Goal: Task Accomplishment & Management: Complete application form

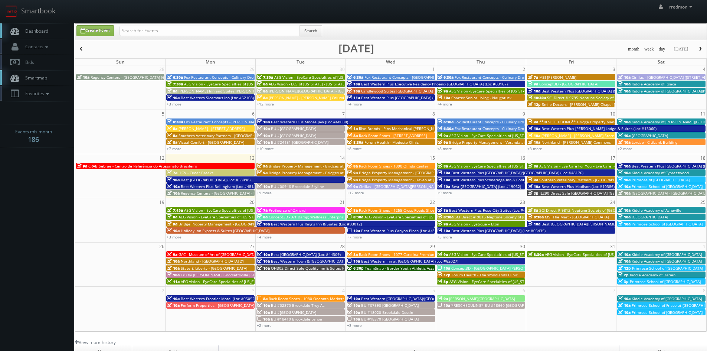
click at [667, 140] on span "Lordae - Citibank Building" at bounding box center [655, 142] width 46 height 5
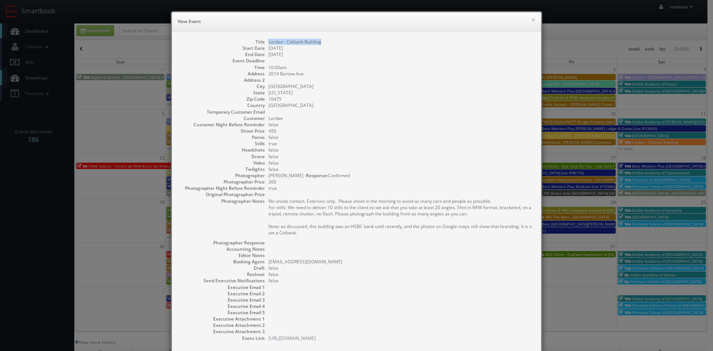
drag, startPoint x: 321, startPoint y: 42, endPoint x: 266, endPoint y: 43, distance: 55.0
click at [268, 43] on dd "Lordae - Citibank Building" at bounding box center [400, 42] width 265 height 6
copy dd "Lordae - Citibank Building"
click at [531, 20] on button "×" at bounding box center [533, 19] width 4 height 5
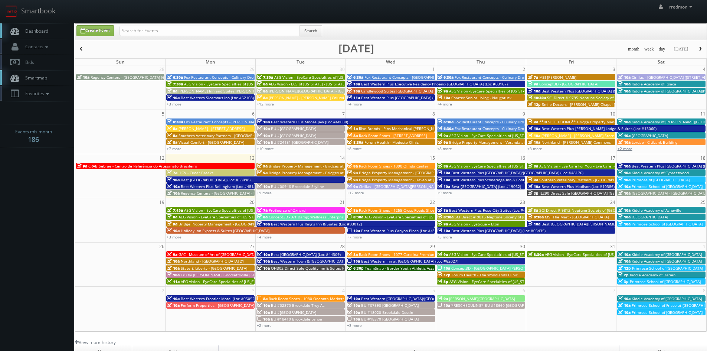
click at [627, 150] on link "+2 more" at bounding box center [625, 148] width 15 height 5
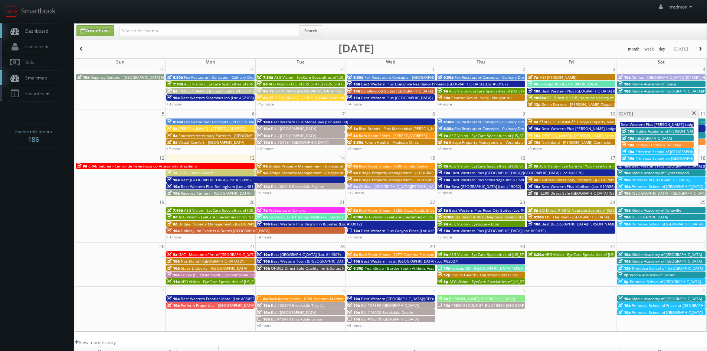
click at [694, 115] on span at bounding box center [694, 113] width 5 height 4
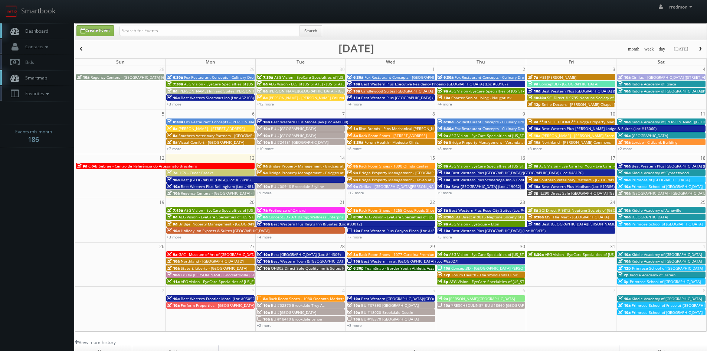
click at [574, 121] on span "**RESCHEDULING** Bridge Property Management - [GEOGRAPHIC_DATA]" at bounding box center [604, 121] width 131 height 5
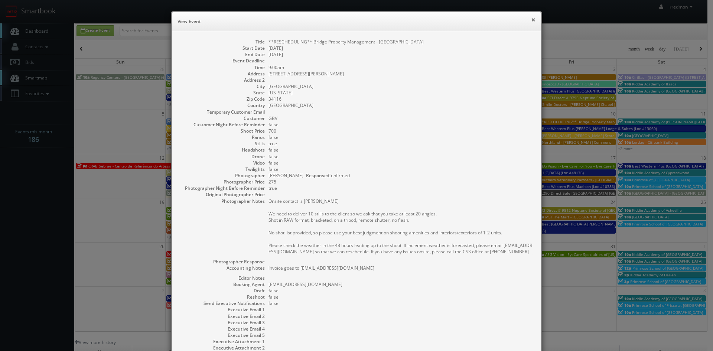
click at [531, 19] on button "×" at bounding box center [533, 19] width 4 height 5
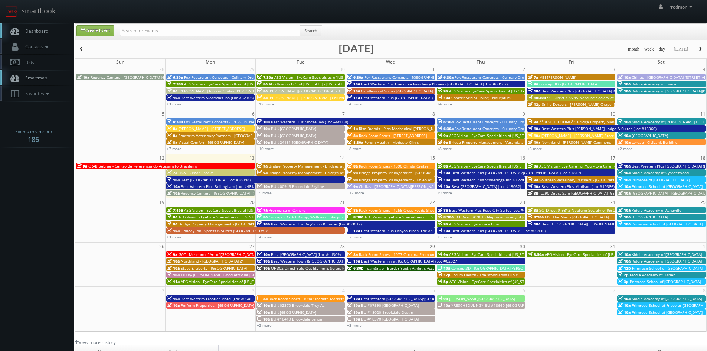
click at [150, 167] on span "CRAB Sebrae - Centro de Referência do Artesanato Brasileiro" at bounding box center [142, 165] width 109 height 5
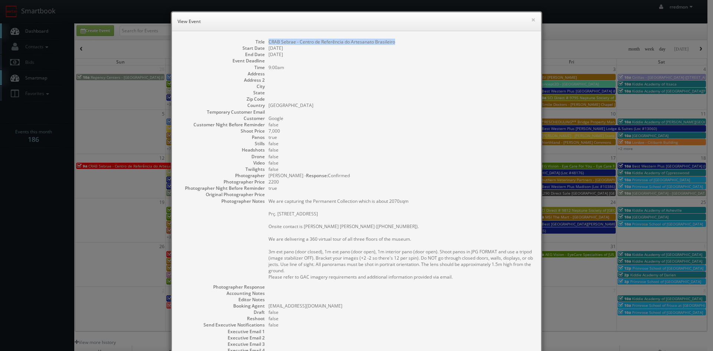
drag, startPoint x: 392, startPoint y: 43, endPoint x: 263, endPoint y: 45, distance: 129.6
click at [263, 45] on dl "Title CRAB Sebrae - Centro de Referência do Artesanato Brasileiro Start Date 10…" at bounding box center [356, 212] width 354 height 347
copy dd "CRAB Sebrae - Centro de Referência do Artesanato Brasileiro"
click at [531, 20] on button "×" at bounding box center [533, 19] width 4 height 5
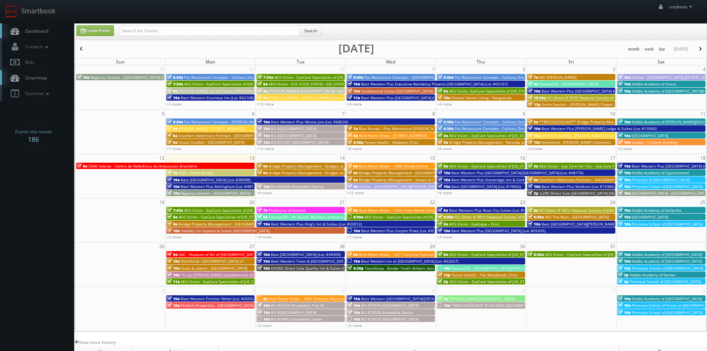
click at [198, 177] on span "Best [GEOGRAPHIC_DATA] (Loc #38098)" at bounding box center [216, 179] width 70 height 5
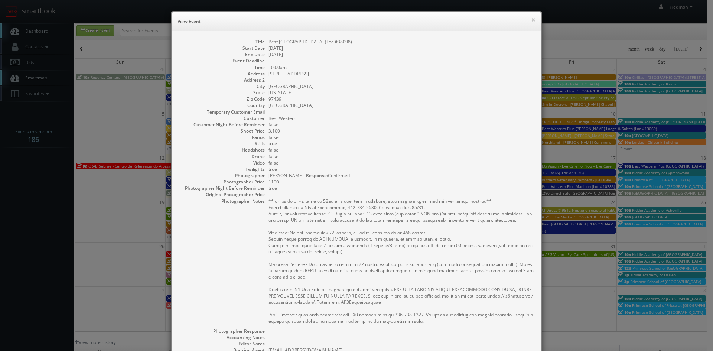
drag, startPoint x: 355, startPoint y: 40, endPoint x: 264, endPoint y: 44, distance: 90.7
click at [264, 44] on dl "Title Best Western Pier Point Inn (Loc #38098) Start Date 10/13/2025 End Date 1…" at bounding box center [356, 234] width 354 height 391
copy dd "Best [GEOGRAPHIC_DATA] (Loc #38098)"
click at [532, 21] on button "×" at bounding box center [533, 19] width 4 height 5
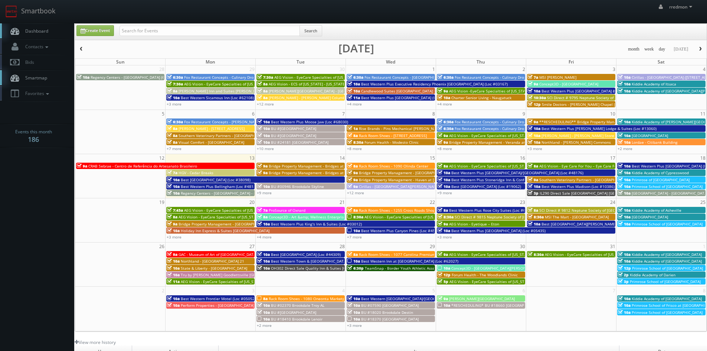
click at [232, 193] on span "Regency Centers - [GEOGRAPHIC_DATA] - 80043" at bounding box center [223, 192] width 84 height 5
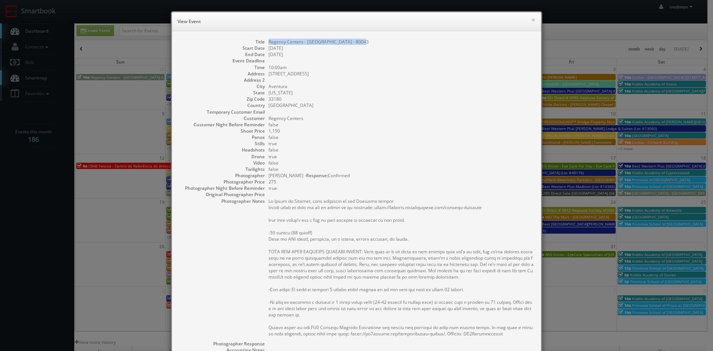
drag, startPoint x: 359, startPoint y: 41, endPoint x: 267, endPoint y: 44, distance: 92.1
click at [268, 44] on dd "Regency Centers - [GEOGRAPHIC_DATA] - 80043" at bounding box center [400, 42] width 265 height 6
copy dd "Regency Centers - Avenida Biscayne - 80043"
click at [531, 20] on button "×" at bounding box center [533, 19] width 4 height 5
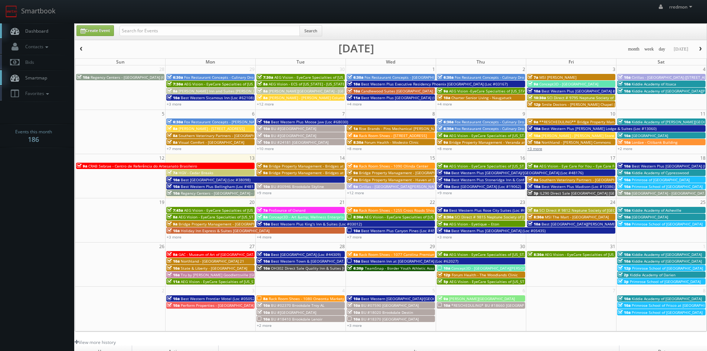
click at [540, 148] on link "+3 more" at bounding box center [535, 148] width 15 height 5
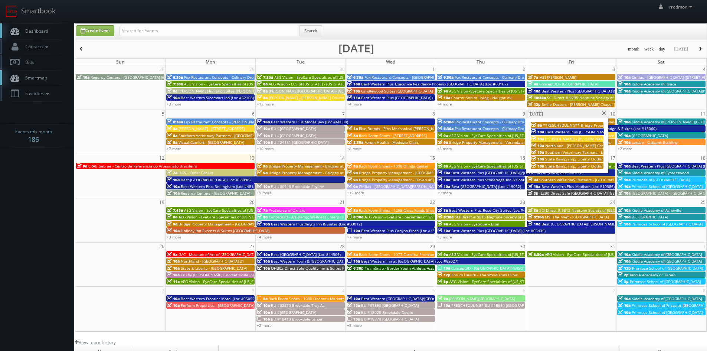
click at [559, 145] on span "Northland - [PERSON_NAME] Commons" at bounding box center [579, 145] width 69 height 5
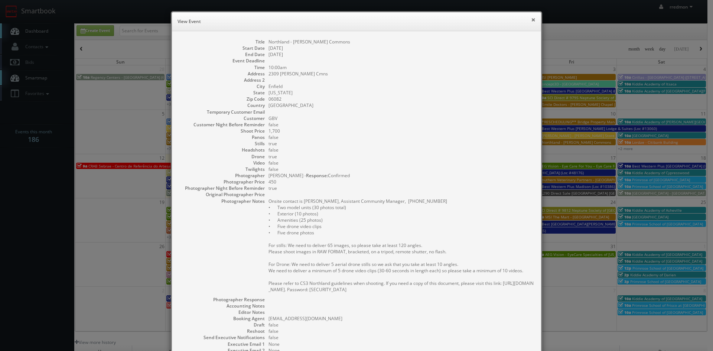
click at [531, 22] on button "×" at bounding box center [533, 19] width 4 height 5
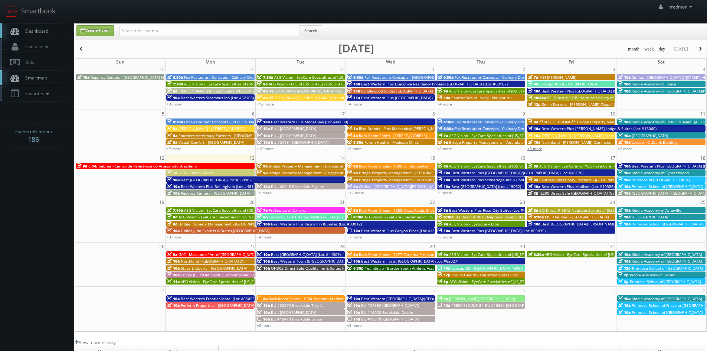
click at [540, 148] on link "+3 more" at bounding box center [535, 148] width 15 height 5
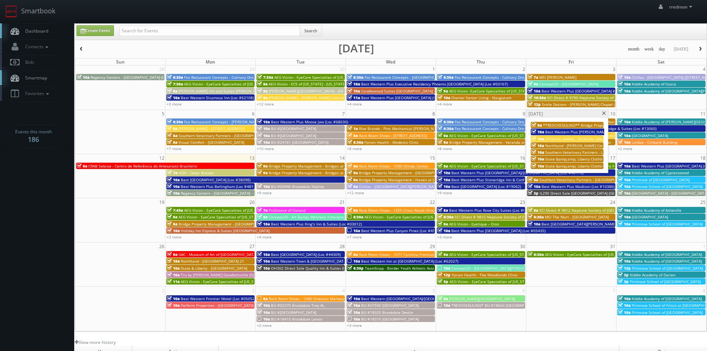
click at [574, 153] on span "Southern Veterinary Partners - Livewell Animal Urgent Care of [GEOGRAPHIC_DATA]" at bounding box center [619, 152] width 148 height 5
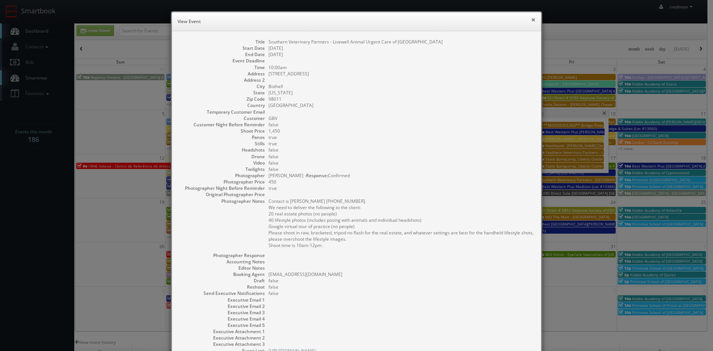
click at [531, 20] on button "×" at bounding box center [533, 19] width 4 height 5
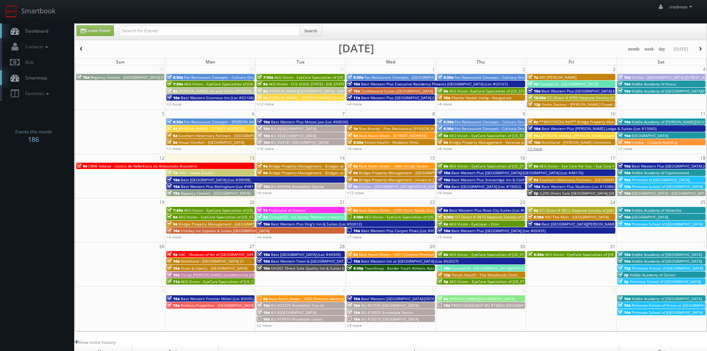
click at [536, 149] on link "+3 more" at bounding box center [535, 148] width 15 height 5
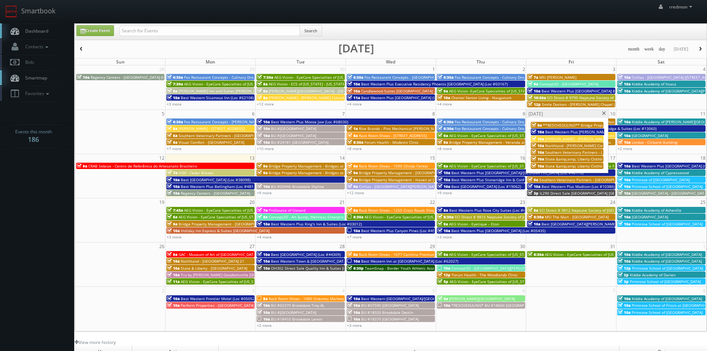
click at [566, 158] on span "State &amp;amp; Liberty Clothing - [GEOGRAPHIC_DATA] - [GEOGRAPHIC_DATA] [GEOGR…" at bounding box center [633, 158] width 177 height 5
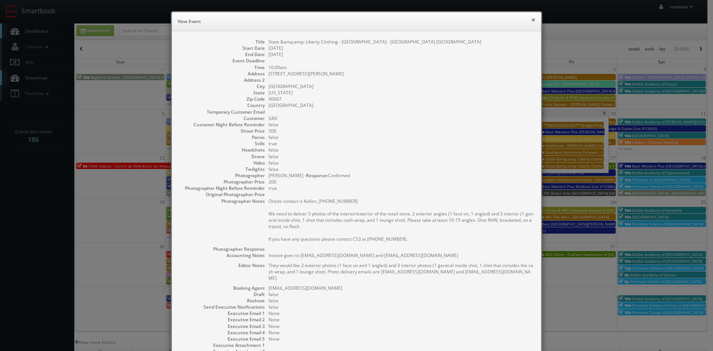
click at [531, 21] on button "×" at bounding box center [533, 19] width 4 height 5
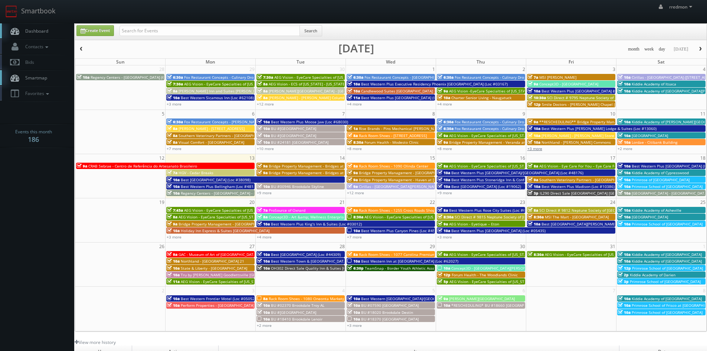
click at [531, 148] on link "+3 more" at bounding box center [535, 148] width 15 height 5
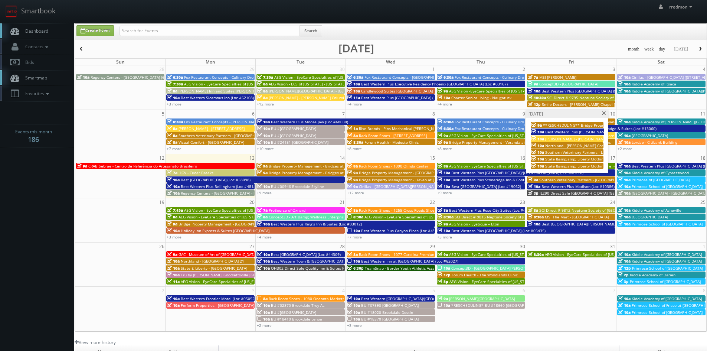
click at [563, 164] on span "State &amp;amp; Liberty Clothing - [GEOGRAPHIC_DATA] [GEOGRAPHIC_DATA]" at bounding box center [614, 165] width 138 height 5
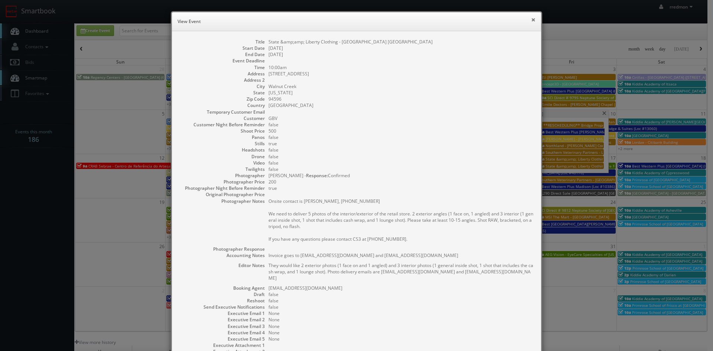
click at [531, 20] on button "×" at bounding box center [533, 19] width 4 height 5
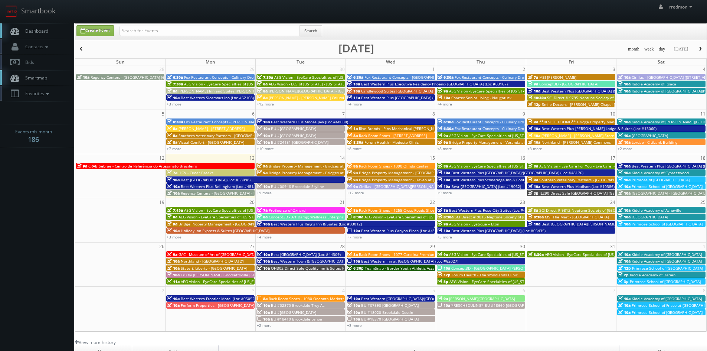
click at [551, 128] on span "Best Western Plus [PERSON_NAME] Lodge & Suites (Loc #13060)" at bounding box center [599, 128] width 115 height 5
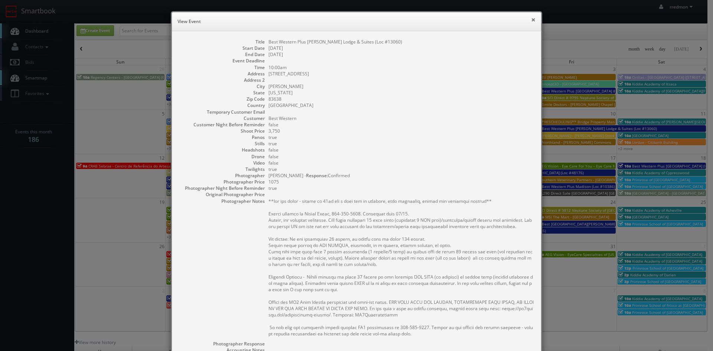
click at [531, 20] on button "×" at bounding box center [533, 19] width 4 height 5
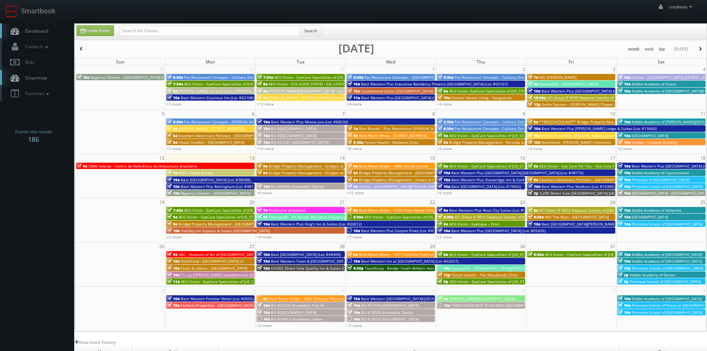
click at [549, 135] on span "[PERSON_NAME] - [PERSON_NAME] Store" at bounding box center [578, 135] width 73 height 5
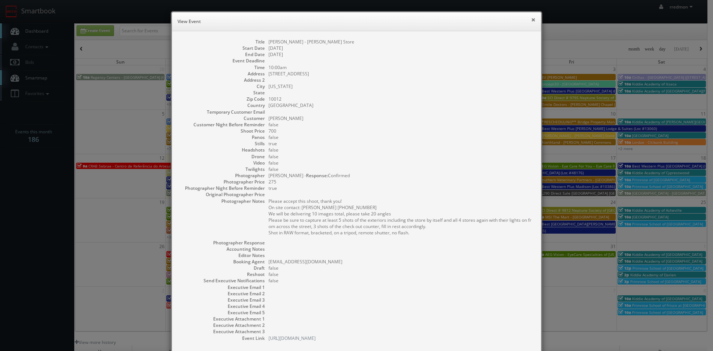
click at [531, 20] on button "×" at bounding box center [533, 19] width 4 height 5
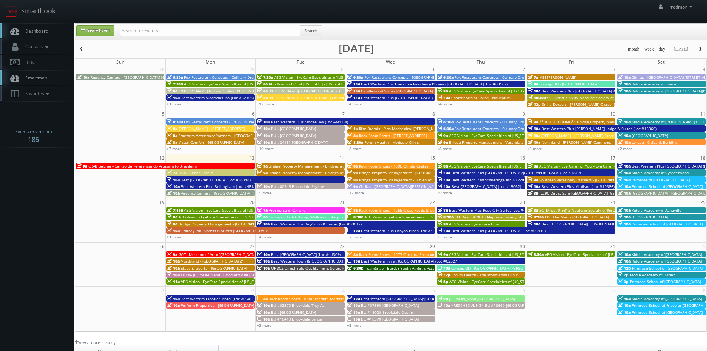
click at [647, 122] on span "Kiddie Academy of [PERSON_NAME][GEOGRAPHIC_DATA]" at bounding box center [681, 121] width 99 height 5
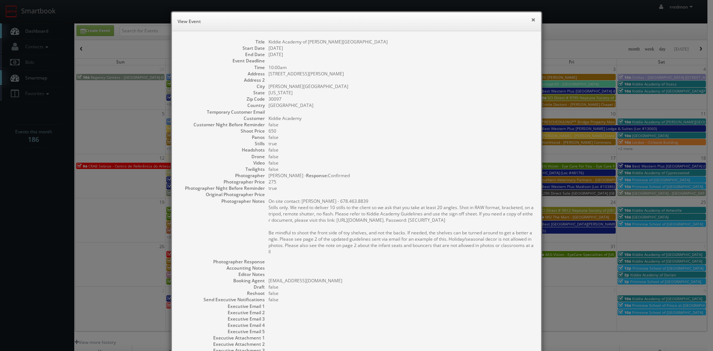
click at [531, 21] on button "×" at bounding box center [533, 19] width 4 height 5
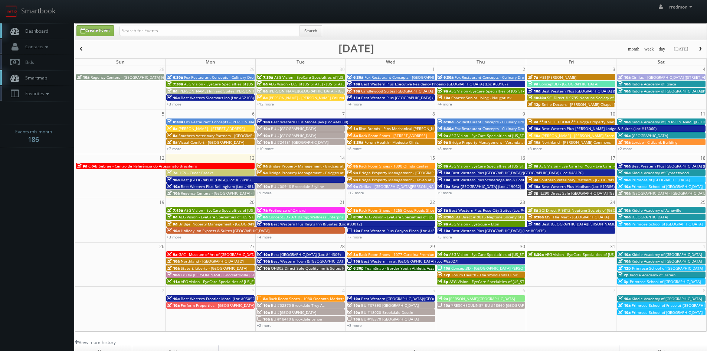
click at [637, 134] on span "[GEOGRAPHIC_DATA]" at bounding box center [650, 135] width 36 height 5
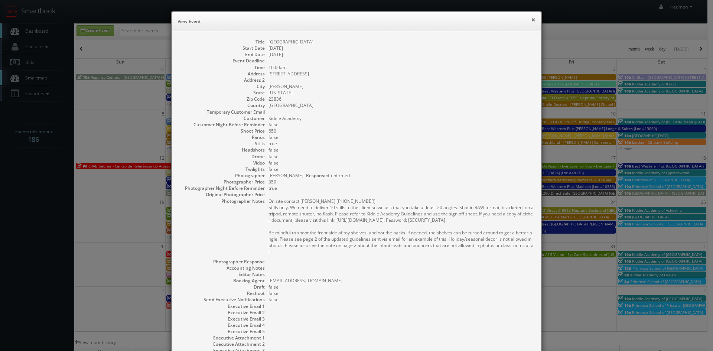
click at [531, 19] on button "×" at bounding box center [533, 19] width 4 height 5
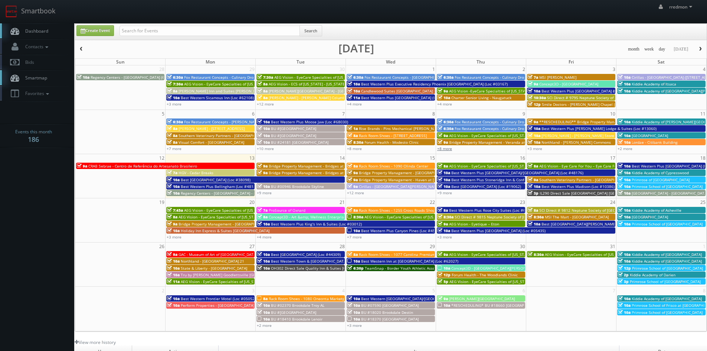
click at [444, 146] on link "+8 more" at bounding box center [444, 148] width 15 height 5
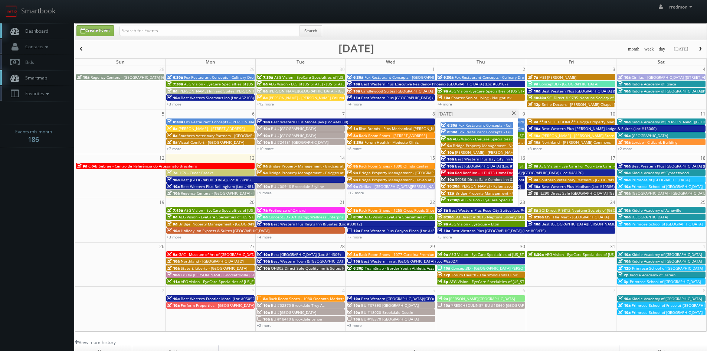
click at [479, 172] on span "Red Roof Inn - HT1473 HomeTowne Studios [GEOGRAPHIC_DATA]" at bounding box center [512, 172] width 115 height 5
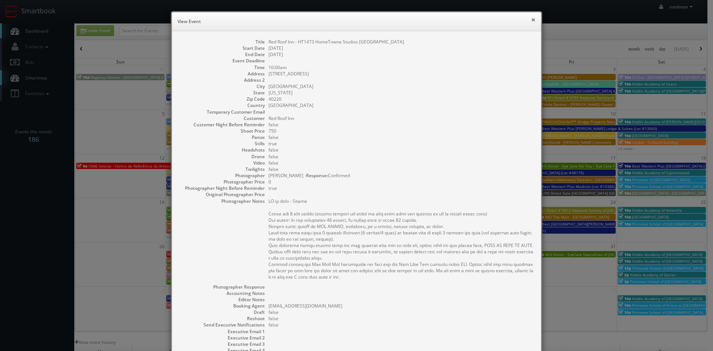
click at [531, 19] on button "×" at bounding box center [533, 19] width 4 height 5
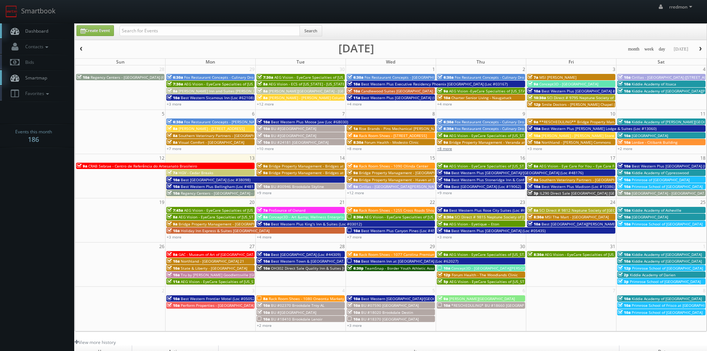
click at [448, 150] on link "+8 more" at bounding box center [444, 148] width 15 height 5
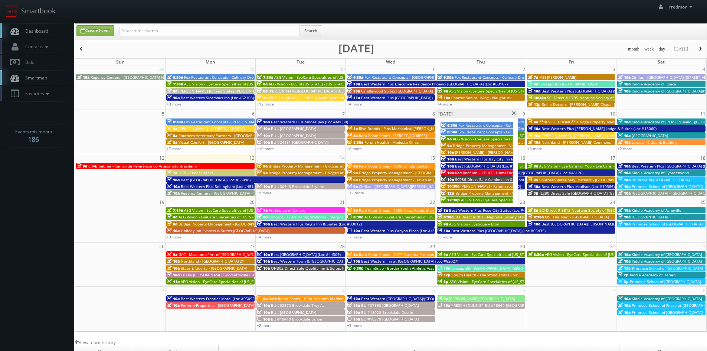
click at [455, 179] on span "SC086 Direct Sale Comfort Inn & Suites [GEOGRAPHIC_DATA] Area" at bounding box center [513, 179] width 117 height 5
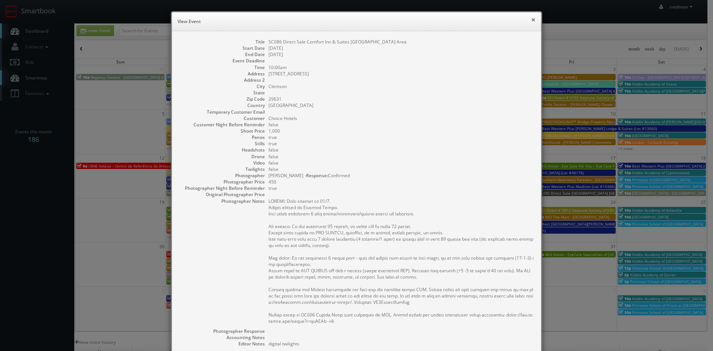
click at [531, 19] on button "×" at bounding box center [533, 19] width 4 height 5
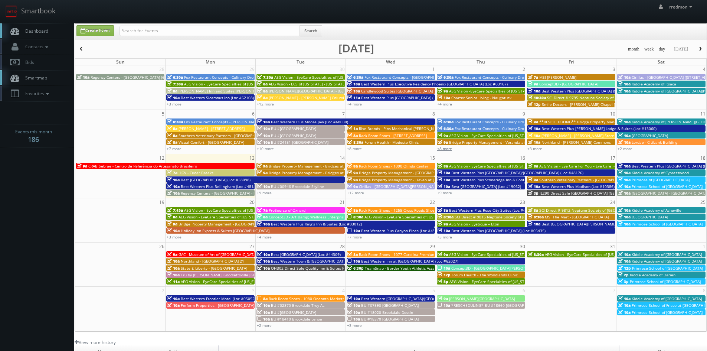
click at [447, 150] on link "+8 more" at bounding box center [444, 148] width 15 height 5
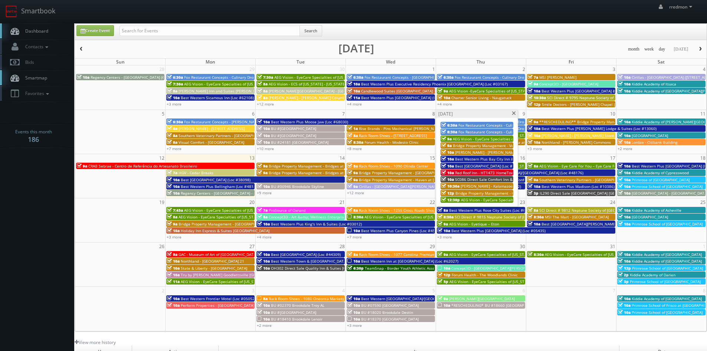
click at [467, 200] on span "AEG Vision - EyeCare Specialties of [US_STATE] – Advanced Eye Care Center" at bounding box center [528, 199] width 134 height 5
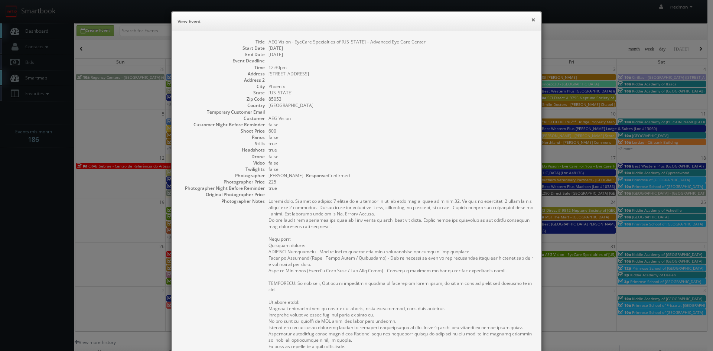
click at [531, 19] on button "×" at bounding box center [533, 19] width 4 height 5
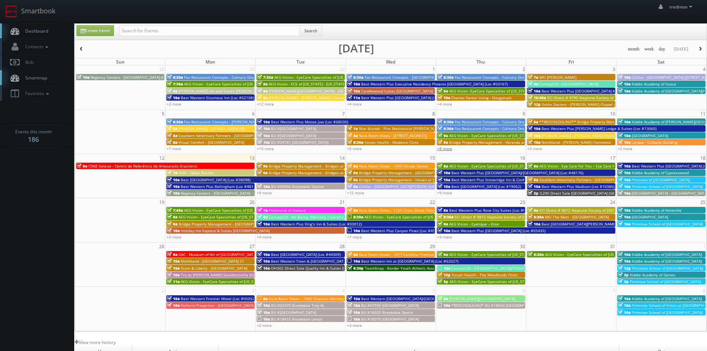
click at [446, 149] on link "+8 more" at bounding box center [444, 148] width 15 height 5
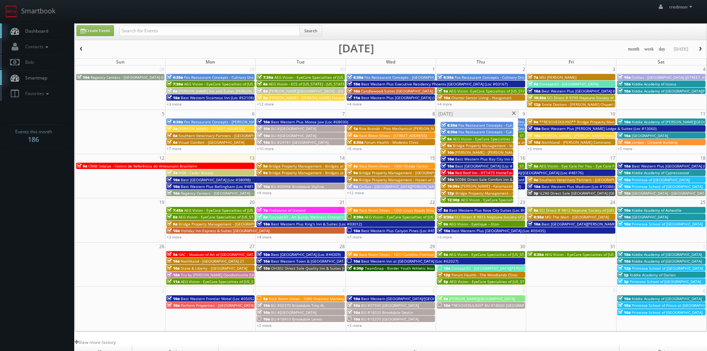
click at [515, 113] on span at bounding box center [514, 113] width 5 height 4
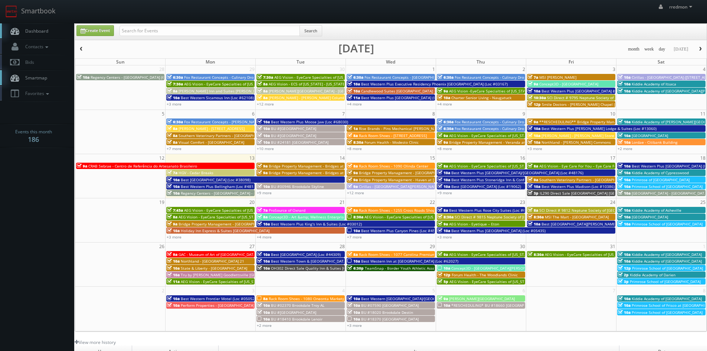
click at [578, 128] on span "Best Western Plus [PERSON_NAME] Lodge & Suites (Loc #13060)" at bounding box center [599, 128] width 115 height 5
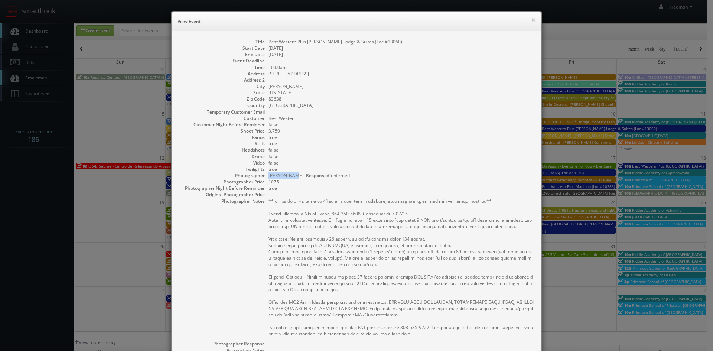
drag, startPoint x: 264, startPoint y: 175, endPoint x: 290, endPoint y: 176, distance: 25.3
click at [290, 176] on div "Photographer Joseph Sher - Response: Confirmed Photographer Price 1075" at bounding box center [356, 178] width 354 height 13
copy dd "Joseph Sher"
click at [532, 17] on button "×" at bounding box center [533, 19] width 4 height 5
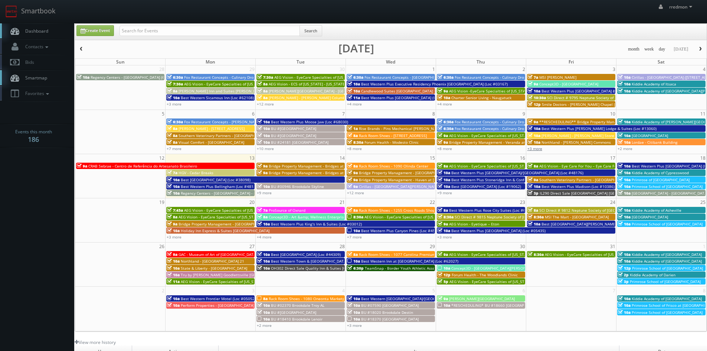
click at [535, 148] on link "+3 more" at bounding box center [535, 148] width 15 height 5
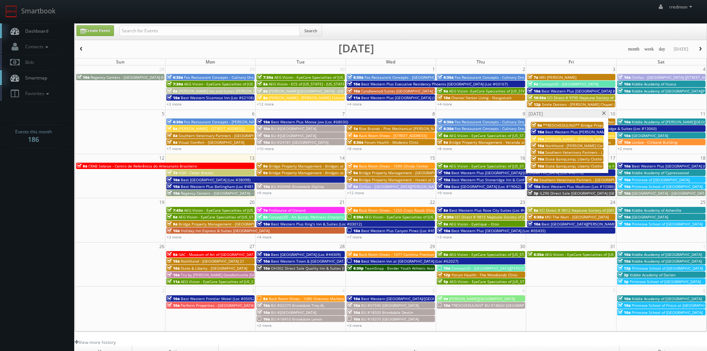
click at [559, 159] on span "State &amp;amp; Liberty Clothing - [GEOGRAPHIC_DATA] - [GEOGRAPHIC_DATA] [GEOGR…" at bounding box center [633, 158] width 177 height 5
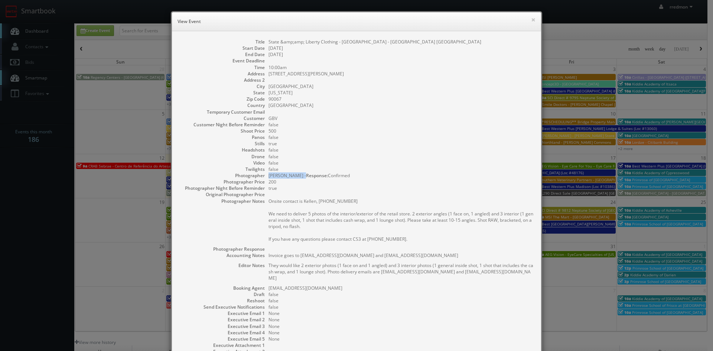
drag, startPoint x: 265, startPoint y: 175, endPoint x: 294, endPoint y: 176, distance: 29.4
click at [294, 176] on div "Photographer Jordan Palacio - Response: Confirmed Photographer Price 200" at bounding box center [356, 178] width 354 height 13
copy dd "Jordan Palacio"
click at [531, 20] on button "×" at bounding box center [533, 19] width 4 height 5
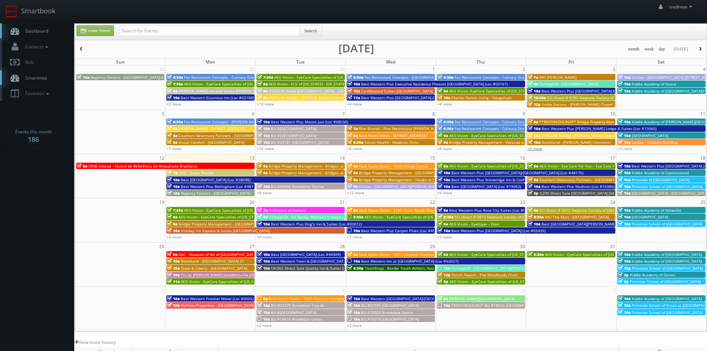
click at [537, 149] on link "+3 more" at bounding box center [535, 148] width 15 height 5
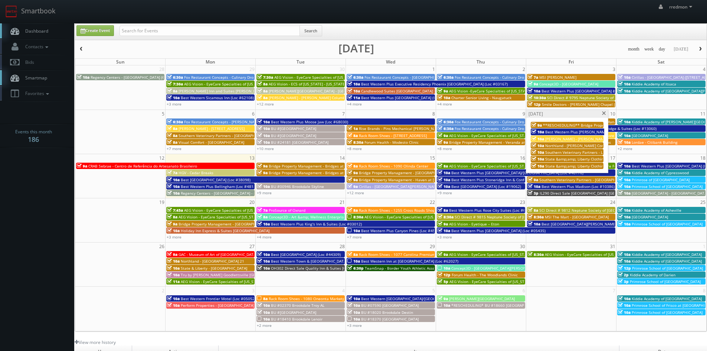
click at [565, 165] on span "State &amp;amp; Liberty Clothing - [GEOGRAPHIC_DATA] [GEOGRAPHIC_DATA]" at bounding box center [614, 165] width 138 height 5
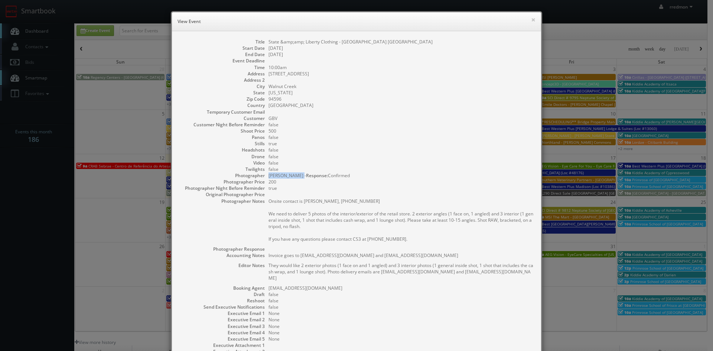
drag, startPoint x: 265, startPoint y: 177, endPoint x: 294, endPoint y: 177, distance: 29.7
click at [294, 177] on div "Photographer Jenna Salvagin - Response: Confirmed Photographer Price 200" at bounding box center [356, 178] width 354 height 13
copy dd "Jenna Salvagin"
click at [531, 19] on button "×" at bounding box center [533, 19] width 4 height 5
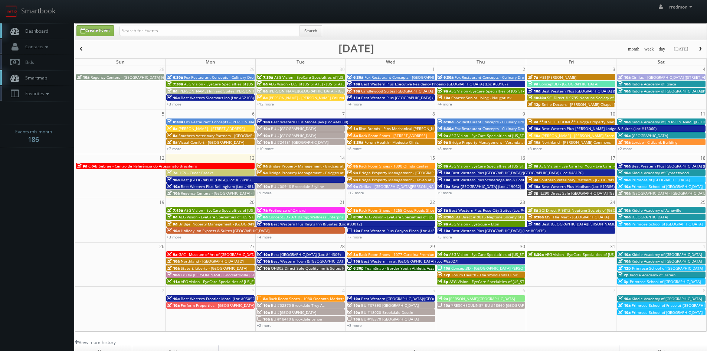
click at [642, 120] on span "Kiddie Academy of [PERSON_NAME][GEOGRAPHIC_DATA]" at bounding box center [681, 121] width 99 height 5
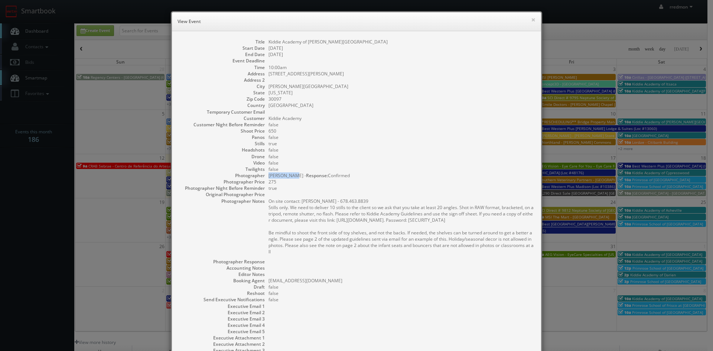
drag, startPoint x: 266, startPoint y: 176, endPoint x: 288, endPoint y: 178, distance: 22.4
click at [288, 178] on dd "DJ Jennings - Response: Confirmed" at bounding box center [400, 175] width 265 height 6
copy dd "DJ Jennings"
click at [527, 20] on h6 "View Event" at bounding box center [356, 21] width 358 height 7
click at [531, 20] on button "×" at bounding box center [533, 19] width 4 height 5
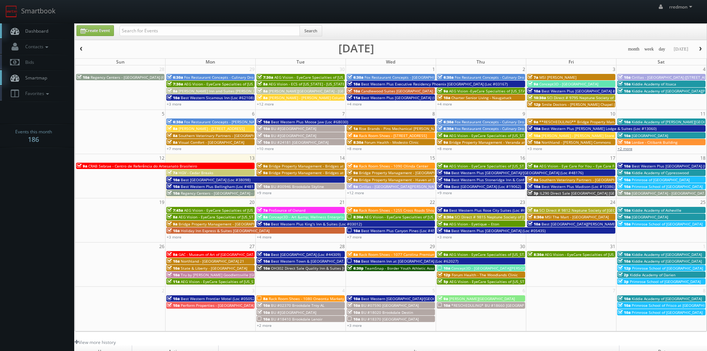
click at [631, 149] on link "+2 more" at bounding box center [625, 148] width 15 height 5
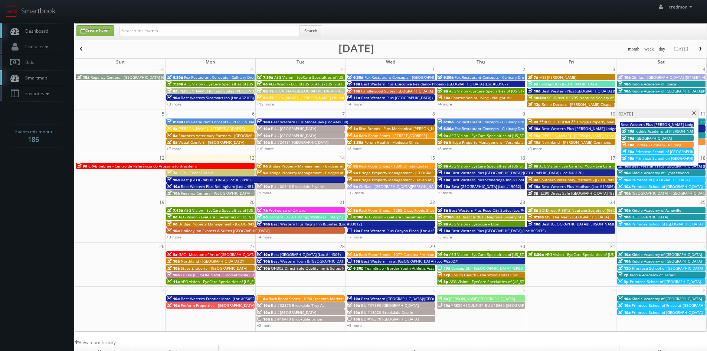
click at [650, 158] on span "Primrose School on [GEOGRAPHIC_DATA] - Nocatee *WEATHER RESCHEDULE*" at bounding box center [705, 158] width 138 height 5
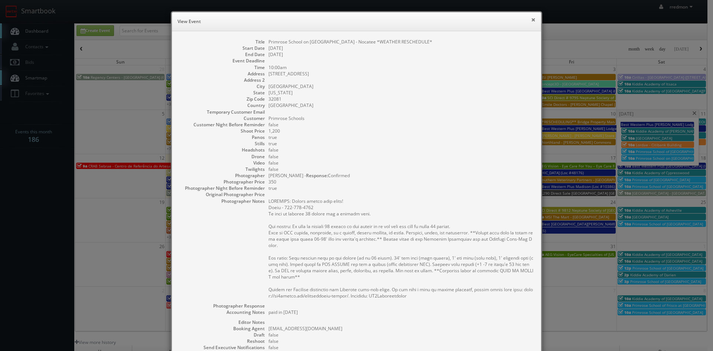
click at [531, 20] on button "×" at bounding box center [533, 19] width 4 height 5
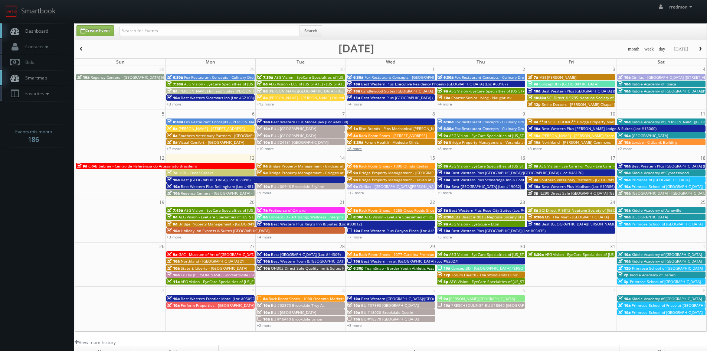
click at [357, 150] on link "+8 more" at bounding box center [354, 148] width 15 height 5
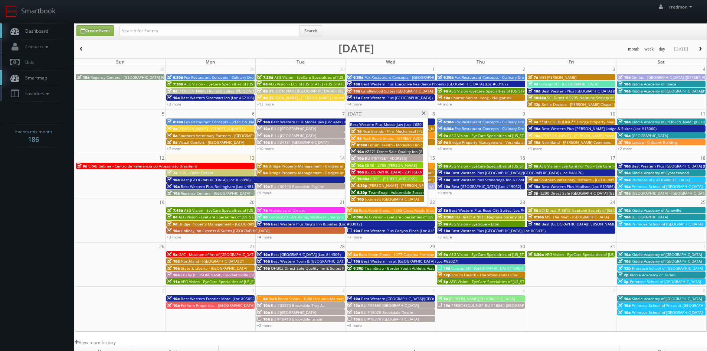
click at [383, 199] on span "Journey's [GEOGRAPHIC_DATA]" at bounding box center [391, 198] width 53 height 5
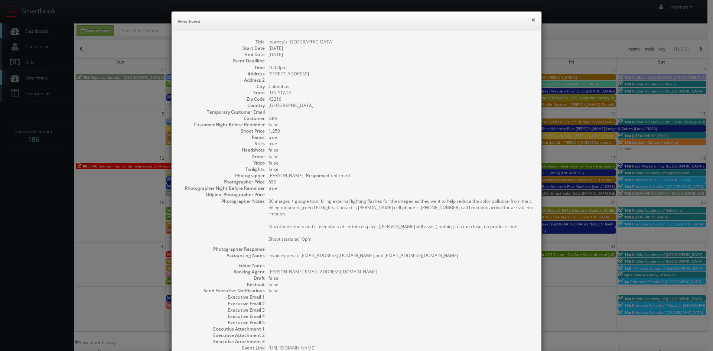
click at [532, 19] on button "×" at bounding box center [533, 19] width 4 height 5
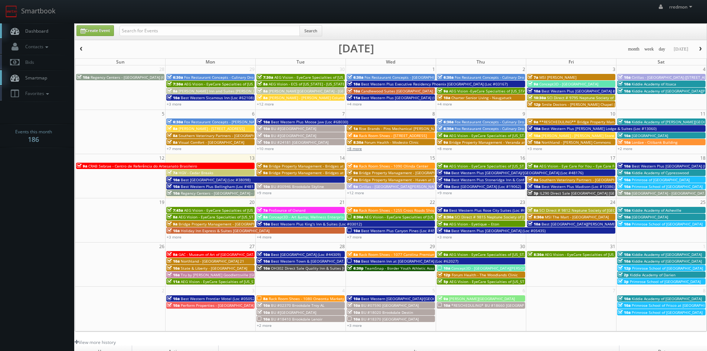
click at [361, 150] on link "+8 more" at bounding box center [354, 148] width 15 height 5
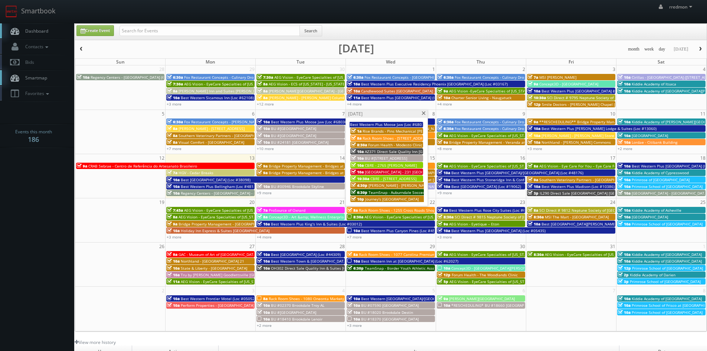
click at [425, 114] on span at bounding box center [423, 113] width 5 height 4
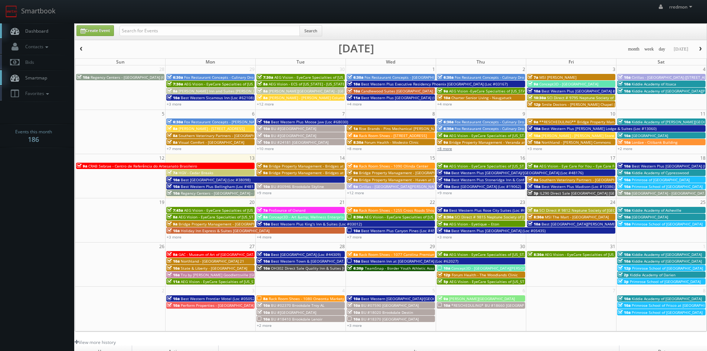
click at [447, 148] on link "+8 more" at bounding box center [444, 148] width 15 height 5
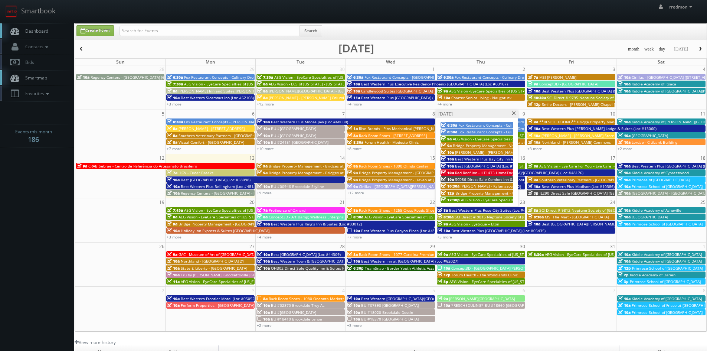
click at [514, 113] on span at bounding box center [514, 113] width 5 height 4
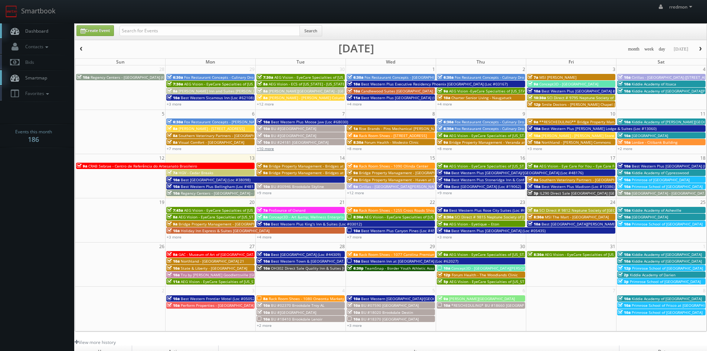
click at [267, 149] on link "+10 more" at bounding box center [265, 148] width 17 height 5
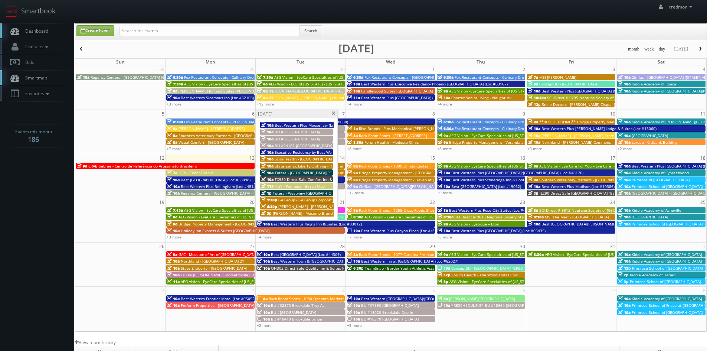
click at [305, 212] on span "[PERSON_NAME] - Macomb Branch" at bounding box center [304, 213] width 62 height 5
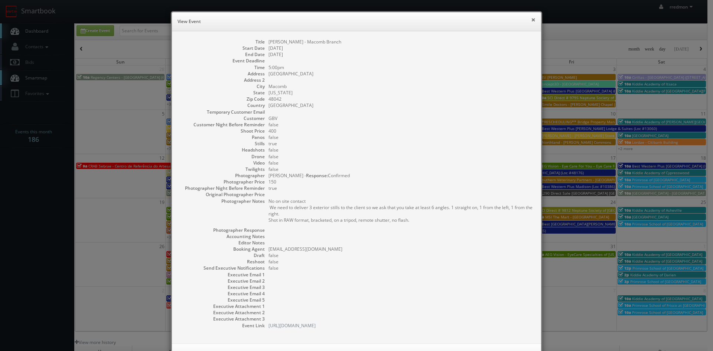
click at [531, 21] on button "×" at bounding box center [533, 19] width 4 height 5
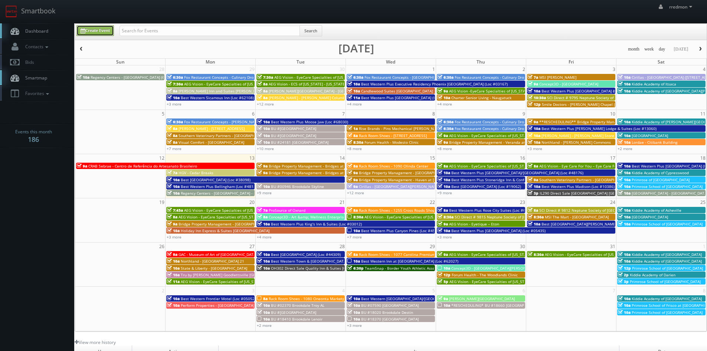
click at [97, 32] on link "Create Event" at bounding box center [94, 30] width 37 height 11
type input "10/13/2025"
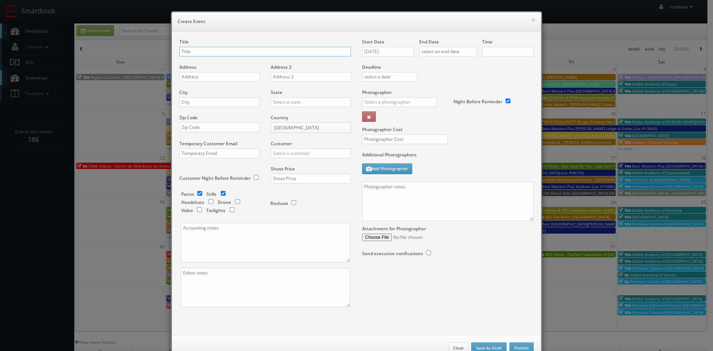
checkbox input "true"
type input "10:00am"
checkbox input "true"
click at [386, 50] on input "10/13/2025" at bounding box center [388, 52] width 52 height 10
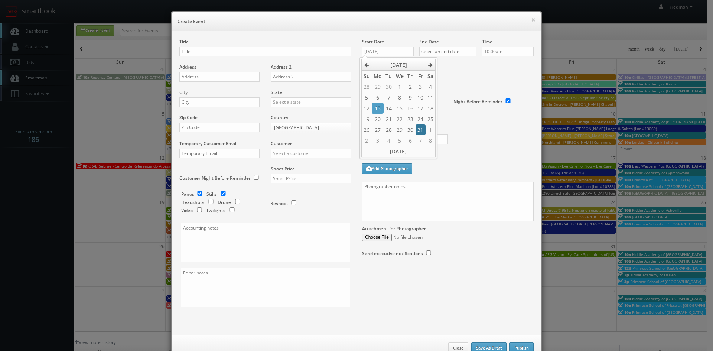
click at [420, 131] on td "31" at bounding box center [420, 129] width 10 height 11
type input "10/31/2025"
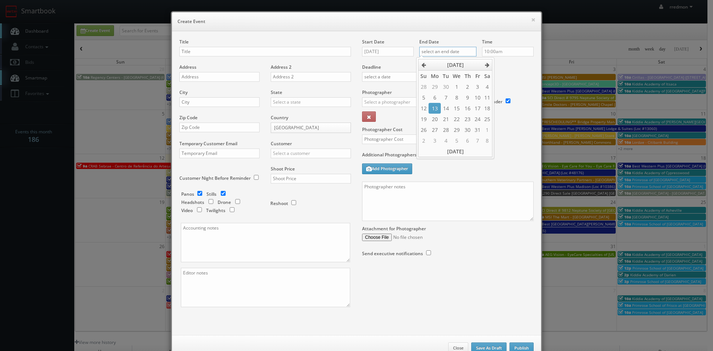
click at [462, 54] on input "text" at bounding box center [447, 52] width 57 height 10
click at [479, 130] on td "31" at bounding box center [478, 129] width 10 height 11
type input "10/31/2025"
click at [268, 50] on input "text" at bounding box center [265, 52] width 172 height 10
type input "TEST SHOOT FOR JENNIFER CZARAPATA"
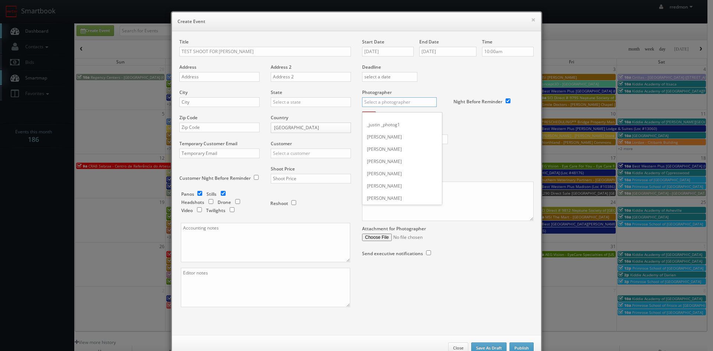
click at [408, 102] on input "text" at bounding box center [399, 102] width 75 height 10
click at [415, 143] on div "Jennifer Czarapata" at bounding box center [401, 143] width 79 height 12
type input "Jennifer Czarapata"
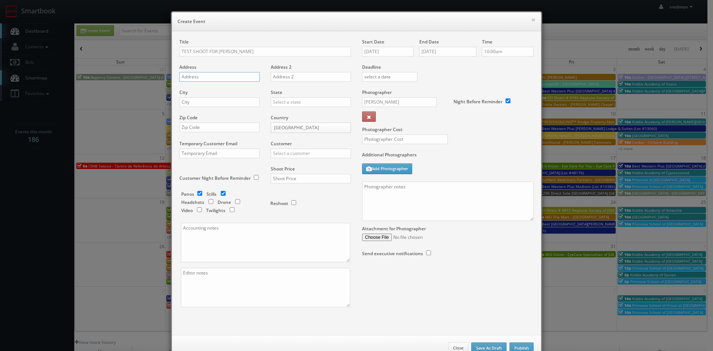
click at [192, 78] on input "text" at bounding box center [219, 77] width 80 height 10
type input "123 St"
click at [198, 99] on input "text" at bounding box center [219, 102] width 80 height 10
type input "Townsville"
click at [280, 105] on input "text" at bounding box center [311, 102] width 80 height 10
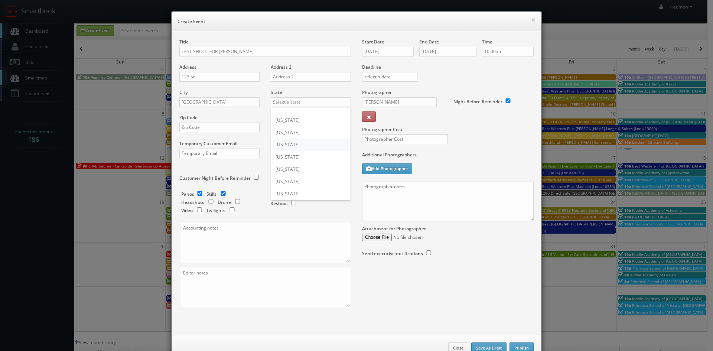
click at [315, 150] on div "[US_STATE]" at bounding box center [310, 144] width 79 height 12
type input "[US_STATE]"
click at [215, 127] on input "text" at bounding box center [219, 128] width 80 height 10
type input "123456"
click at [339, 153] on input "text" at bounding box center [311, 154] width 80 height 10
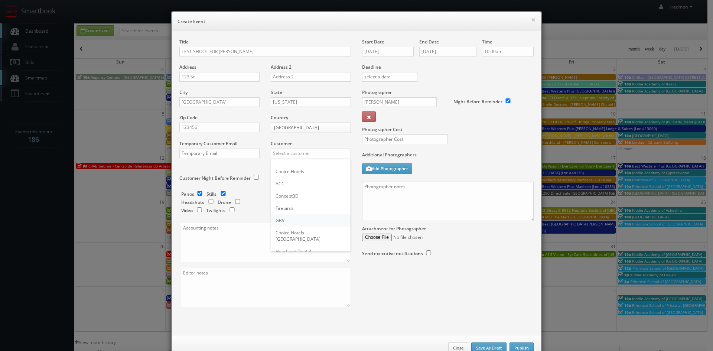
click at [311, 218] on div "GBV" at bounding box center [310, 220] width 79 height 12
type input "GBV"
click at [196, 193] on input "checkbox" at bounding box center [199, 193] width 11 height 5
checkbox input "false"
click at [283, 179] on input "text" at bounding box center [311, 179] width 80 height 10
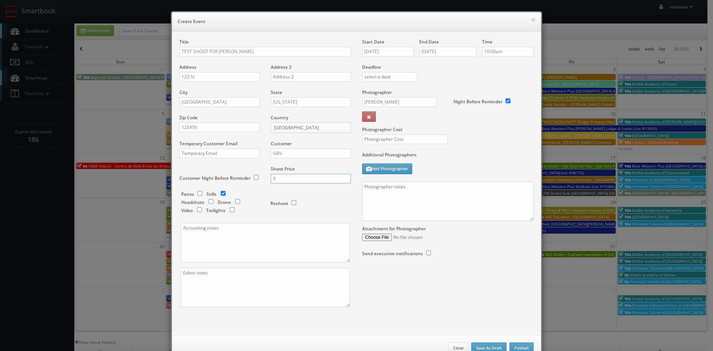
type input "0"
click at [385, 140] on input "text" at bounding box center [405, 139] width 86 height 10
type input "0"
click at [286, 49] on input "TEST SHOOT FOR JENNIFER CZARAPATA" at bounding box center [265, 52] width 172 height 10
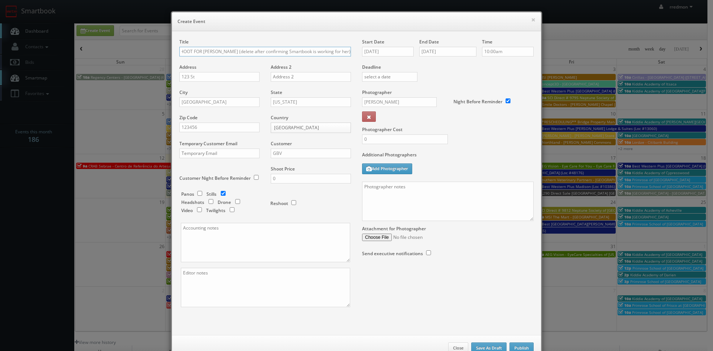
type input "TEST SHOOT FOR [PERSON_NAME] (delete after confirming Smartbook is working for …"
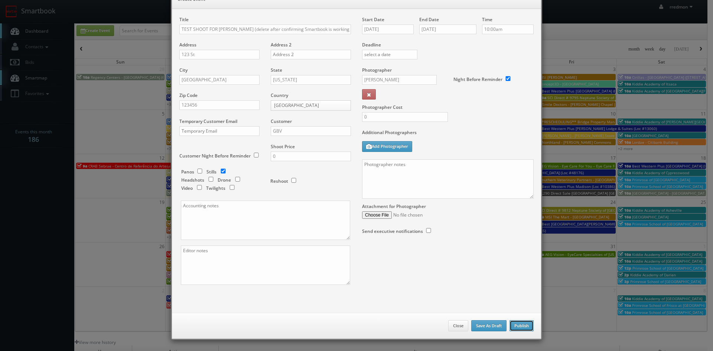
click at [528, 328] on button "Publish" at bounding box center [521, 325] width 24 height 11
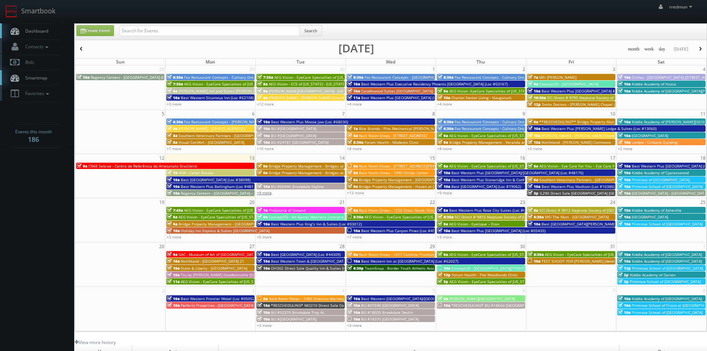
click at [267, 194] on link "+9 more" at bounding box center [264, 192] width 15 height 5
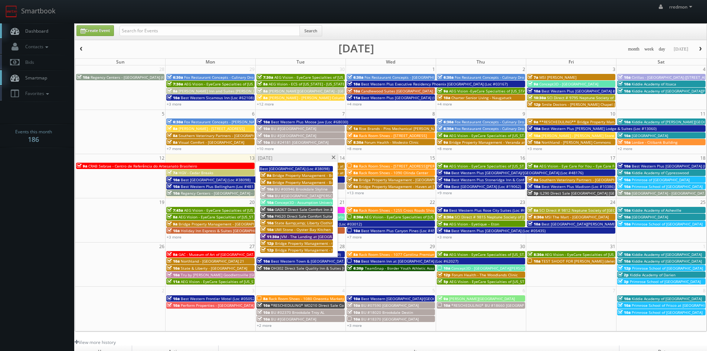
click at [302, 228] on span "UMI Stone - Oyster Bay Kitchen" at bounding box center [303, 229] width 56 height 5
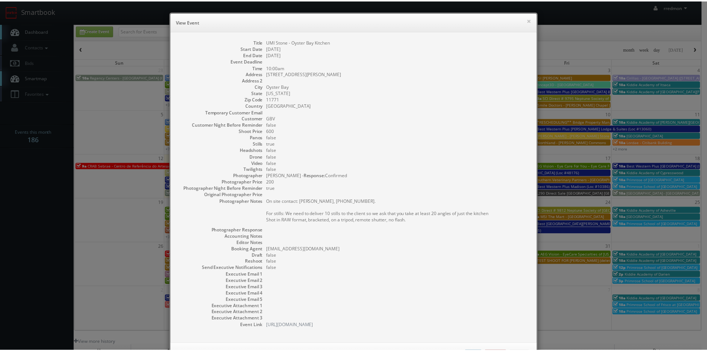
scroll to position [30, 0]
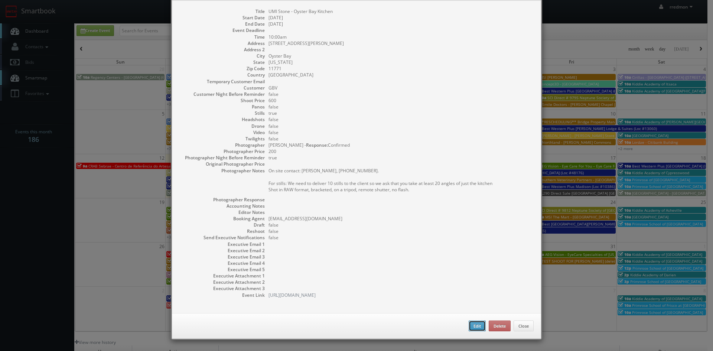
click at [474, 326] on button "Edit" at bounding box center [477, 325] width 17 height 11
type input "UMI Stone - Oyster Bay Kitchen"
type input "11 Tiffany Rd"
type input "Oyster Bay"
type input "11771"
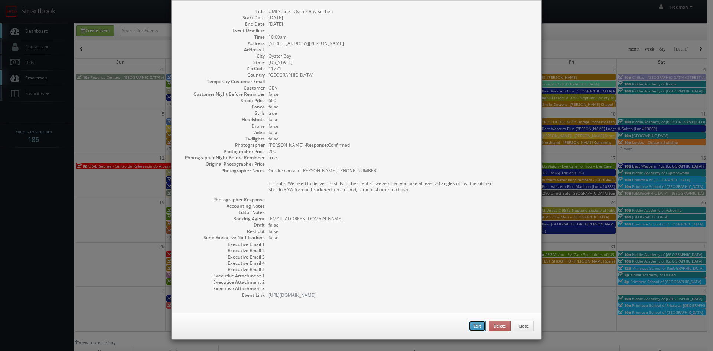
type input "600"
checkbox input "true"
type input "10/14/2025"
type input "10:00am"
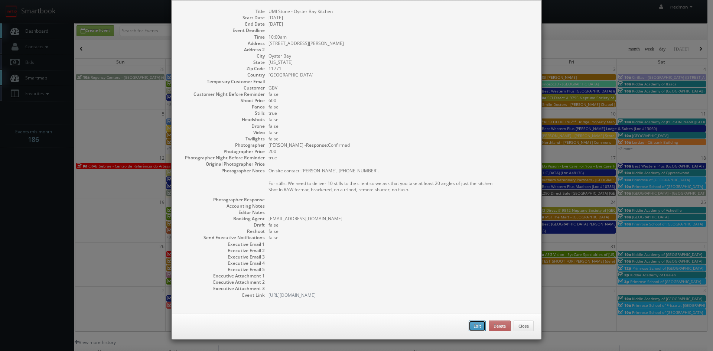
checkbox input "true"
type textarea "On site contact: Denise Coppola, 516-297-8462. For stills: We need to deliver 1…"
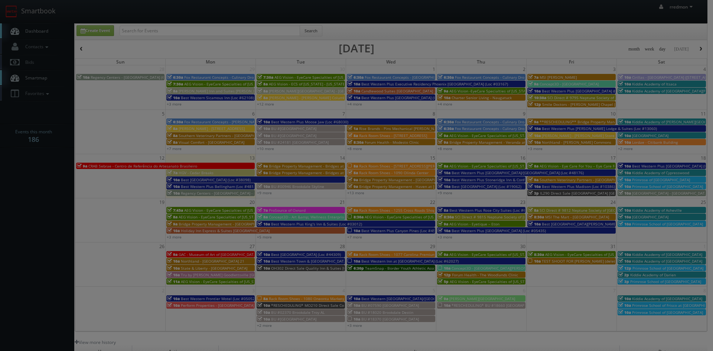
type input "600"
type input "200"
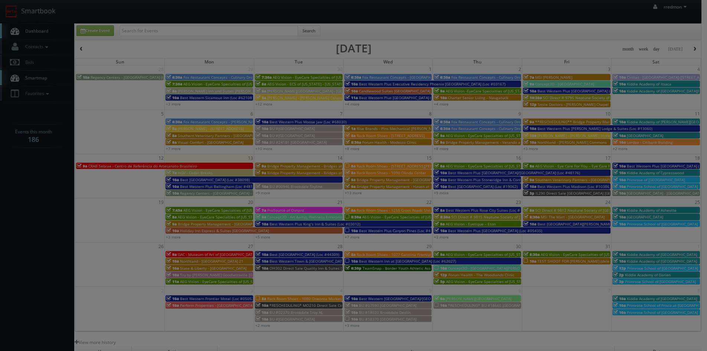
select select "fake72@mg.cs3calendar.com"
select select "brian@longislandrealestatephotography.com"
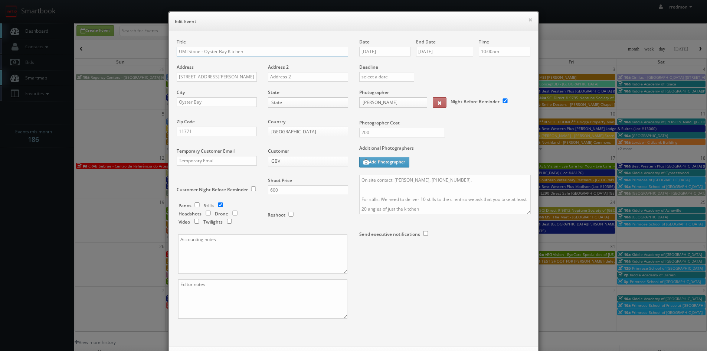
click at [177, 50] on input "UMI Stone - Oyster Bay Kitchen" at bounding box center [263, 52] width 172 height 10
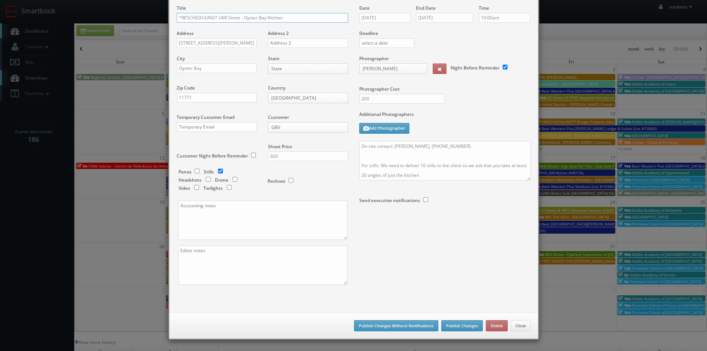
type input "*RESCHEDULING* UMI Stone - Oyster Bay Kitchen"
click at [467, 327] on button "Publish Changes" at bounding box center [462, 325] width 42 height 11
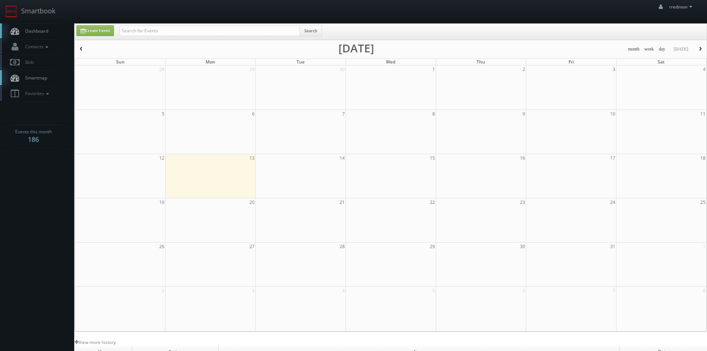
click at [35, 33] on span "Dashboard" at bounding box center [35, 31] width 27 height 6
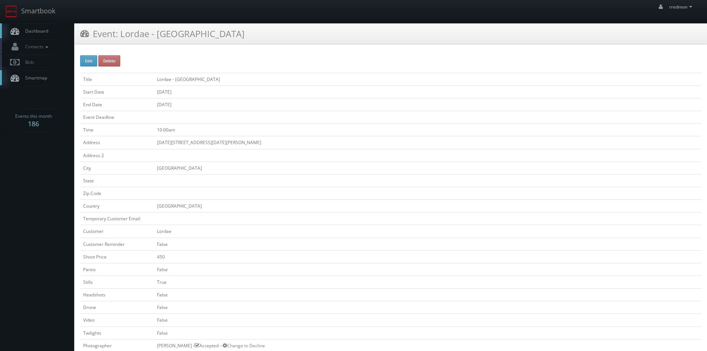
scroll to position [186, 0]
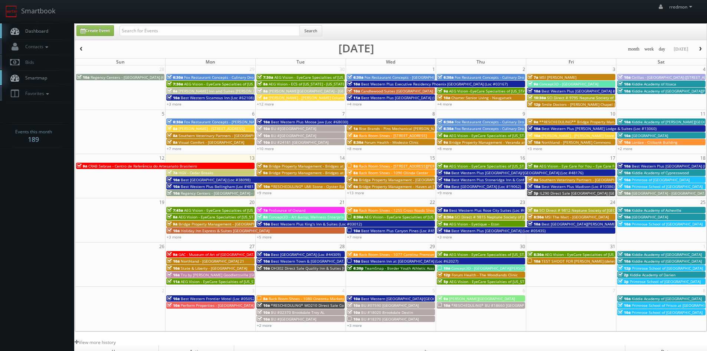
click at [653, 140] on span "Lordae - Citibank Building" at bounding box center [655, 142] width 46 height 5
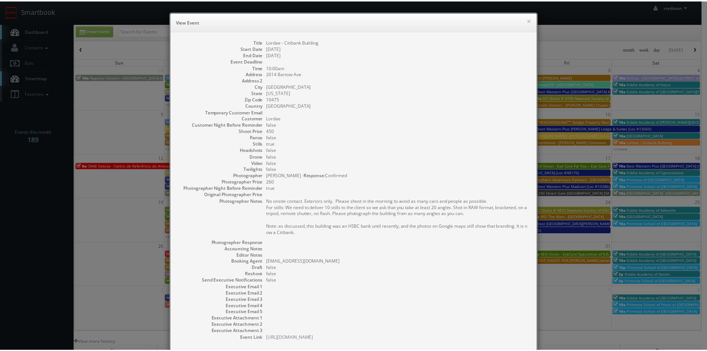
scroll to position [43, 0]
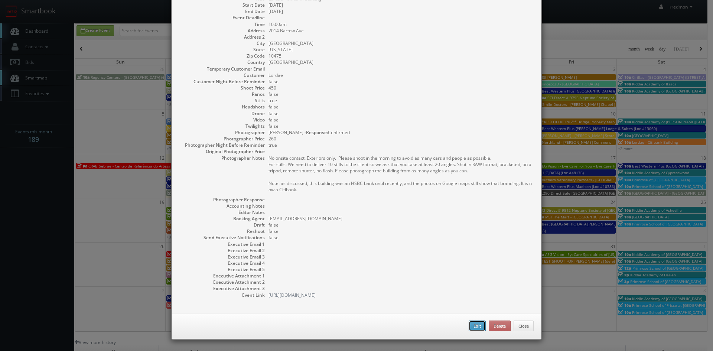
click at [473, 328] on button "Edit" at bounding box center [477, 325] width 17 height 11
type input "Lordae - Citibank Building"
type input "2014 Bartow Ave"
type input "Bronx"
type input "10475"
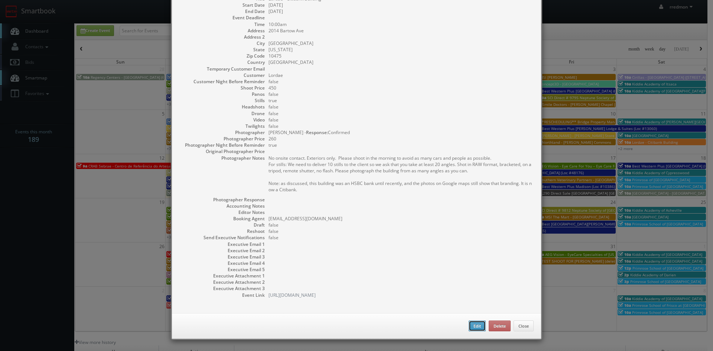
type input "450"
checkbox input "true"
type input "10/11/2025"
type input "10:00am"
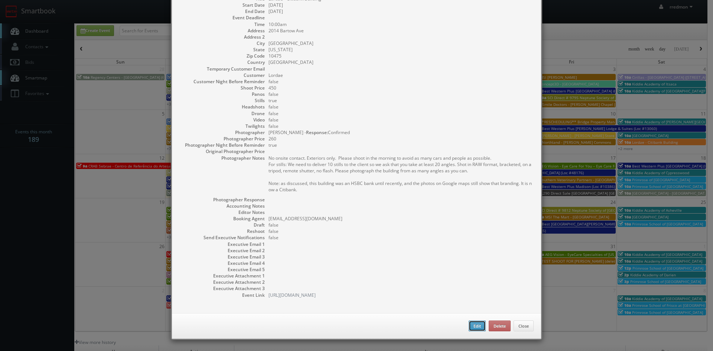
checkbox input "true"
type textarea "No onsite contact. Exteriors only. Please shoot in the morning to avoid as many…"
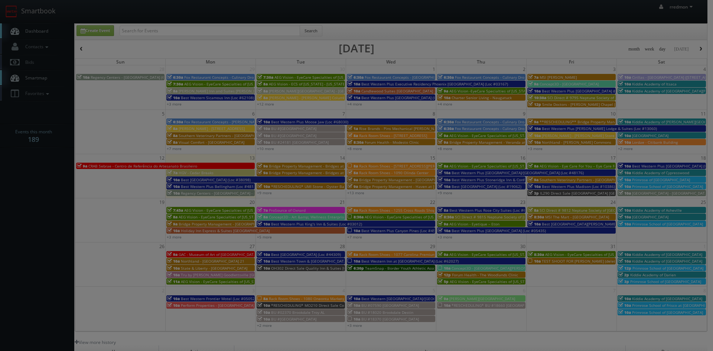
type input "260"
select select "fake86@mg.cs3calendar.com"
select select "jbsmoore@gmail.com"
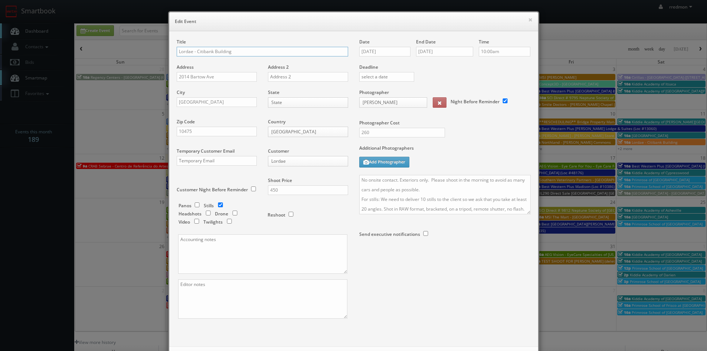
click at [177, 50] on input "Lordae - Citibank Building" at bounding box center [263, 52] width 172 height 10
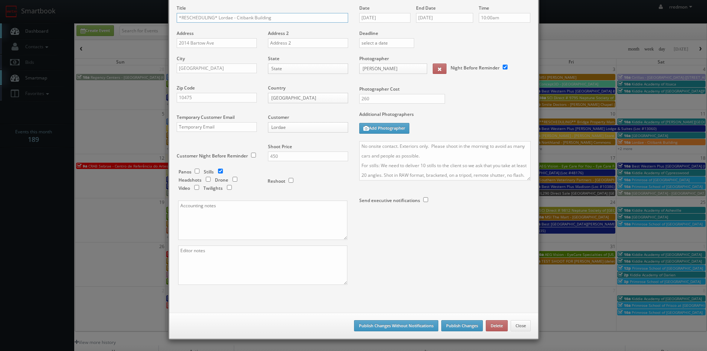
type input "*RESCHEDULING* Lordae - Citibank Building"
click at [458, 326] on button "Publish Changes" at bounding box center [462, 325] width 42 height 11
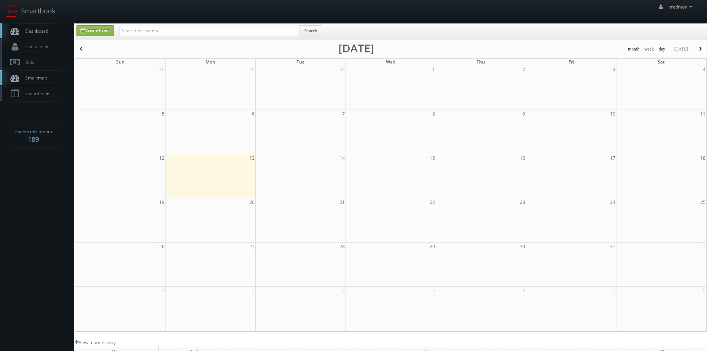
click at [34, 31] on span "Dashboard" at bounding box center [35, 31] width 27 height 6
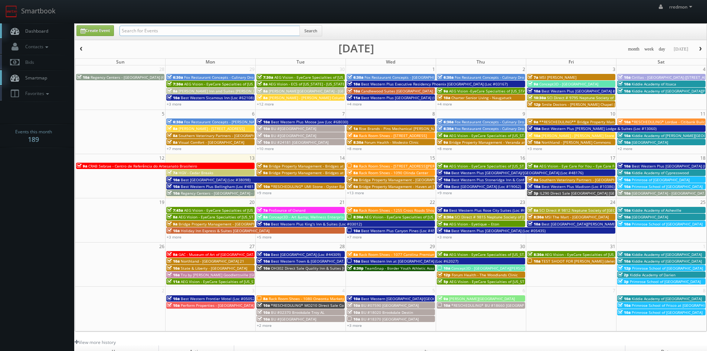
click at [236, 30] on input "text" at bounding box center [210, 31] width 180 height 10
type input "john moore"
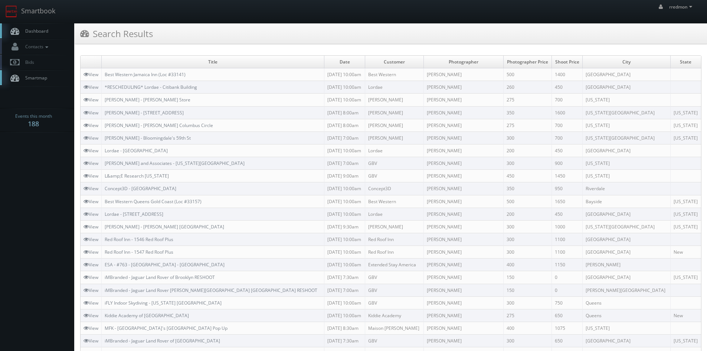
click at [44, 29] on span "Dashboard" at bounding box center [35, 31] width 27 height 6
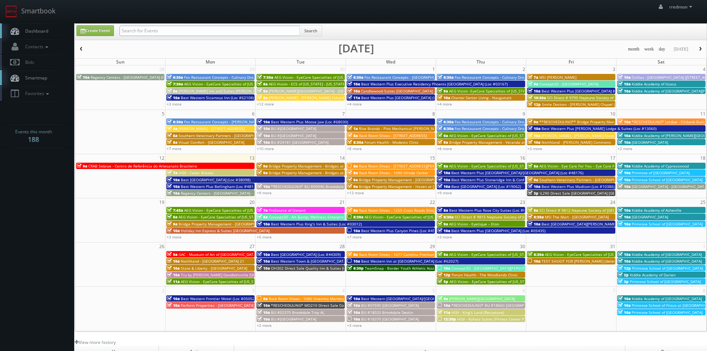
click at [186, 33] on input "text" at bounding box center [210, 31] width 180 height 10
type input "tom caruso"
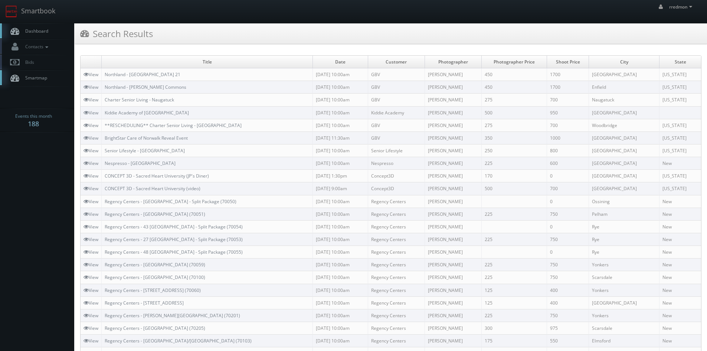
click at [38, 29] on span "Dashboard" at bounding box center [35, 31] width 27 height 6
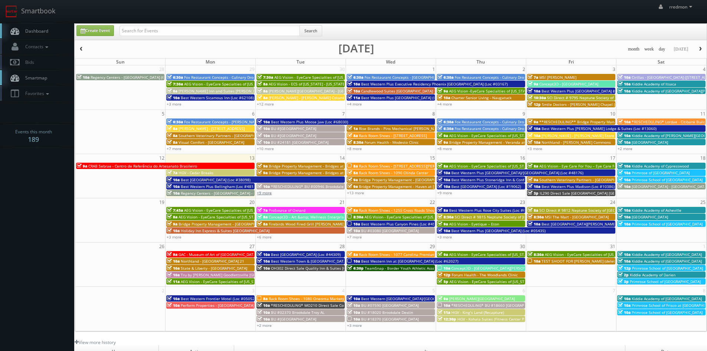
click at [269, 193] on link "+9 more" at bounding box center [264, 192] width 15 height 5
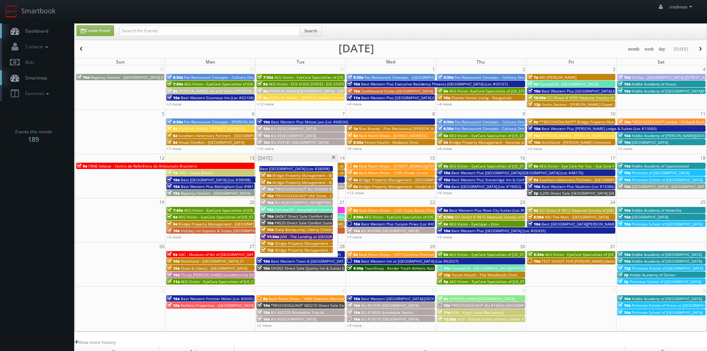
click at [296, 174] on span "Bridge Property Management - Bridges at [GEOGRAPHIC_DATA]" at bounding box center [329, 175] width 112 height 5
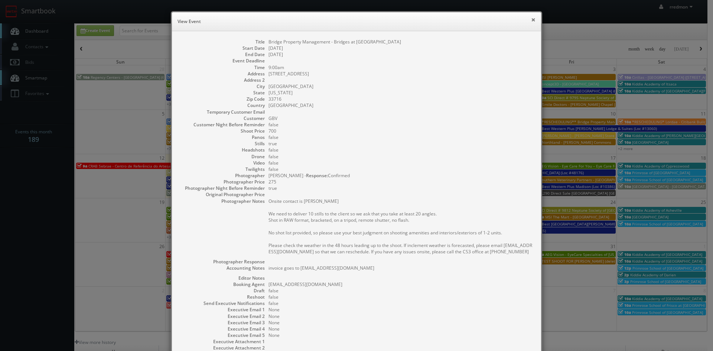
click at [531, 21] on button "×" at bounding box center [533, 19] width 4 height 5
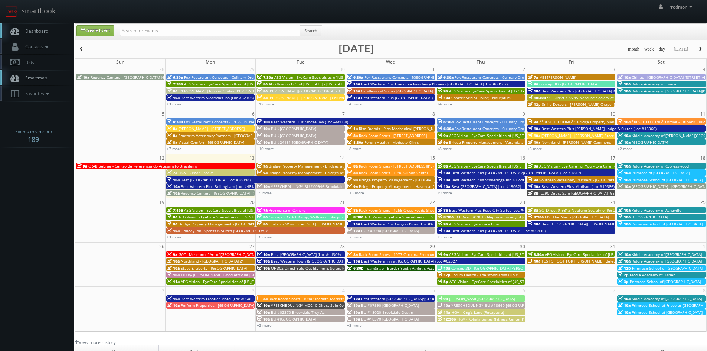
click at [282, 173] on span "Bridge Property Management - Bridges at [GEOGRAPHIC_DATA]" at bounding box center [325, 172] width 112 height 5
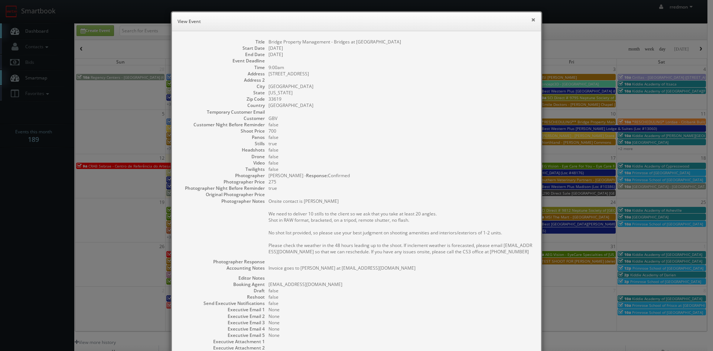
click at [531, 19] on button "×" at bounding box center [533, 19] width 4 height 5
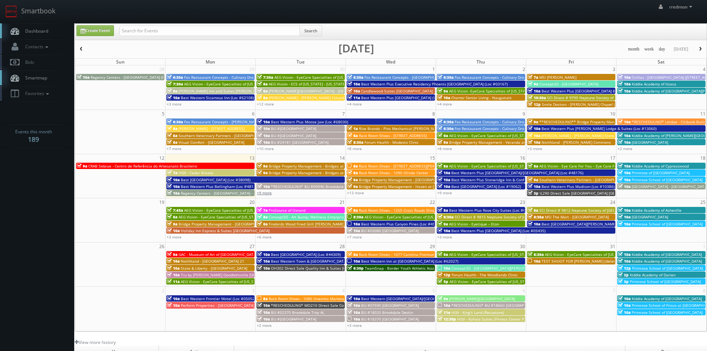
click at [270, 192] on link "+9 more" at bounding box center [264, 192] width 15 height 5
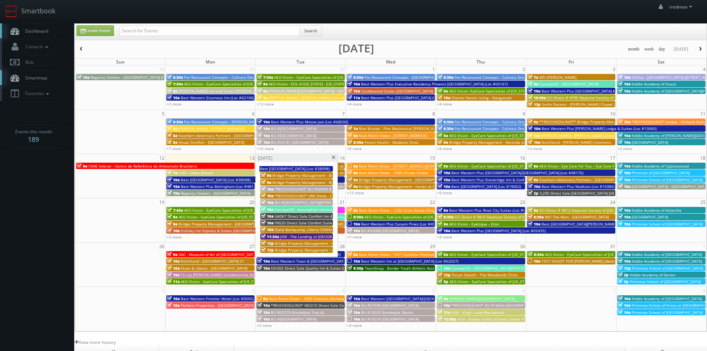
click at [307, 229] on span "State &amp;amp; Liberty Clothing - [GEOGRAPHIC_DATA] [GEOGRAPHIC_DATA]" at bounding box center [344, 229] width 138 height 5
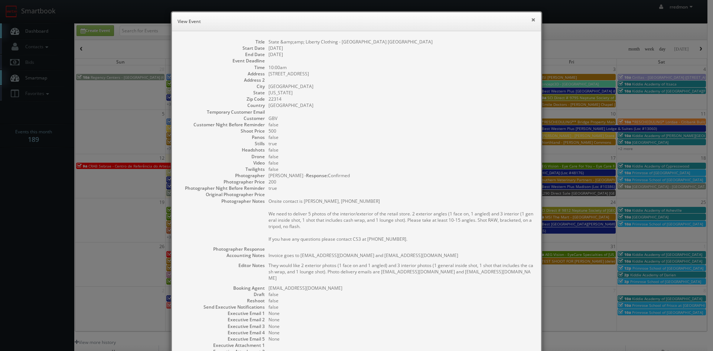
click at [531, 19] on button "×" at bounding box center [533, 19] width 4 height 5
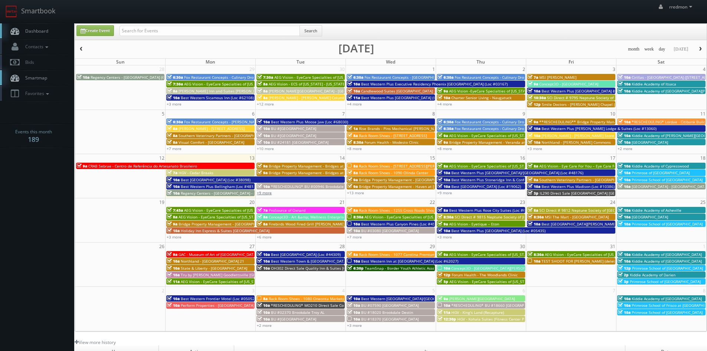
click at [265, 192] on link "+9 more" at bounding box center [264, 192] width 15 height 5
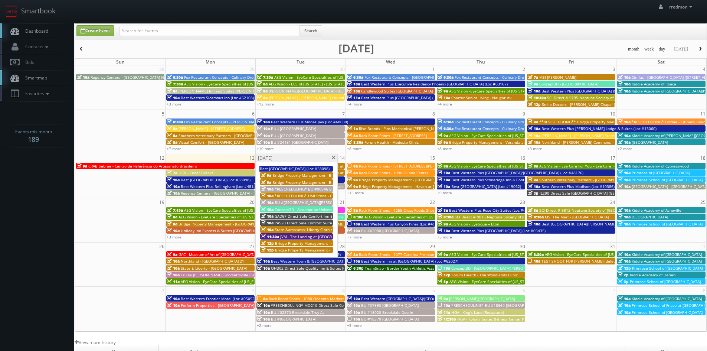
click at [305, 235] on span "JVM - The Landing at [GEOGRAPHIC_DATA]" at bounding box center [317, 236] width 74 height 5
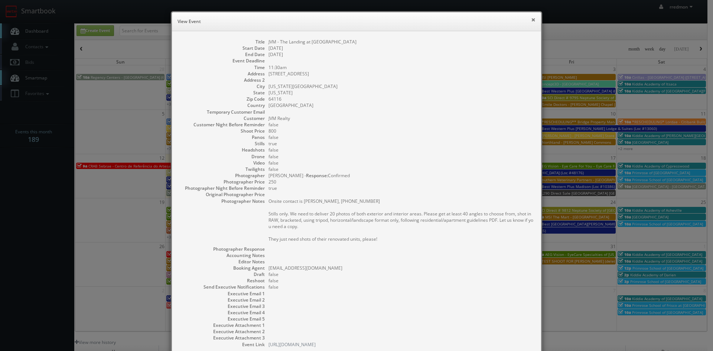
click at [531, 20] on button "×" at bounding box center [533, 19] width 4 height 5
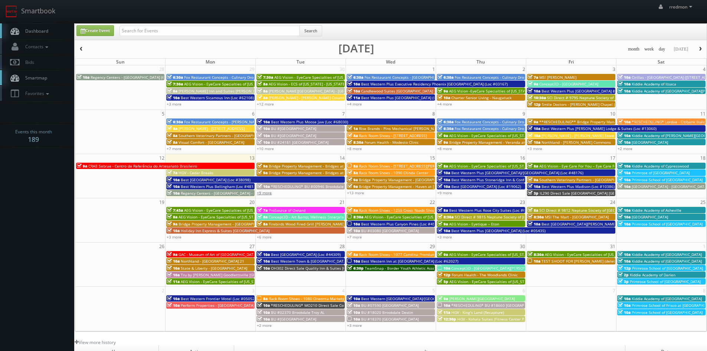
click at [267, 193] on link "+9 more" at bounding box center [264, 192] width 15 height 5
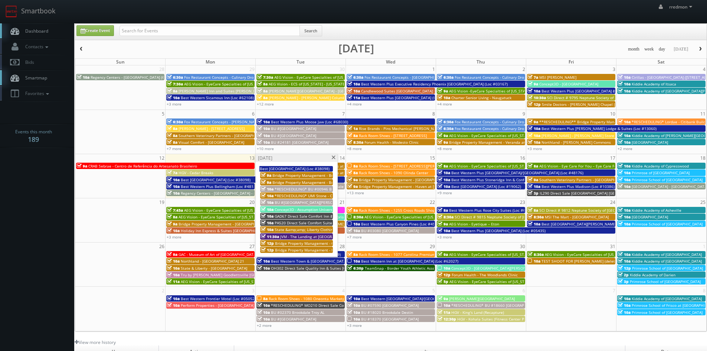
click at [320, 242] on span "Bridge Property Management - Oasis at [GEOGRAPHIC_DATA]" at bounding box center [329, 243] width 109 height 5
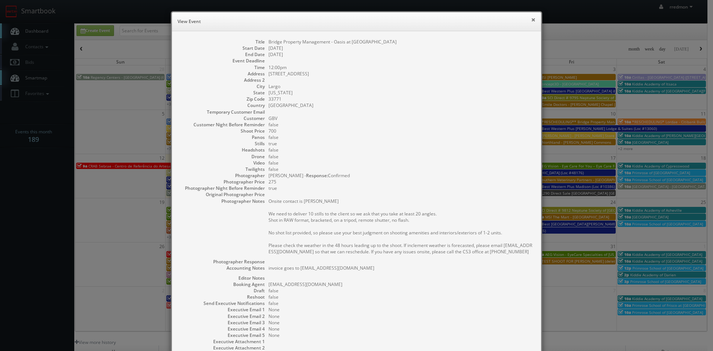
click at [531, 20] on button "×" at bounding box center [533, 19] width 4 height 5
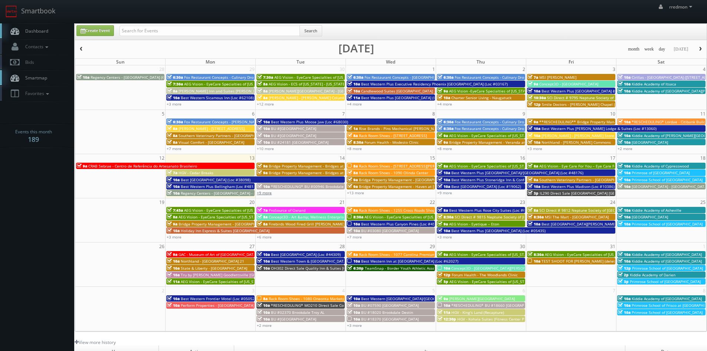
click at [264, 195] on link "+9 more" at bounding box center [264, 192] width 15 height 5
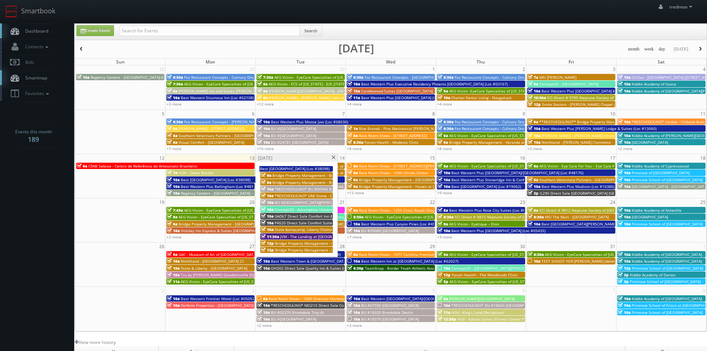
click at [301, 248] on span "Bridge Property Management - Retreat at [GEOGRAPHIC_DATA]" at bounding box center [331, 249] width 112 height 5
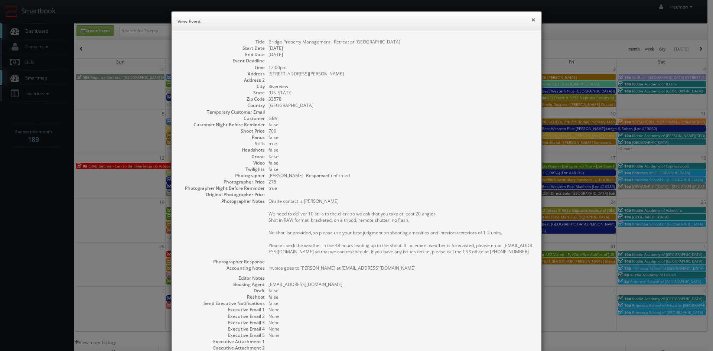
click at [531, 21] on button "×" at bounding box center [533, 19] width 4 height 5
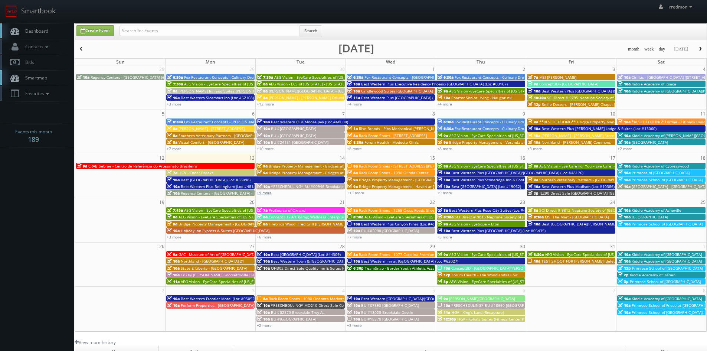
click at [266, 191] on link "+9 more" at bounding box center [264, 192] width 15 height 5
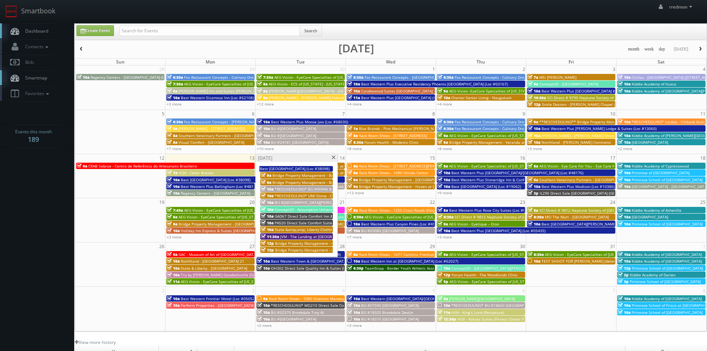
click at [285, 175] on span "Bridge Property Management - Bridges at [GEOGRAPHIC_DATA]" at bounding box center [329, 175] width 112 height 5
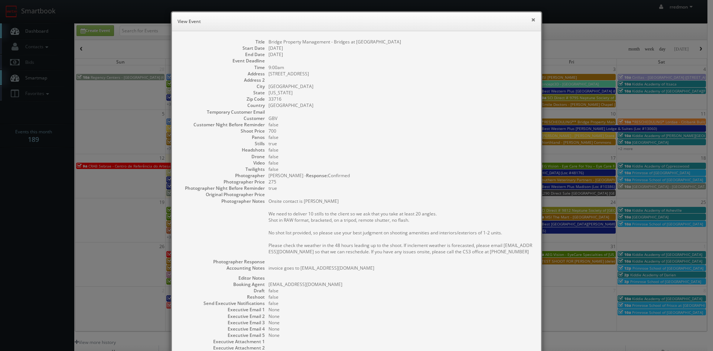
click at [532, 19] on button "×" at bounding box center [533, 19] width 4 height 5
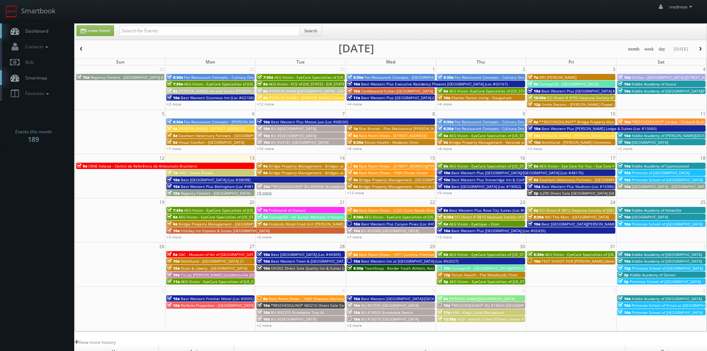
click at [271, 192] on link "+9 more" at bounding box center [264, 192] width 15 height 5
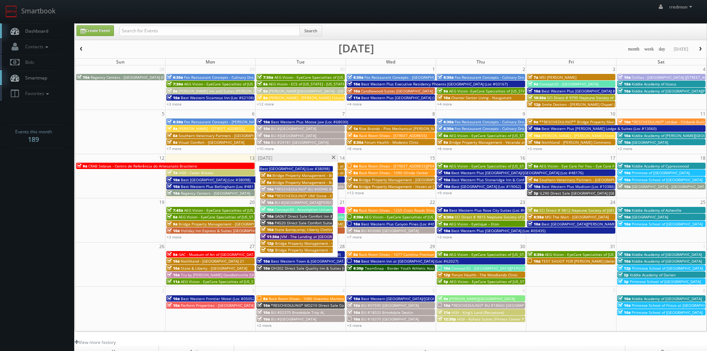
click at [298, 236] on span "JVM - The Landing at [GEOGRAPHIC_DATA]" at bounding box center [317, 236] width 74 height 5
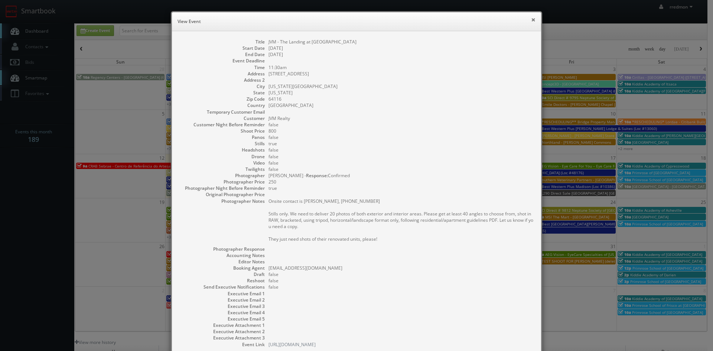
click at [531, 19] on button "×" at bounding box center [533, 19] width 4 height 5
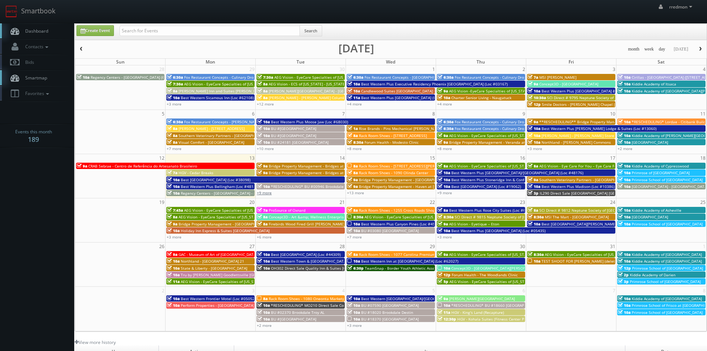
click at [269, 194] on link "+9 more" at bounding box center [264, 192] width 15 height 5
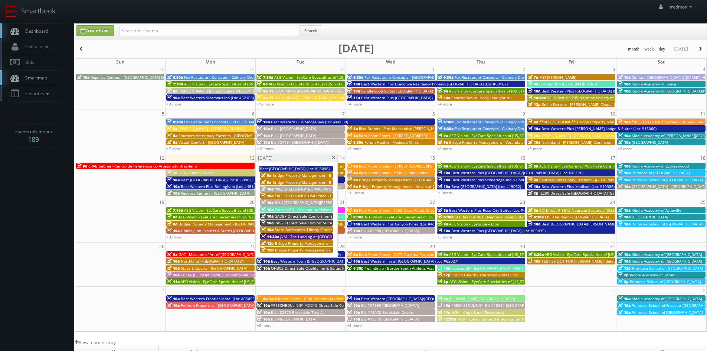
click at [335, 157] on span at bounding box center [333, 158] width 5 height 4
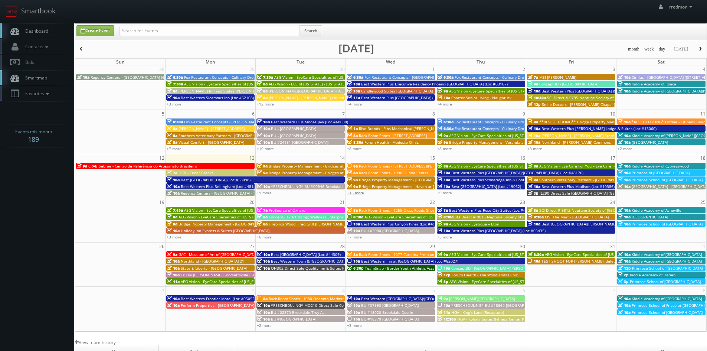
click at [357, 193] on link "+13 more" at bounding box center [355, 192] width 17 height 5
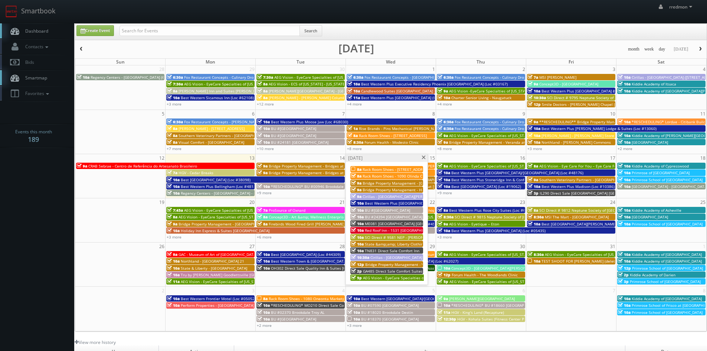
click at [417, 169] on span "Rack Room Shoes - [STREET_ADDRESS][PERSON_NAME]" at bounding box center [411, 169] width 97 height 5
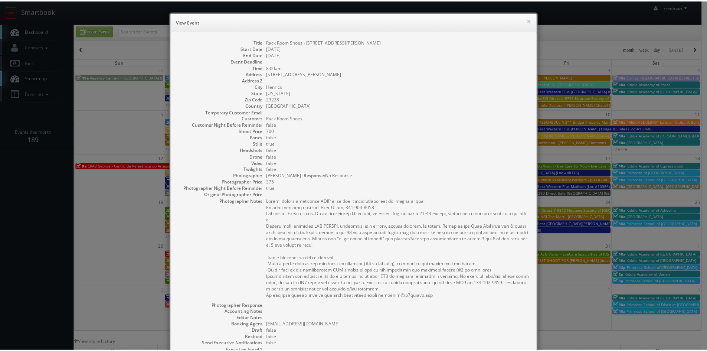
scroll to position [100, 0]
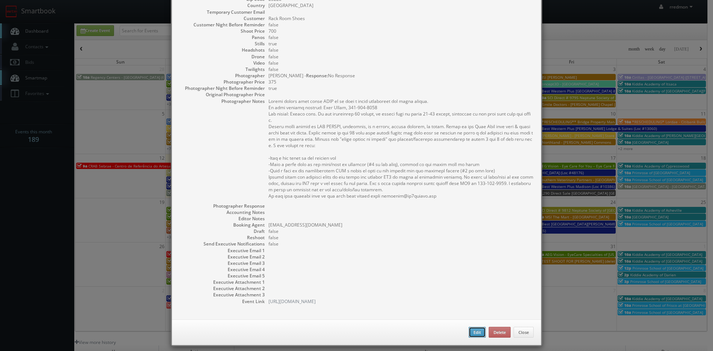
click at [473, 327] on button "Edit" at bounding box center [477, 332] width 17 height 11
type input "Rack Room Shoes - [STREET_ADDRESS][PERSON_NAME]"
type input "9057 STAPLES MILLS RD"
type input "Henrico"
type input "23228"
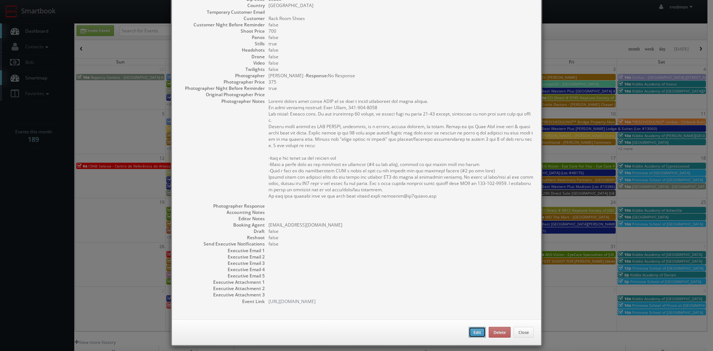
type input "700"
checkbox input "true"
type input "[DATE]"
type input "8:00am"
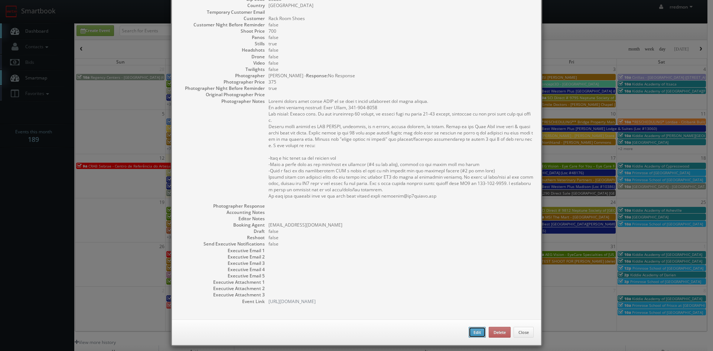
checkbox input "true"
type textarea "Please upload this shoot ASAP as we have a tight turnaround for these images. O…"
select select "[US_STATE]"
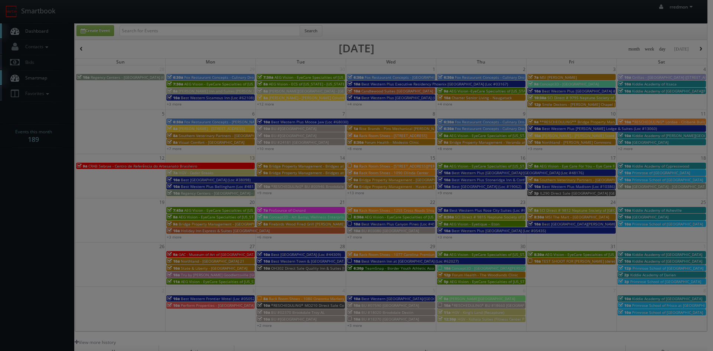
type input "375"
select select "fake123rackroom@mg.cs3calendar.com"
select select "charles.mitri@yahoo.com"
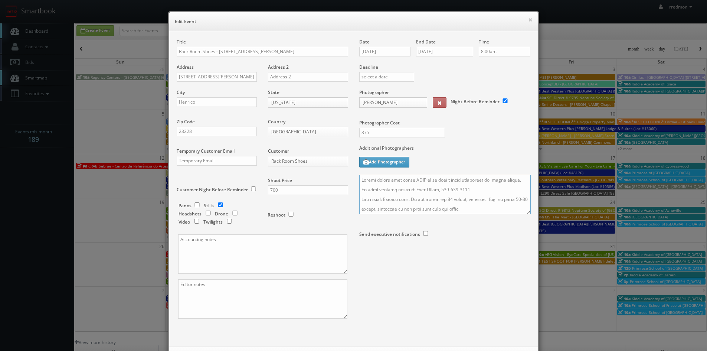
click at [359, 179] on textarea at bounding box center [445, 194] width 172 height 39
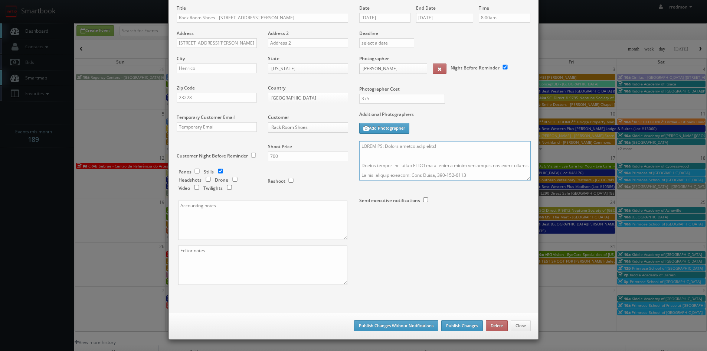
scroll to position [111, 0]
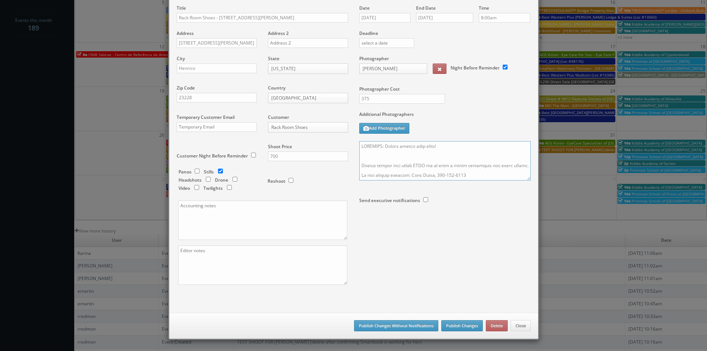
type textarea "REMINDER: Please accept this shoot! Please upload this shoot ASAP as we have a …"
click at [453, 322] on button "Publish Changes" at bounding box center [462, 325] width 42 height 11
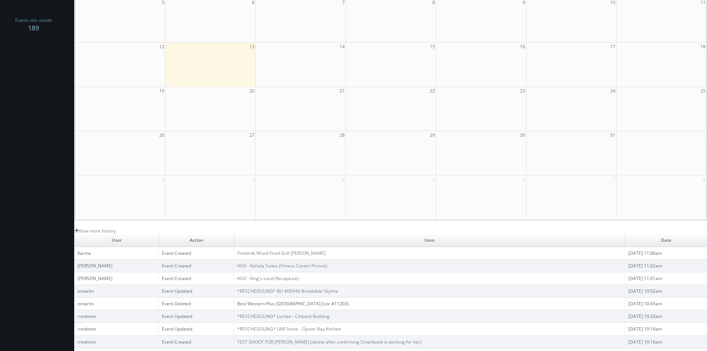
scroll to position [0, 0]
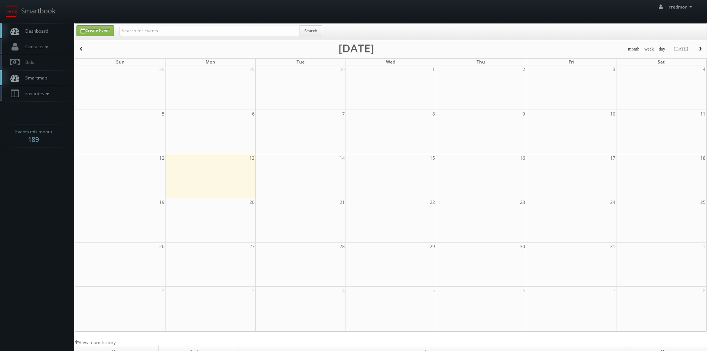
click at [37, 29] on span "Dashboard" at bounding box center [35, 31] width 27 height 6
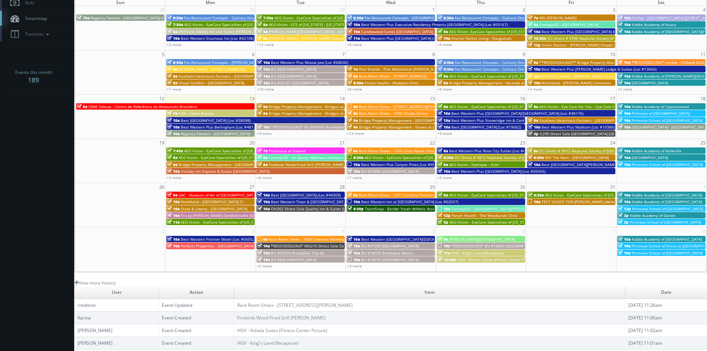
scroll to position [22, 0]
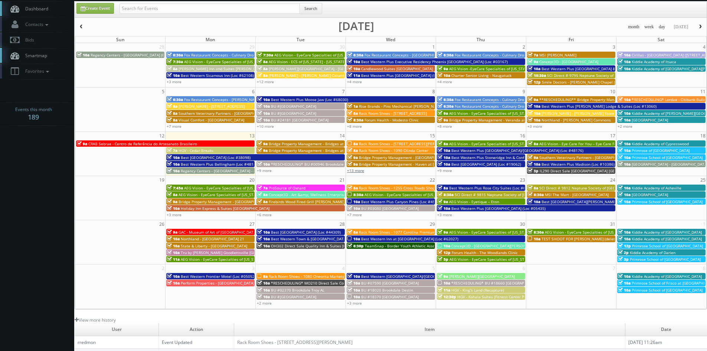
click at [359, 169] on link "+13 more" at bounding box center [355, 170] width 17 height 5
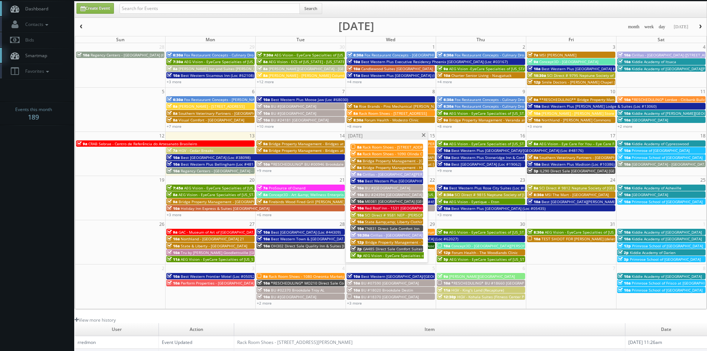
click at [425, 136] on span at bounding box center [423, 135] width 5 height 4
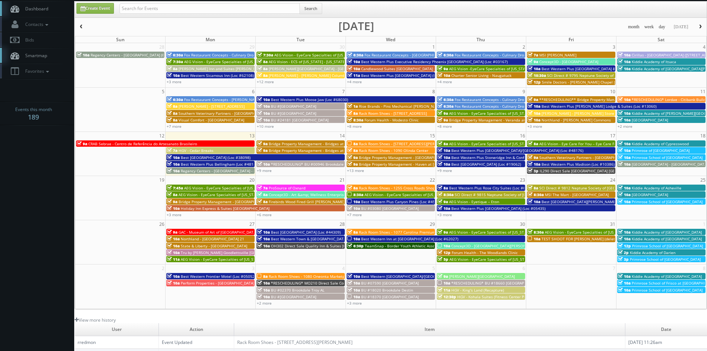
click at [269, 173] on div "+9 more" at bounding box center [301, 170] width 90 height 6
type input "[DATE]"
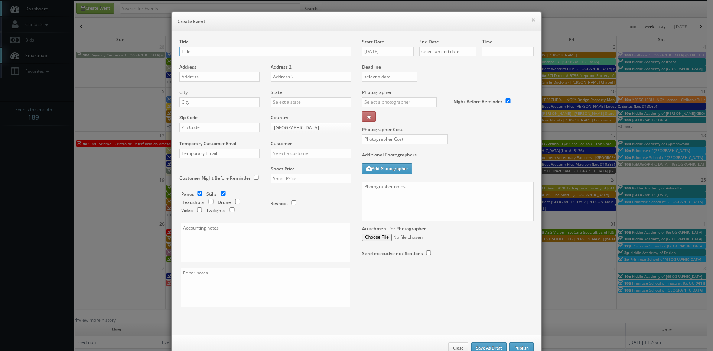
checkbox input "true"
type input "10:00am"
checkbox input "true"
click at [531, 21] on button "×" at bounding box center [533, 19] width 4 height 5
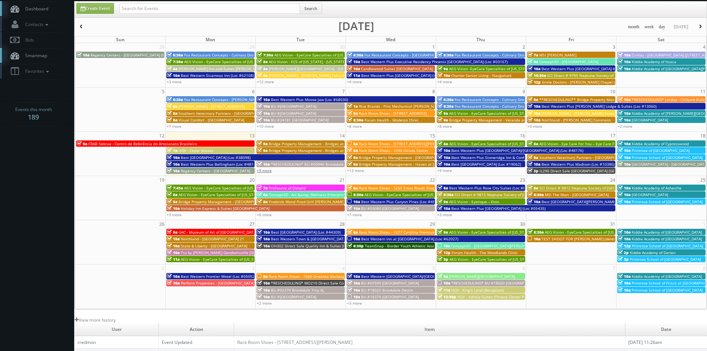
click at [267, 172] on link "+9 more" at bounding box center [264, 170] width 15 height 5
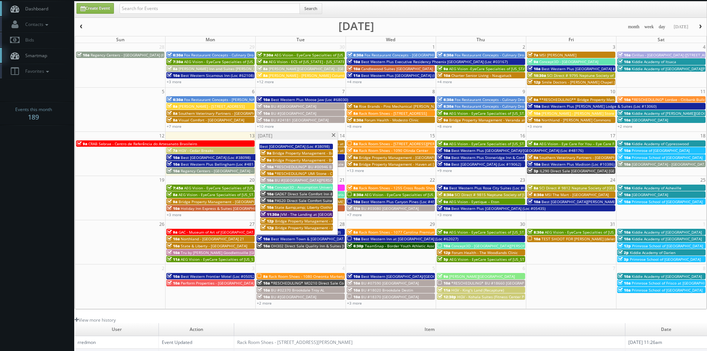
click at [333, 135] on span at bounding box center [333, 135] width 5 height 4
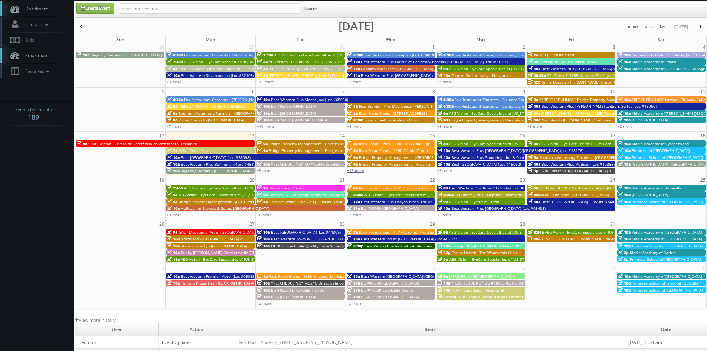
click at [358, 169] on link "+13 more" at bounding box center [355, 170] width 17 height 5
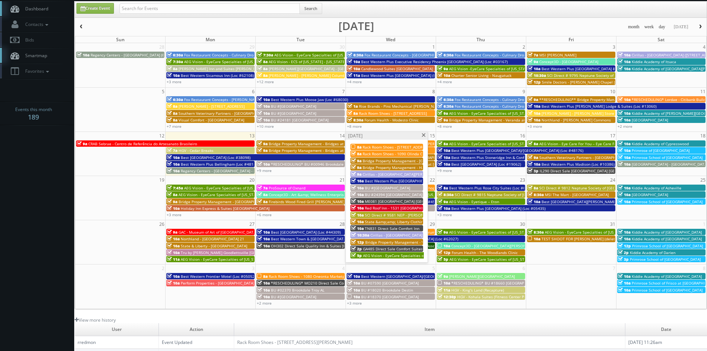
click at [423, 136] on span at bounding box center [423, 135] width 5 height 4
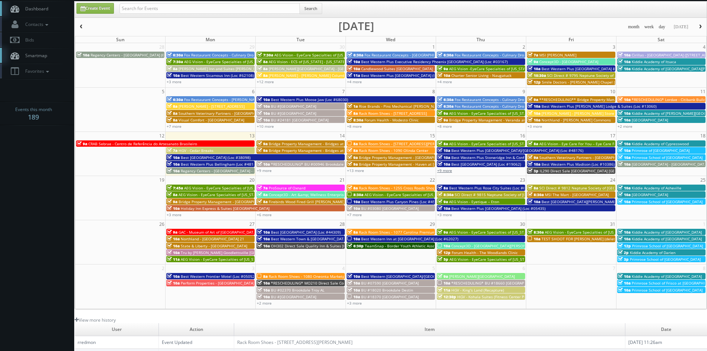
click at [443, 171] on link "+9 more" at bounding box center [444, 170] width 15 height 5
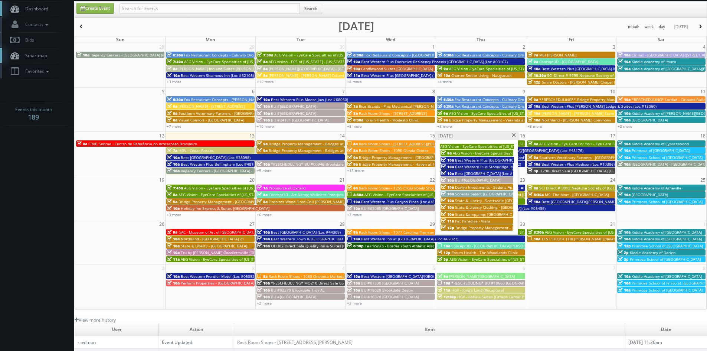
click at [515, 134] on span at bounding box center [514, 135] width 5 height 4
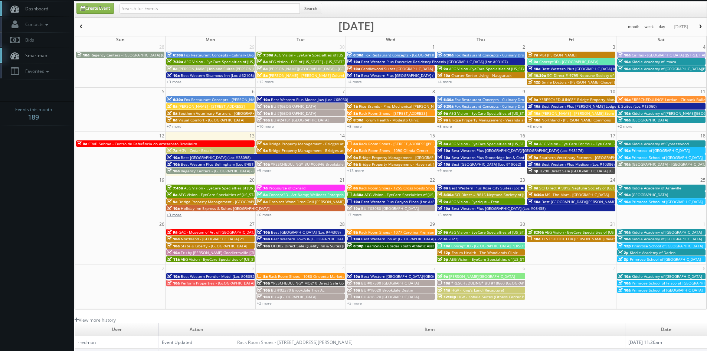
click at [176, 213] on link "+3 more" at bounding box center [174, 214] width 15 height 5
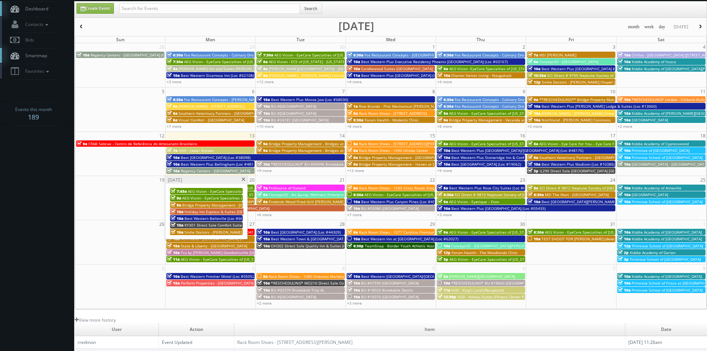
click at [242, 178] on span at bounding box center [243, 179] width 5 height 4
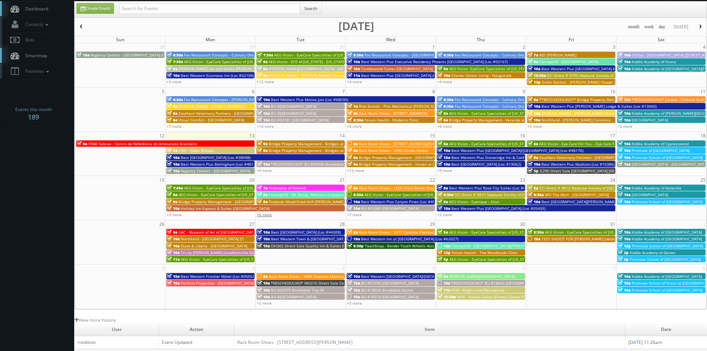
click at [265, 213] on link "+6 more" at bounding box center [264, 214] width 15 height 5
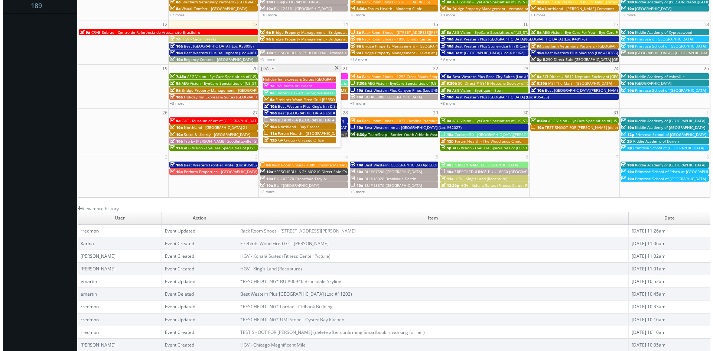
scroll to position [59, 0]
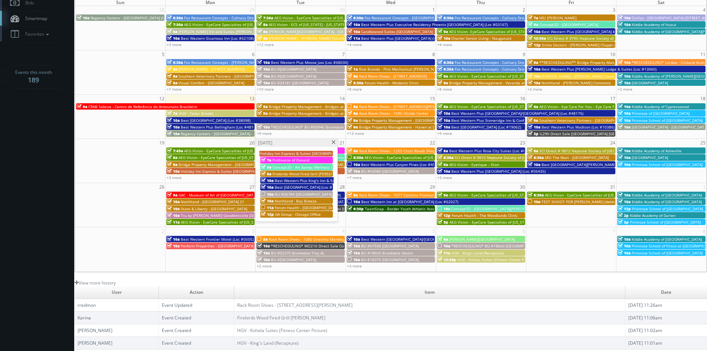
click at [290, 194] on span "BU #00784 [GEOGRAPHIC_DATA]" at bounding box center [304, 194] width 58 height 5
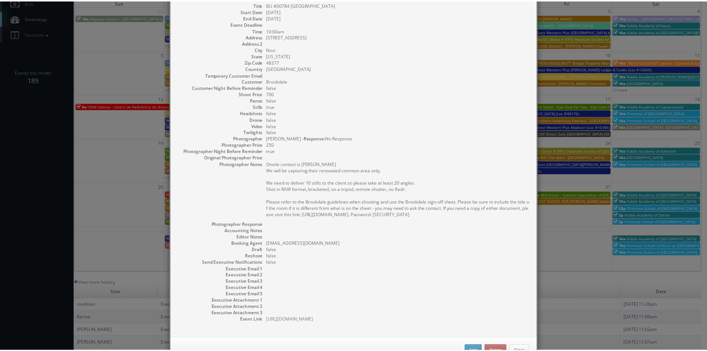
scroll to position [62, 0]
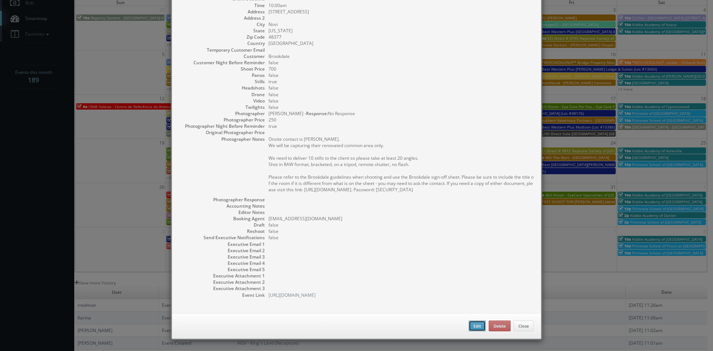
click at [473, 324] on button "Edit" at bounding box center [477, 325] width 17 height 11
type input "BU #00784 [GEOGRAPHIC_DATA]"
type input "[STREET_ADDRESS]"
type input "Novi"
type input "48377"
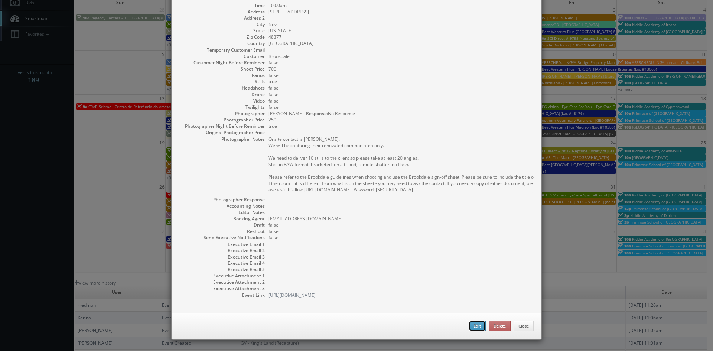
type input "700"
checkbox input "true"
type input "[DATE]"
type input "10:00am"
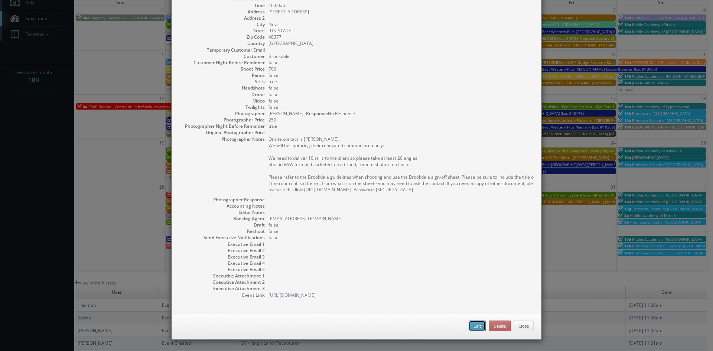
checkbox input "true"
type textarea "Onsite contact is Amanda Walker. We will be capturing their renovated common ar…"
select select "[US_STATE]"
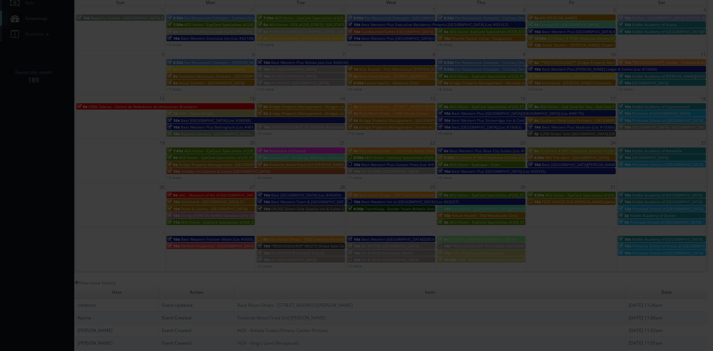
type input "700"
type input "250"
select select "fake56@mg.cs3calendar.com"
select select "victoriareackhof@gmail.com"
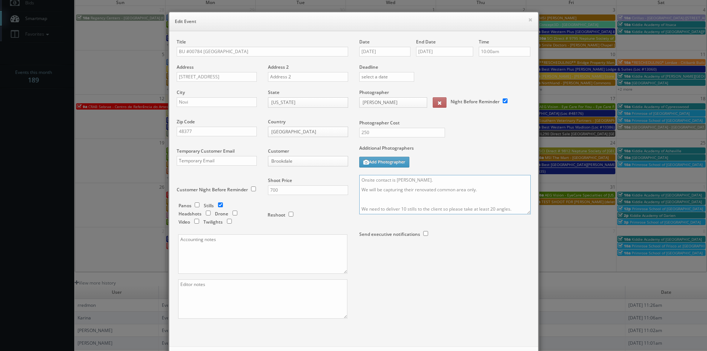
click at [360, 180] on textarea "Onsite contact is Amanda Walker. We will be capturing their renovated common ar…" at bounding box center [445, 194] width 172 height 39
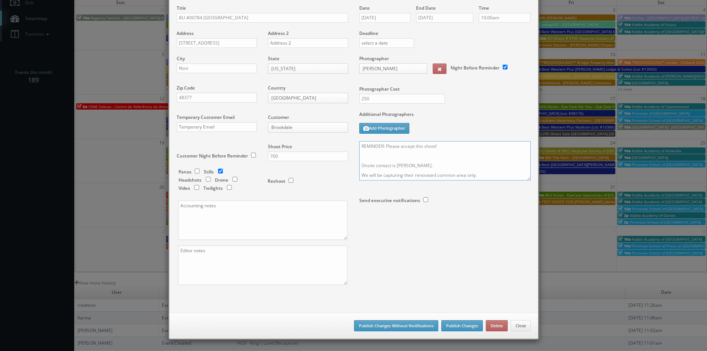
scroll to position [134, 0]
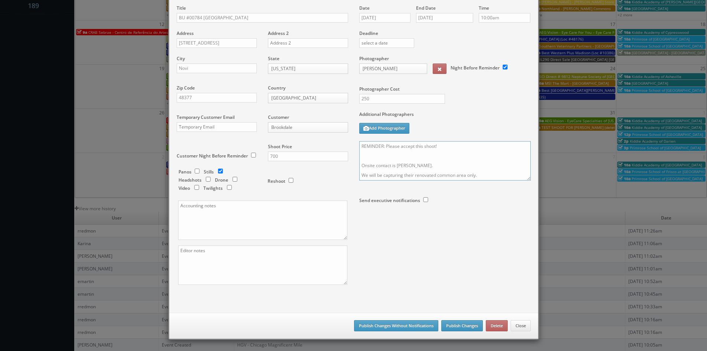
type textarea "REMINDER: Please accept this shoot! Onsite contact is Amanda Walker. We will be…"
click at [455, 327] on button "Publish Changes" at bounding box center [462, 325] width 42 height 11
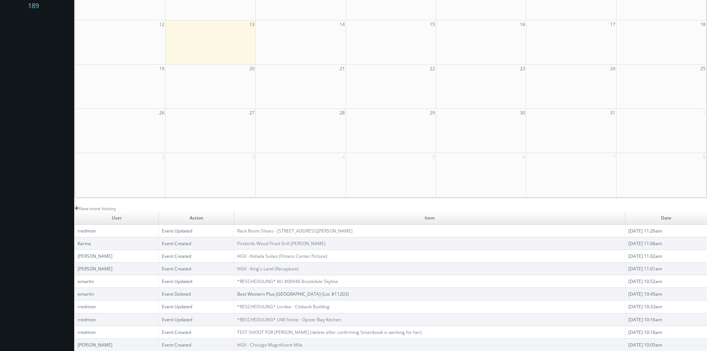
scroll to position [0, 0]
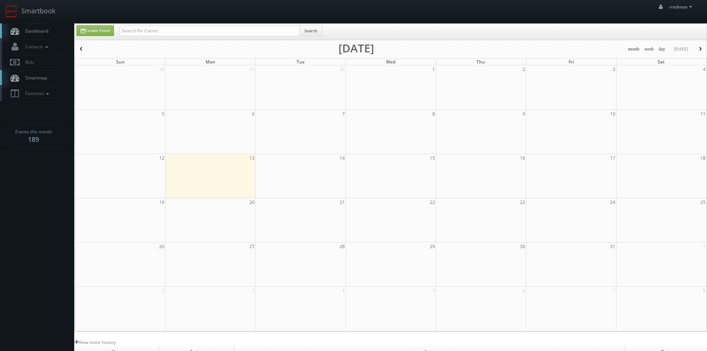
click at [52, 32] on link "Dashboard" at bounding box center [37, 30] width 74 height 15
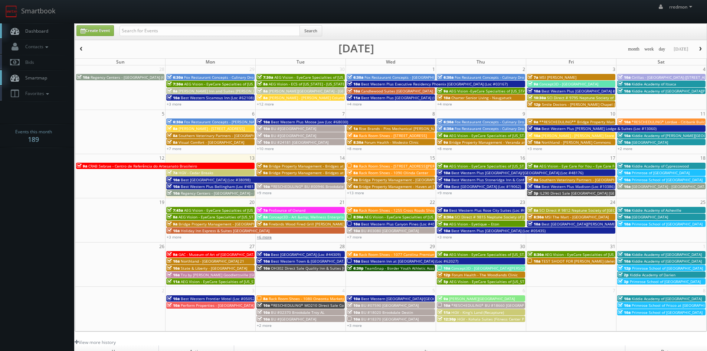
click at [270, 236] on link "+6 more" at bounding box center [264, 236] width 15 height 5
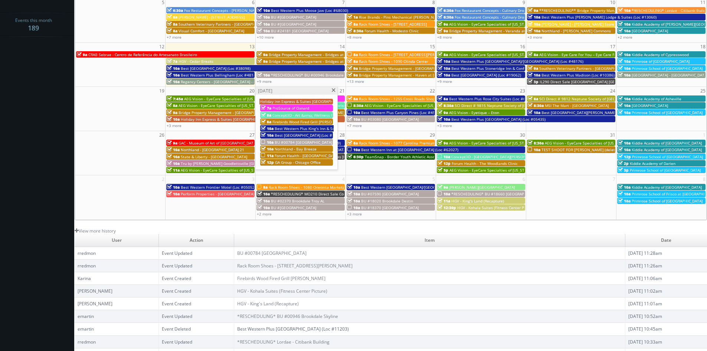
scroll to position [134, 0]
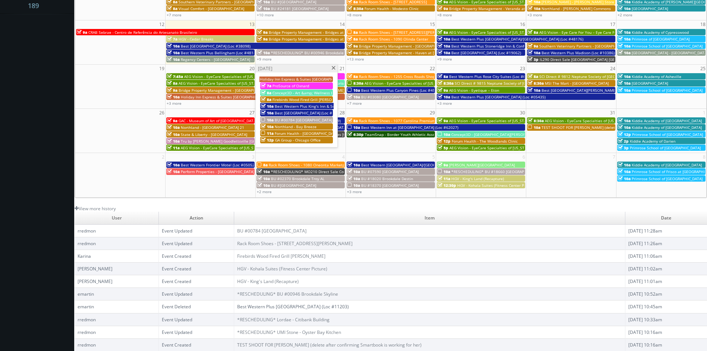
click at [275, 131] on span "Forum Health - [GEOGRAPHIC_DATA]" at bounding box center [307, 133] width 64 height 5
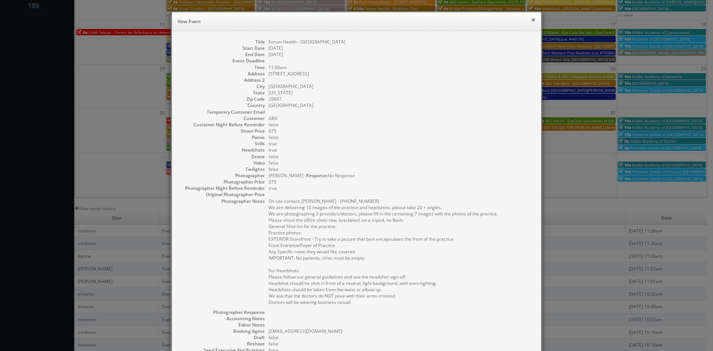
click at [532, 19] on button "×" at bounding box center [533, 19] width 4 height 5
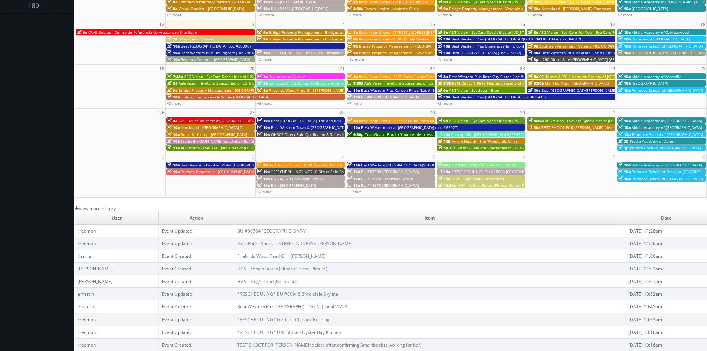
click at [100, 209] on link "View more history" at bounding box center [95, 208] width 41 height 6
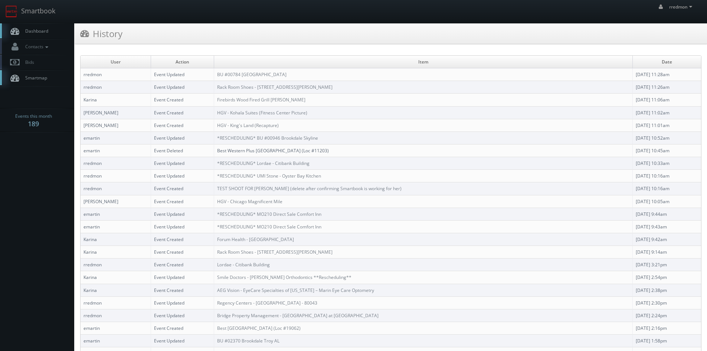
click at [46, 32] on span "Dashboard" at bounding box center [35, 31] width 27 height 6
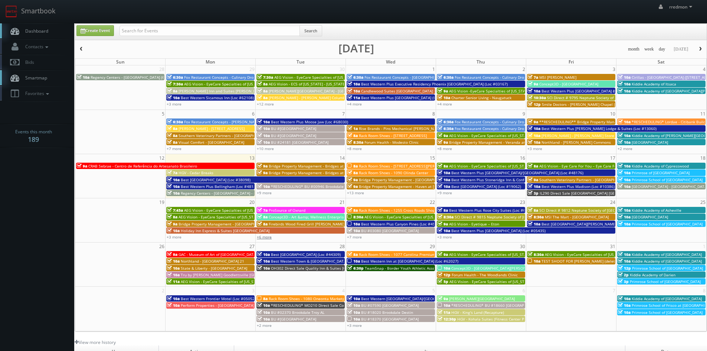
click at [263, 239] on link "+6 more" at bounding box center [264, 236] width 15 height 5
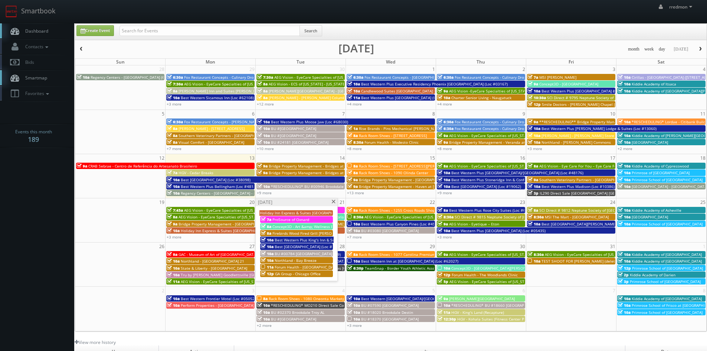
click at [332, 201] on span at bounding box center [333, 202] width 5 height 4
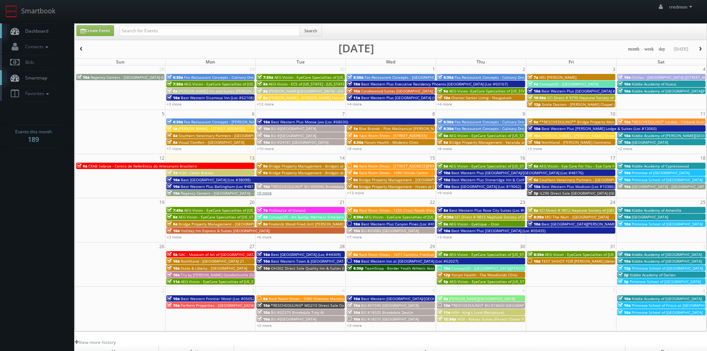
click at [267, 193] on link "+9 more" at bounding box center [264, 192] width 15 height 5
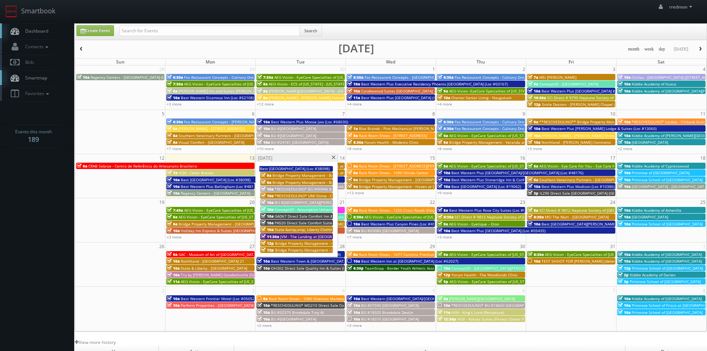
click at [333, 157] on span at bounding box center [333, 158] width 5 height 4
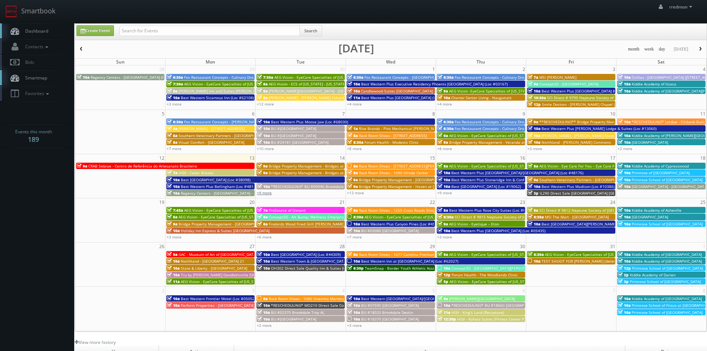
click at [268, 193] on link "+9 more" at bounding box center [264, 192] width 15 height 5
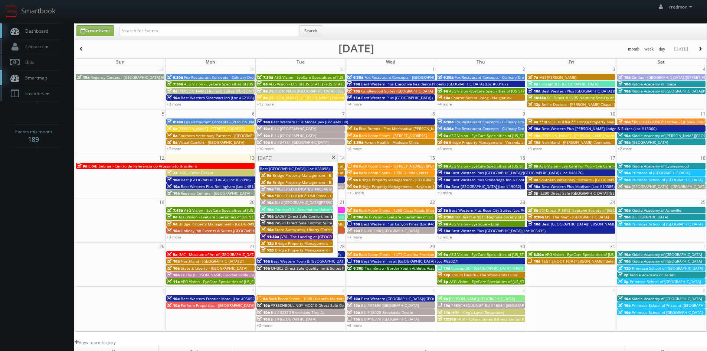
click at [292, 222] on span "PA520 Direct Sale Comfort Suites" at bounding box center [304, 222] width 59 height 5
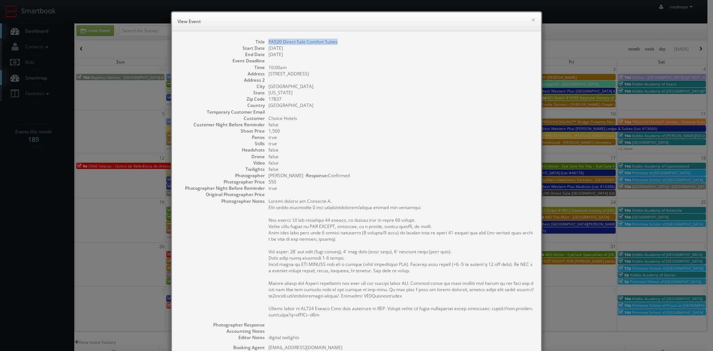
drag, startPoint x: 336, startPoint y: 42, endPoint x: 264, endPoint y: 45, distance: 72.8
click at [264, 45] on dl "Title PA520 Direct Sale Comfort Suites Start Date [DATE] End Date [DATE] Event …" at bounding box center [356, 233] width 354 height 388
copy dd "PA520 Direct Sale Comfort Suites"
click at [531, 19] on button "×" at bounding box center [533, 19] width 4 height 5
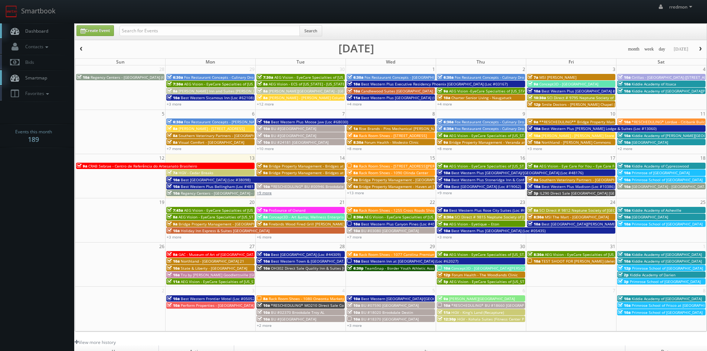
click at [260, 194] on link "+9 more" at bounding box center [264, 192] width 15 height 5
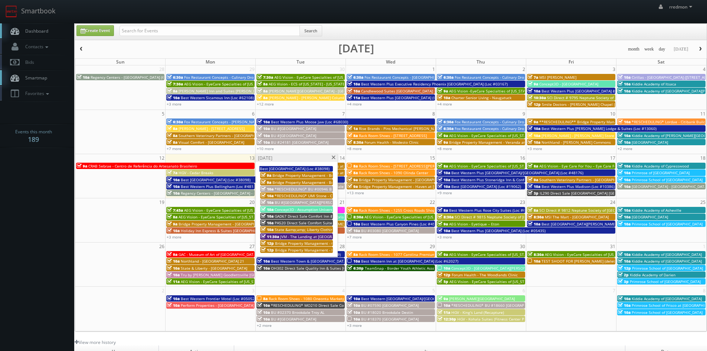
click at [317, 236] on span "JVM - The Landing at [GEOGRAPHIC_DATA]" at bounding box center [317, 236] width 74 height 5
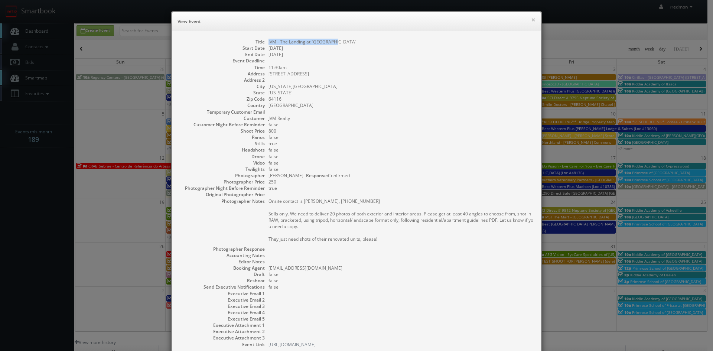
drag, startPoint x: 334, startPoint y: 43, endPoint x: 265, endPoint y: 43, distance: 69.1
click at [265, 43] on dl "Title JVM - The Landing at Briarcliff Start Date 10/14/2025 End Date 10/14/2025…" at bounding box center [356, 193] width 354 height 309
copy dd "JVM - The Landing at Briarcliff"
click at [531, 17] on button "×" at bounding box center [533, 19] width 4 height 5
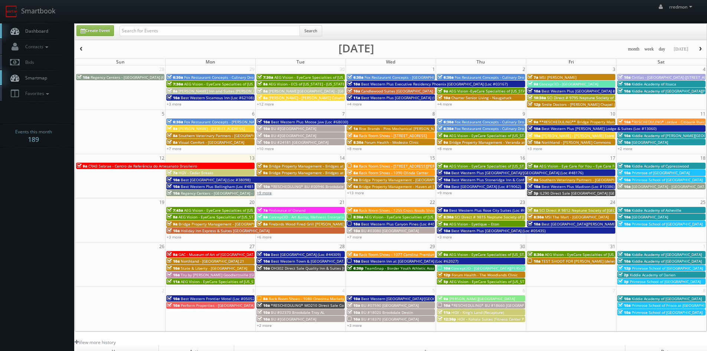
click at [265, 192] on link "+9 more" at bounding box center [264, 192] width 15 height 5
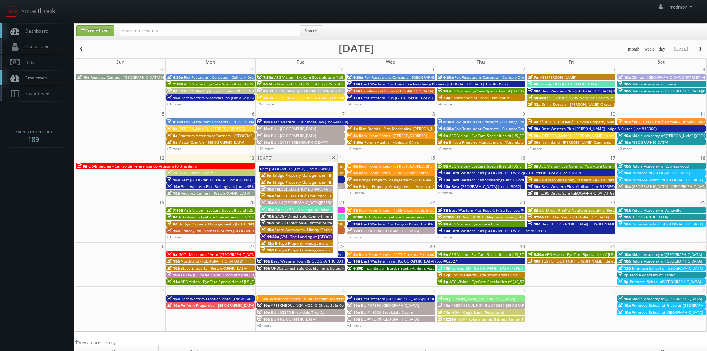
click at [332, 156] on span at bounding box center [333, 158] width 5 height 4
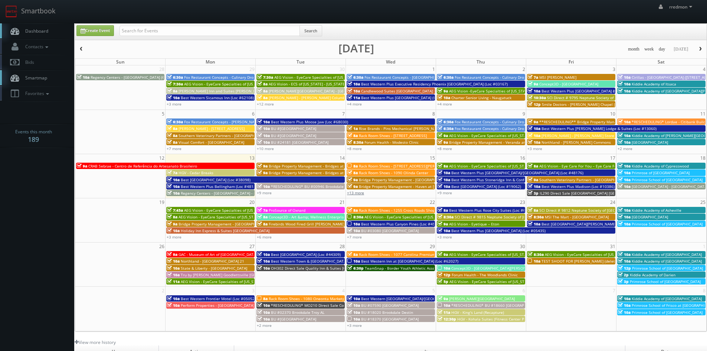
click at [359, 193] on link "+13 more" at bounding box center [355, 192] width 17 height 5
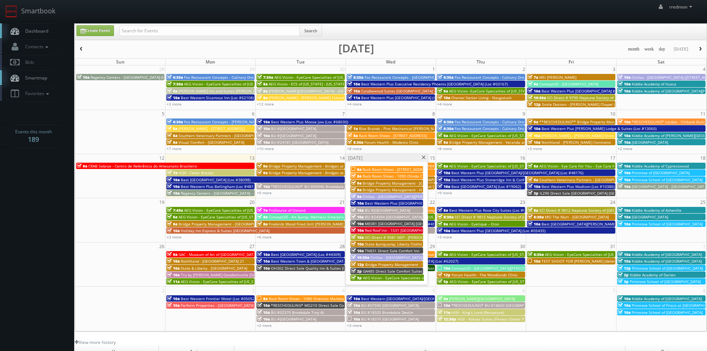
click at [397, 215] on span "BU #24394 [GEOGRAPHIC_DATA]" at bounding box center [394, 216] width 58 height 5
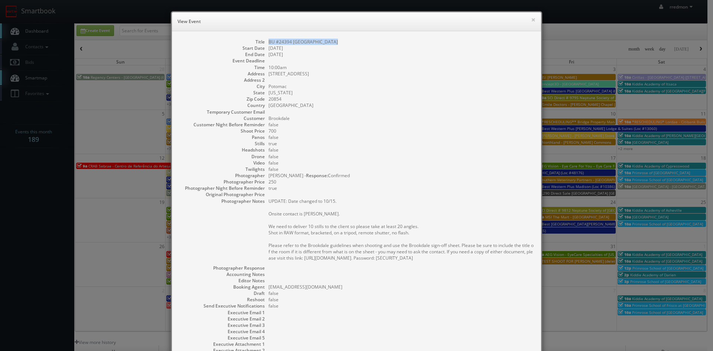
drag, startPoint x: 332, startPoint y: 40, endPoint x: 266, endPoint y: 44, distance: 66.6
click at [268, 44] on dd "BU #24394 [GEOGRAPHIC_DATA]" at bounding box center [400, 42] width 265 height 6
copy dd "BU #24394 [GEOGRAPHIC_DATA]"
click at [531, 18] on button "×" at bounding box center [533, 19] width 4 height 5
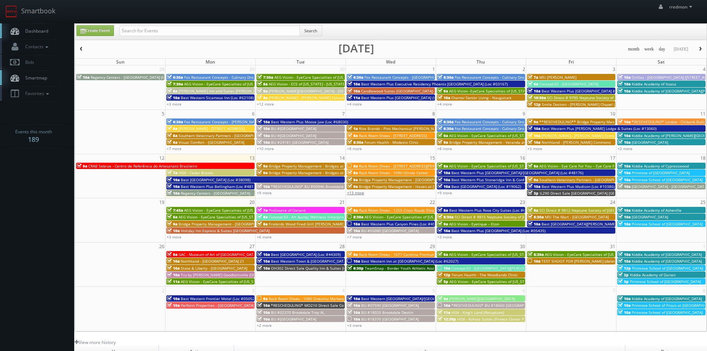
click at [358, 194] on link "+13 more" at bounding box center [355, 192] width 17 height 5
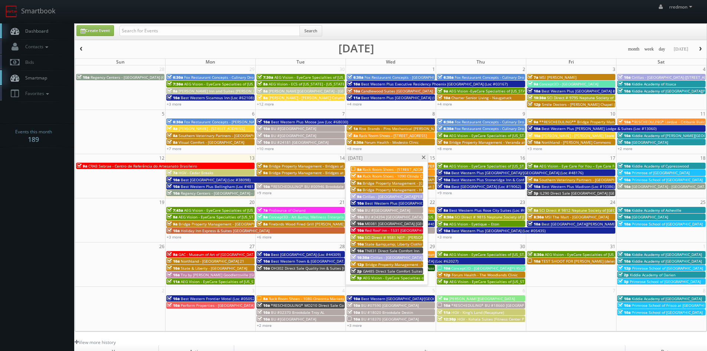
click at [394, 229] on span "Red Roof Inn - 1531 [GEOGRAPHIC_DATA] [GEOGRAPHIC_DATA]" at bounding box center [420, 230] width 110 height 5
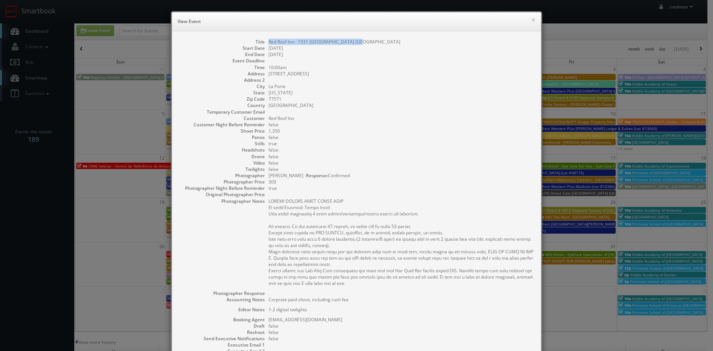
drag, startPoint x: 353, startPoint y: 42, endPoint x: 265, endPoint y: 42, distance: 88.7
click at [265, 42] on dl "Title Red Roof Inn - 1531 Red Roof Inn La Porte Start Date 10/15/2025 End Date …" at bounding box center [356, 219] width 354 height 360
copy dd "Red Roof Inn - 1531 [GEOGRAPHIC_DATA] [GEOGRAPHIC_DATA]"
click at [531, 17] on button "×" at bounding box center [533, 19] width 4 height 5
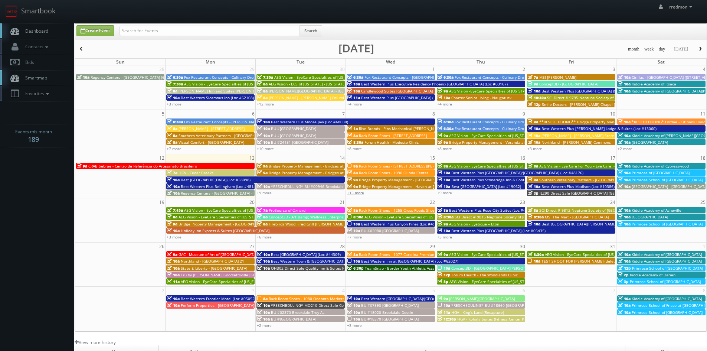
click at [358, 192] on link "+13 more" at bounding box center [355, 192] width 17 height 5
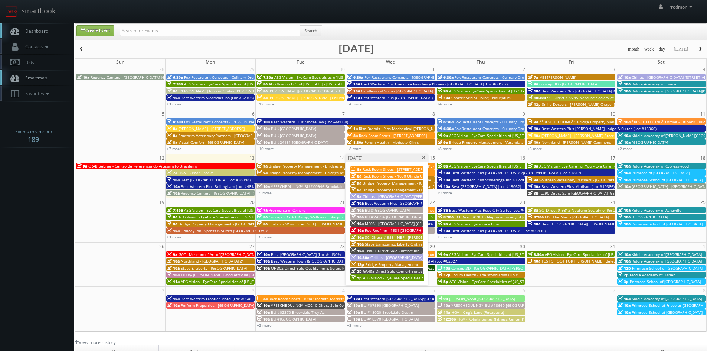
click at [387, 249] on span "TN831 Direct Sale Comfort Inn" at bounding box center [392, 250] width 55 height 5
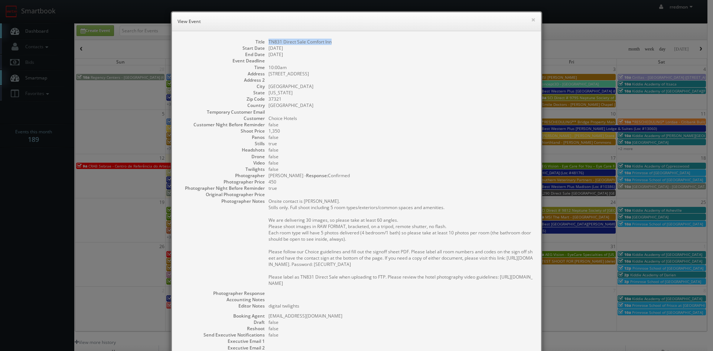
drag, startPoint x: 331, startPoint y: 42, endPoint x: 267, endPoint y: 44, distance: 64.3
click at [268, 44] on dd "TN831 Direct Sale Comfort Inn" at bounding box center [400, 42] width 265 height 6
copy dd "TN831 Direct Sale Comfort Inn"
click at [531, 22] on button "×" at bounding box center [533, 19] width 4 height 5
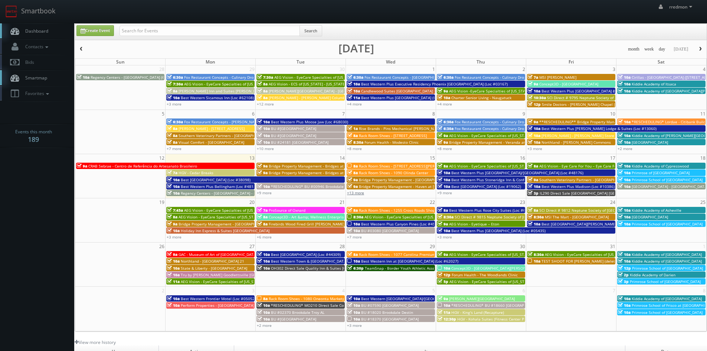
click at [358, 193] on link "+13 more" at bounding box center [355, 192] width 17 height 5
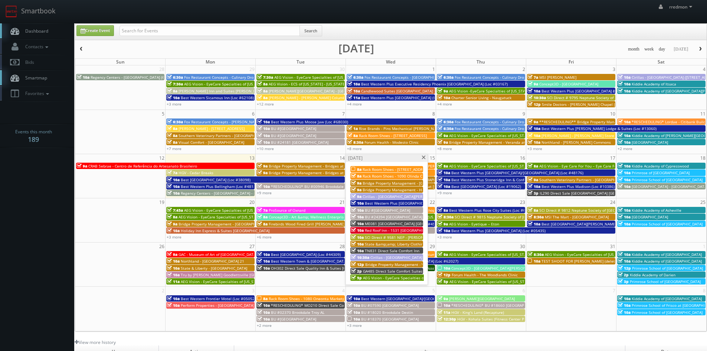
click at [424, 157] on span at bounding box center [423, 158] width 5 height 4
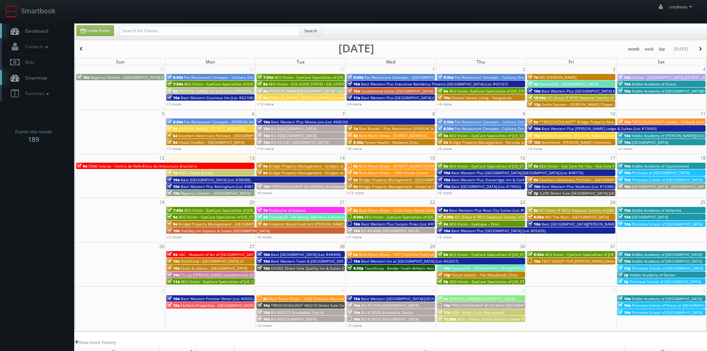
click at [467, 172] on span "Best Western Plus [GEOGRAPHIC_DATA]/[GEOGRAPHIC_DATA] (Loc #48176)" at bounding box center [517, 172] width 132 height 5
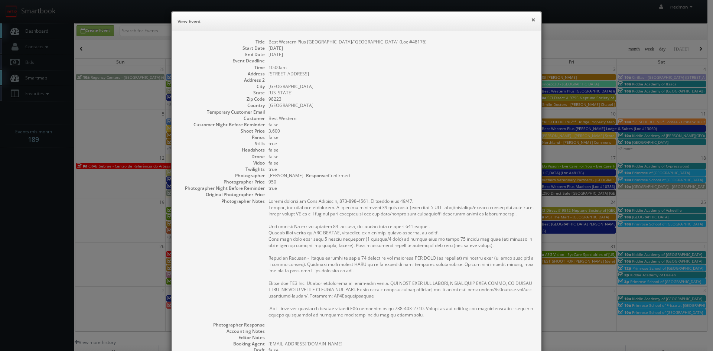
click at [531, 22] on button "×" at bounding box center [533, 19] width 4 height 5
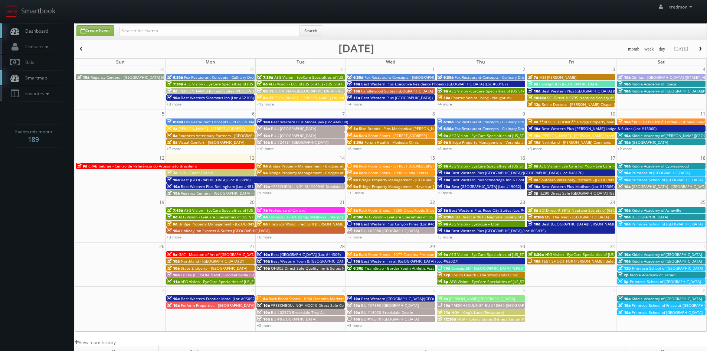
click at [491, 172] on span "Best Western Plus [GEOGRAPHIC_DATA]/[GEOGRAPHIC_DATA] (Loc #48176)" at bounding box center [517, 172] width 132 height 5
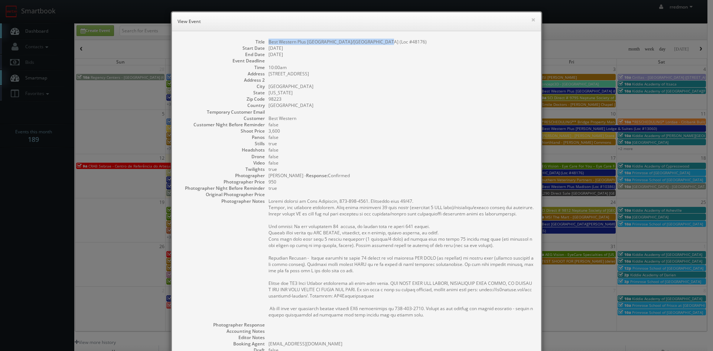
drag, startPoint x: 377, startPoint y: 42, endPoint x: 262, endPoint y: 45, distance: 114.4
click at [262, 45] on dl "Title Best Western Plus Arlington/Marysville (Loc #48176) Start Date 10/16/2025…" at bounding box center [356, 231] width 354 height 385
copy dd "Best Western Plus [GEOGRAPHIC_DATA]/[GEOGRAPHIC_DATA] (Loc #48176)"
click at [531, 18] on button "×" at bounding box center [533, 19] width 4 height 5
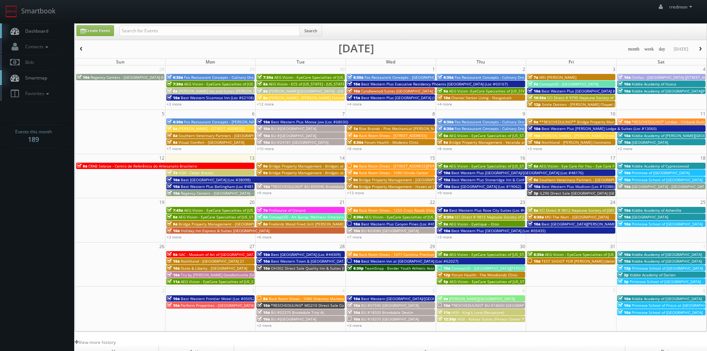
click at [482, 187] on span "Best [GEOGRAPHIC_DATA] (Loc #19062)" at bounding box center [486, 186] width 70 height 5
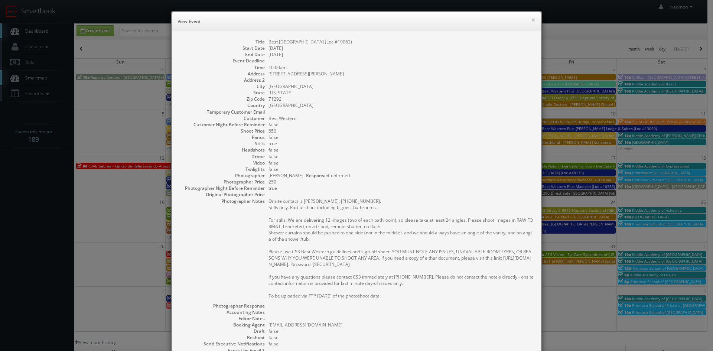
drag, startPoint x: 363, startPoint y: 43, endPoint x: 265, endPoint y: 45, distance: 98.0
click at [265, 45] on dl "Title Best Western West Monroe Inn (Loc #19062) Start Date 10/16/2025 End Date …" at bounding box center [356, 222] width 354 height 366
copy dd "Best [GEOGRAPHIC_DATA] (Loc #19062)"
click at [531, 19] on button "×" at bounding box center [533, 19] width 4 height 5
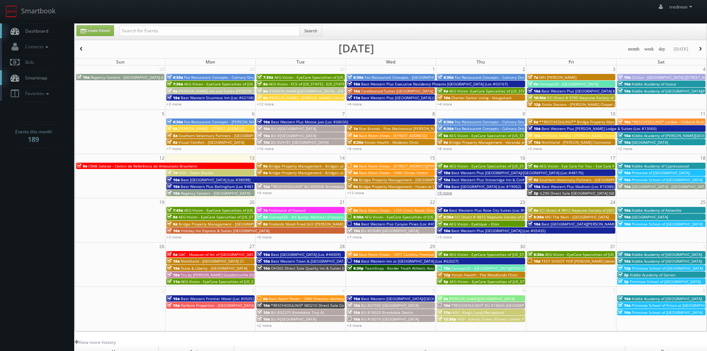
click at [446, 192] on link "+9 more" at bounding box center [444, 192] width 15 height 5
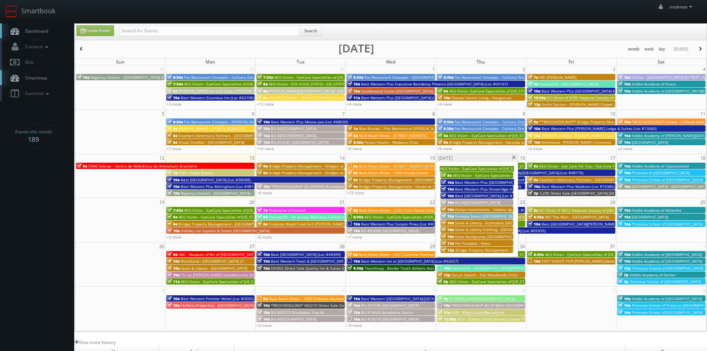
click at [478, 209] on span "Davlyn Investments - Sedona Apartments" at bounding box center [492, 209] width 74 height 5
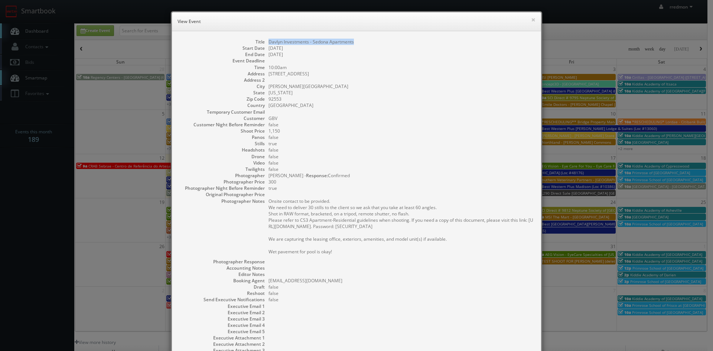
drag, startPoint x: 355, startPoint y: 41, endPoint x: 266, endPoint y: 43, distance: 88.8
click at [268, 43] on dd "Davlyn Investments - Sedona Apartments" at bounding box center [400, 42] width 265 height 6
copy dd "Davlyn Investments - Sedona Apartments"
click at [531, 20] on button "×" at bounding box center [533, 19] width 4 height 5
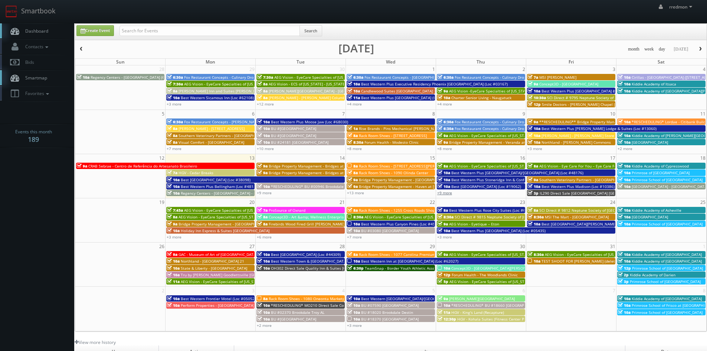
click at [451, 192] on link "+9 more" at bounding box center [444, 192] width 15 height 5
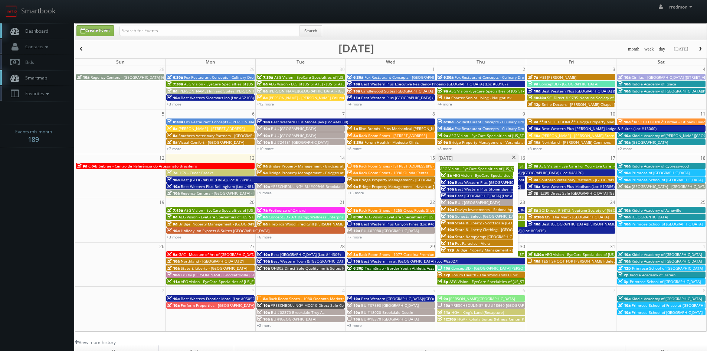
click at [470, 221] on span "State & Liberty - Scottsdale [GEOGRAPHIC_DATA]" at bounding box center [498, 222] width 87 height 5
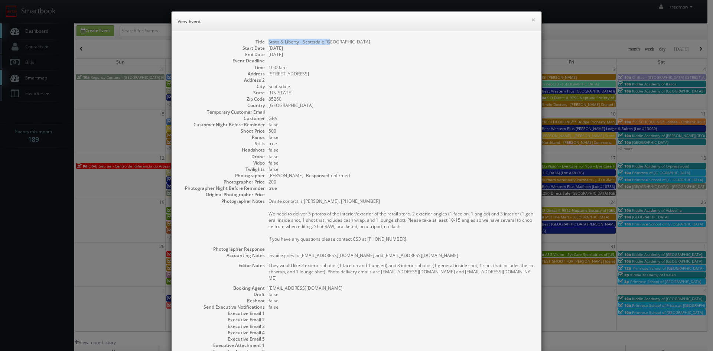
drag, startPoint x: 334, startPoint y: 42, endPoint x: 266, endPoint y: 43, distance: 68.0
click at [268, 43] on dd "State & Liberty - Scottsdale [GEOGRAPHIC_DATA]" at bounding box center [400, 42] width 265 height 6
copy dd "State & Liberty - Scottsdale [GEOGRAPHIC_DATA]"
click at [531, 21] on button "×" at bounding box center [533, 19] width 4 height 5
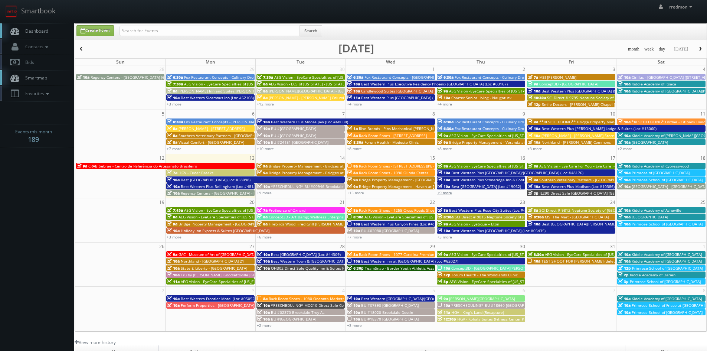
click at [447, 193] on link "+9 more" at bounding box center [444, 192] width 15 height 5
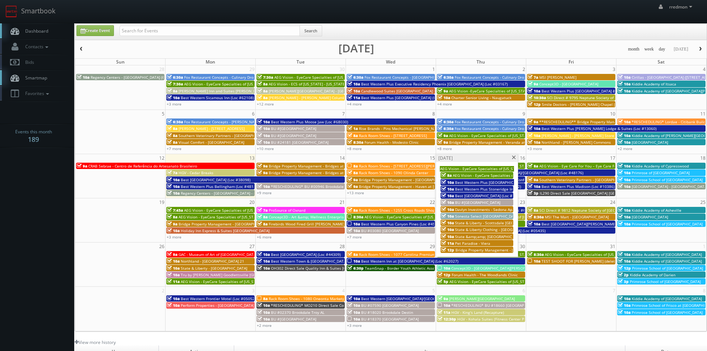
click at [502, 228] on span "State & Liberty Clothing - [GEOGRAPHIC_DATA] - [GEOGRAPHIC_DATA] [GEOGRAPHIC_DA…" at bounding box center [535, 229] width 160 height 5
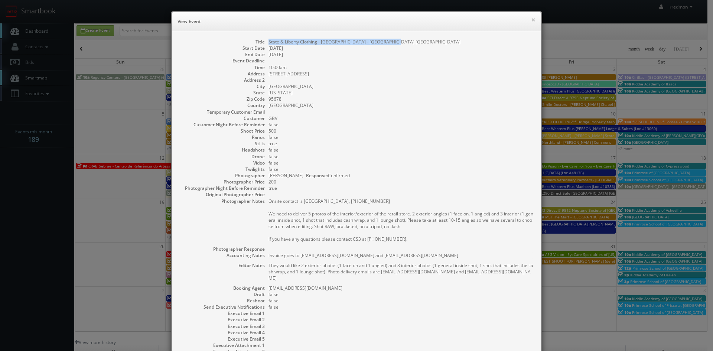
drag, startPoint x: 385, startPoint y: 43, endPoint x: 266, endPoint y: 43, distance: 119.2
click at [268, 43] on dd "State & Liberty Clothing - [GEOGRAPHIC_DATA] - [GEOGRAPHIC_DATA] [GEOGRAPHIC_DA…" at bounding box center [400, 42] width 265 height 6
copy dd "State & Liberty Clothing - [GEOGRAPHIC_DATA] - [GEOGRAPHIC_DATA] [GEOGRAPHIC_DA…"
click at [531, 20] on button "×" at bounding box center [533, 19] width 4 height 5
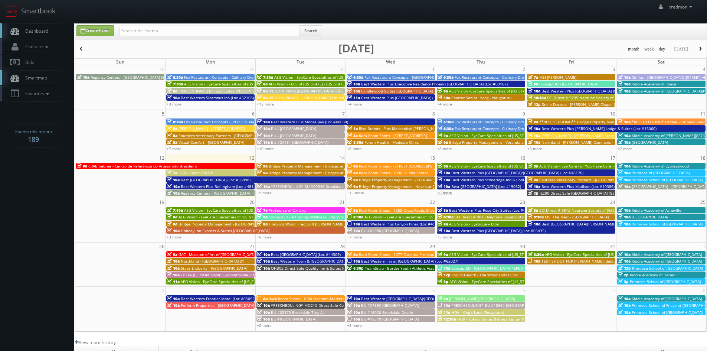
click at [448, 191] on link "+9 more" at bounding box center [444, 192] width 15 height 5
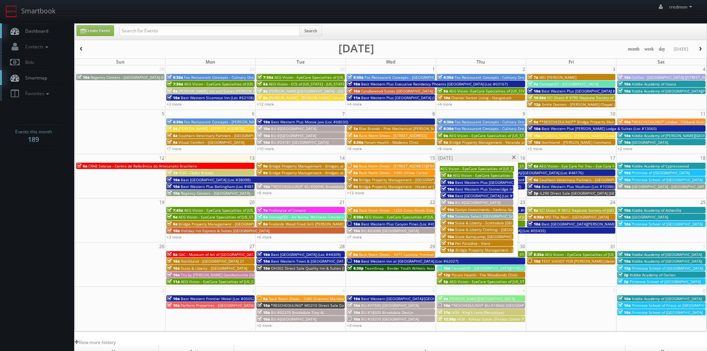
click at [479, 243] on span "Pet Paradise - Viera" at bounding box center [472, 243] width 35 height 5
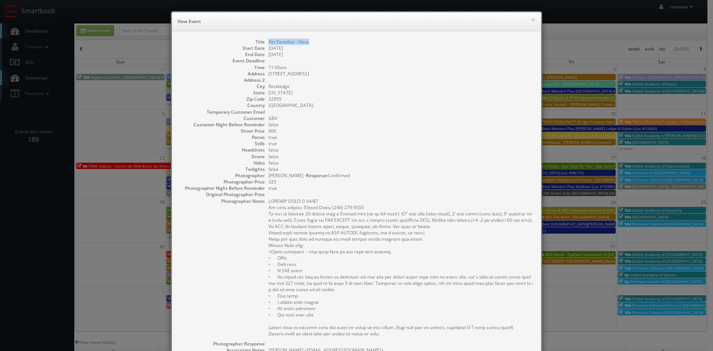
drag, startPoint x: 310, startPoint y: 44, endPoint x: 267, endPoint y: 44, distance: 43.8
click at [268, 44] on dd "Pet Paradise - Viera" at bounding box center [400, 42] width 265 height 6
click at [531, 20] on button "×" at bounding box center [533, 19] width 4 height 5
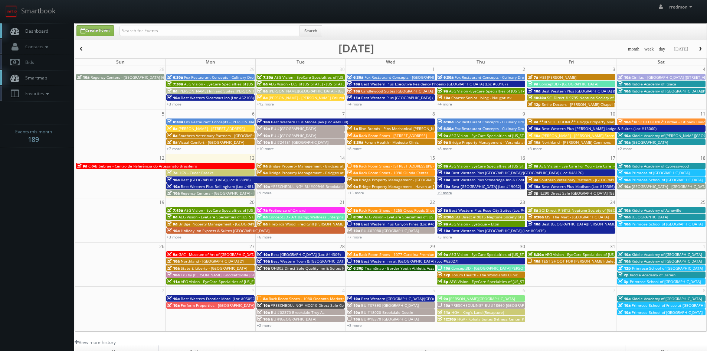
click at [450, 193] on link "+9 more" at bounding box center [444, 192] width 15 height 5
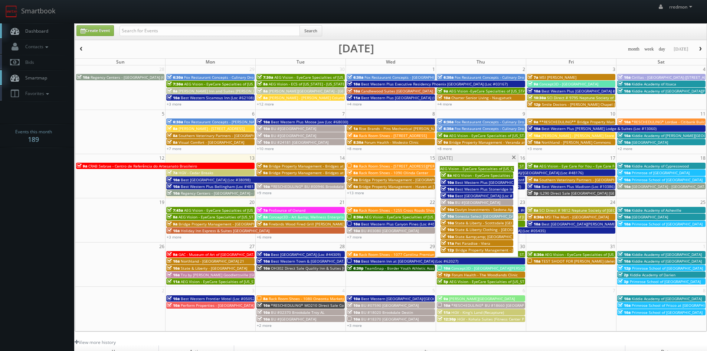
click at [512, 156] on span at bounding box center [514, 158] width 5 height 4
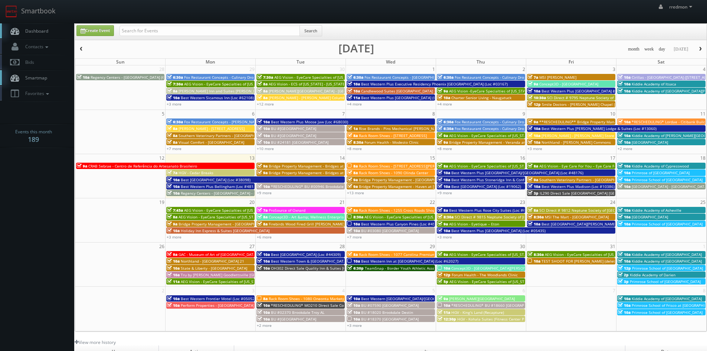
click at [209, 208] on span "AEG Vision - EyeCare Specialties of [US_STATE] – [GEOGRAPHIC_DATA] HD EyeCare" at bounding box center [257, 210] width 146 height 5
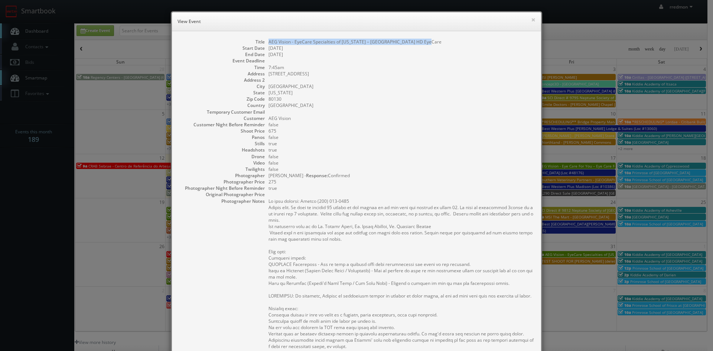
drag, startPoint x: 424, startPoint y: 43, endPoint x: 265, endPoint y: 45, distance: 159.3
click at [265, 45] on dl "Title AEG Vision - EyeCare Specialties of Colorado – Highlands Ranch HD EyeCare…" at bounding box center [356, 263] width 354 height 448
click at [532, 18] on button "×" at bounding box center [533, 19] width 4 height 5
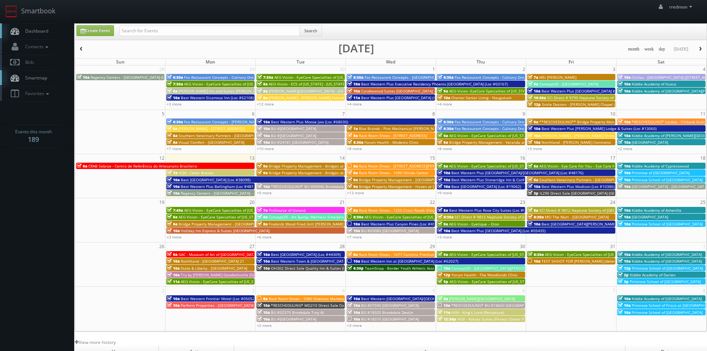
click at [213, 215] on span "AEG Vision - EyeCare Specialties of [US_STATE] – Family Vision Care Center" at bounding box center [245, 216] width 133 height 5
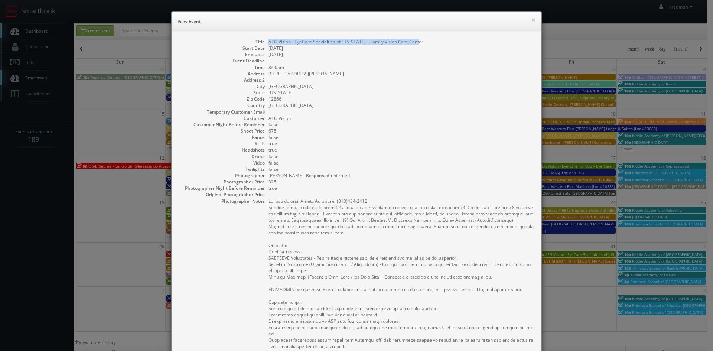
drag, startPoint x: 420, startPoint y: 43, endPoint x: 265, endPoint y: 43, distance: 154.4
click at [265, 43] on dl "Title AEG Vision - EyeCare Specialties of New York – Family Vision Care Center …" at bounding box center [356, 263] width 354 height 448
click at [531, 20] on button "×" at bounding box center [533, 19] width 4 height 5
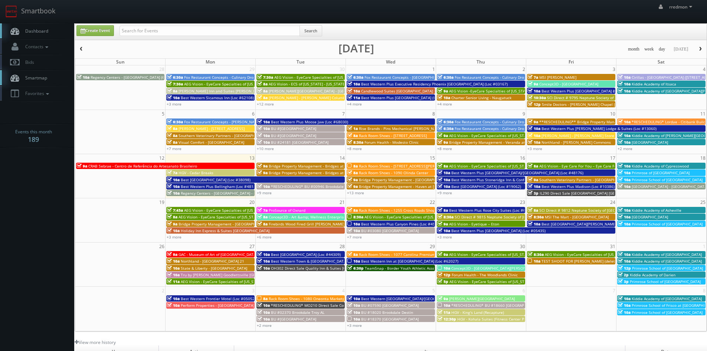
click at [198, 222] on span "Bridge Property Management - [GEOGRAPHIC_DATA] at [GEOGRAPHIC_DATA]" at bounding box center [246, 223] width 135 height 5
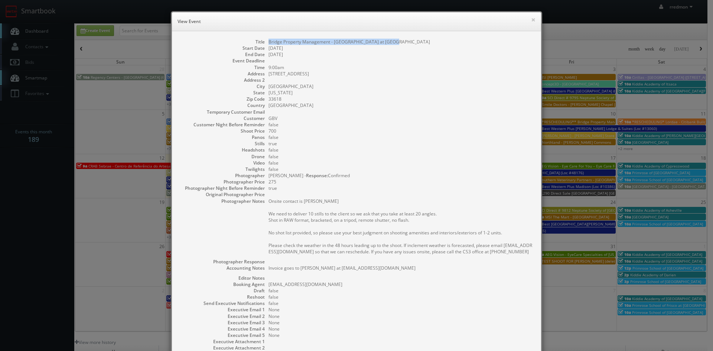
drag, startPoint x: 391, startPoint y: 41, endPoint x: 267, endPoint y: 43, distance: 123.3
click at [268, 44] on dd "Bridge Property Management - [GEOGRAPHIC_DATA] at [GEOGRAPHIC_DATA]" at bounding box center [400, 42] width 265 height 6
click at [531, 20] on button "×" at bounding box center [533, 19] width 4 height 5
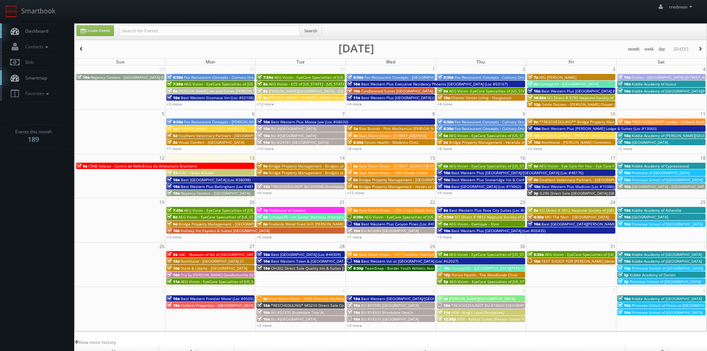
click at [205, 229] on span "Holiday Inn Express & Suites [GEOGRAPHIC_DATA]" at bounding box center [225, 230] width 89 height 5
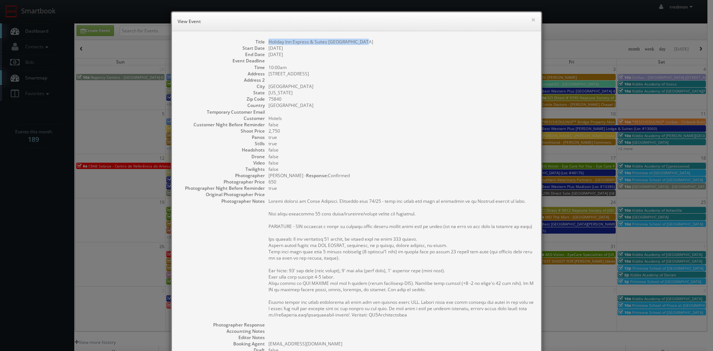
drag, startPoint x: 359, startPoint y: 42, endPoint x: 265, endPoint y: 42, distance: 93.2
click at [268, 42] on dd "Holiday Inn Express & Suites [GEOGRAPHIC_DATA]" at bounding box center [400, 42] width 265 height 6
click at [531, 19] on button "×" at bounding box center [533, 19] width 4 height 5
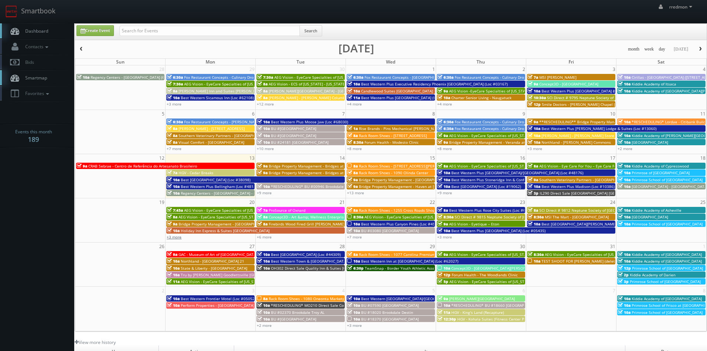
click at [176, 237] on link "+3 more" at bounding box center [174, 236] width 15 height 5
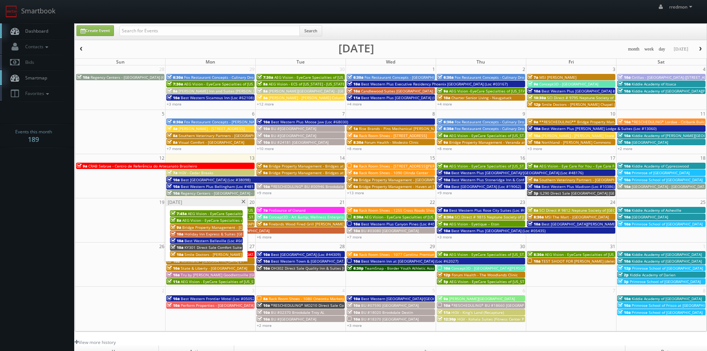
click at [199, 241] on span "Best Western Belleville (Loc #66033)" at bounding box center [218, 240] width 66 height 5
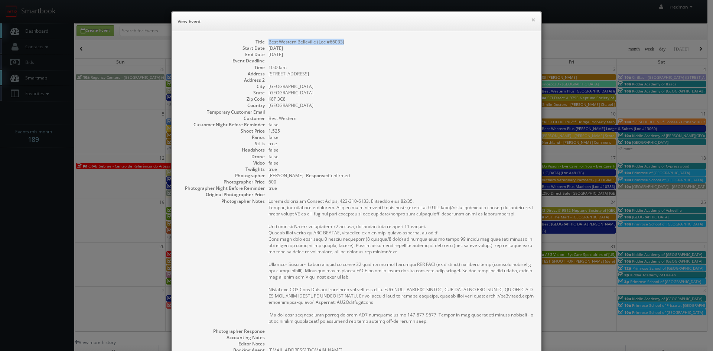
drag, startPoint x: 348, startPoint y: 42, endPoint x: 264, endPoint y: 43, distance: 83.2
click at [264, 43] on dl "Title Best Western Belleville (Loc #66033) Start Date 10/20/2025 End Date 10/20…" at bounding box center [356, 234] width 354 height 391
click at [531, 22] on button "×" at bounding box center [533, 19] width 4 height 5
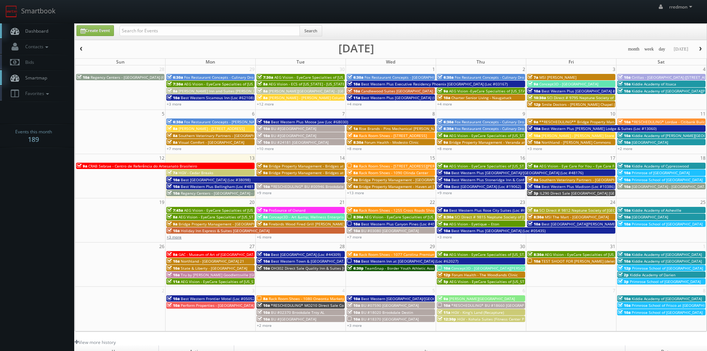
click at [179, 237] on link "+3 more" at bounding box center [174, 236] width 15 height 5
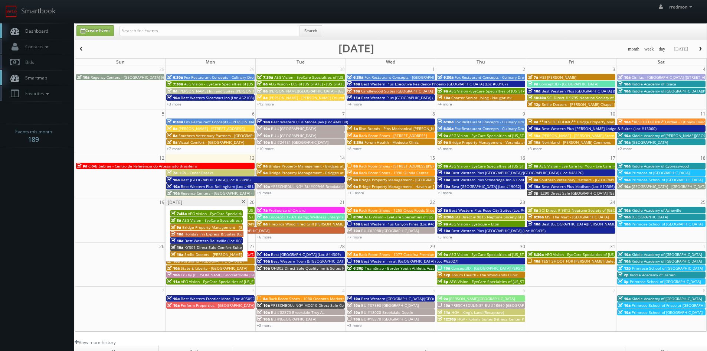
click at [193, 246] on span "KY301 Direct Sale Comfort Suites [GEOGRAPHIC_DATA] - [GEOGRAPHIC_DATA]" at bounding box center [253, 247] width 137 height 5
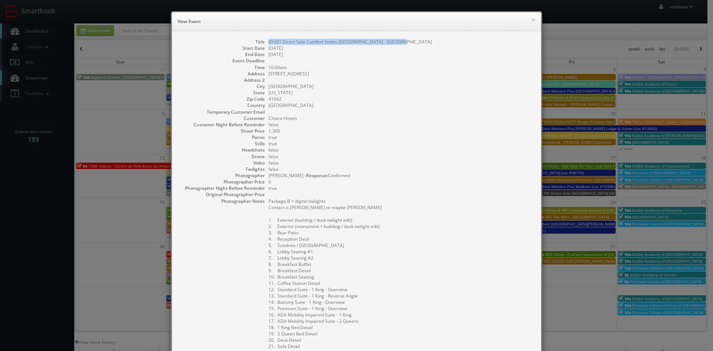
drag, startPoint x: 395, startPoint y: 40, endPoint x: 264, endPoint y: 40, distance: 131.8
click at [264, 40] on dl "Title KY301 Direct Sale Comfort Suites Florence - Cincinnati South Start Date 1…" at bounding box center [356, 277] width 354 height 477
click at [531, 20] on button "×" at bounding box center [533, 19] width 4 height 5
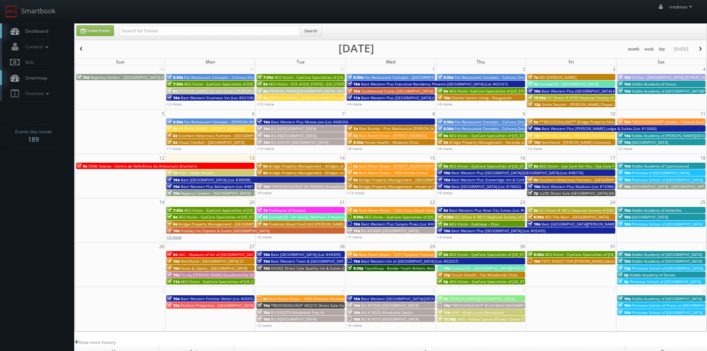
click at [180, 237] on link "+3 more" at bounding box center [174, 236] width 15 height 5
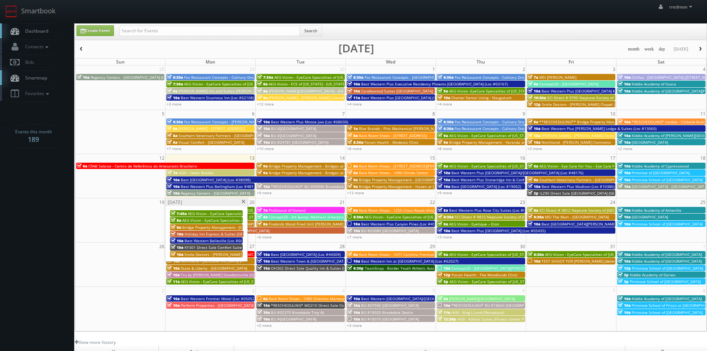
click at [205, 254] on span "Smile Doctors - [PERSON_NAME] Orthodontics **Rescheduling**" at bounding box center [243, 254] width 116 height 5
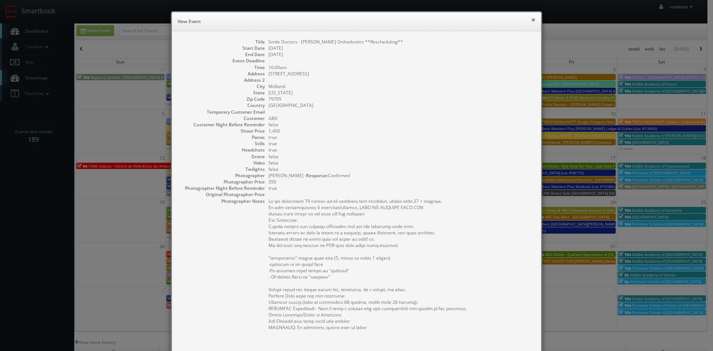
click at [531, 21] on button "×" at bounding box center [533, 19] width 4 height 5
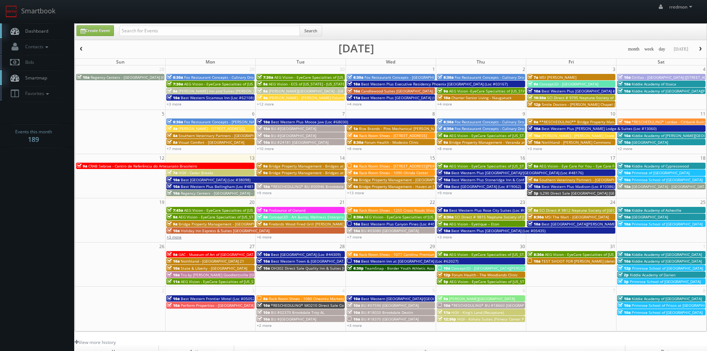
click at [177, 236] on link "+3 more" at bounding box center [174, 236] width 15 height 5
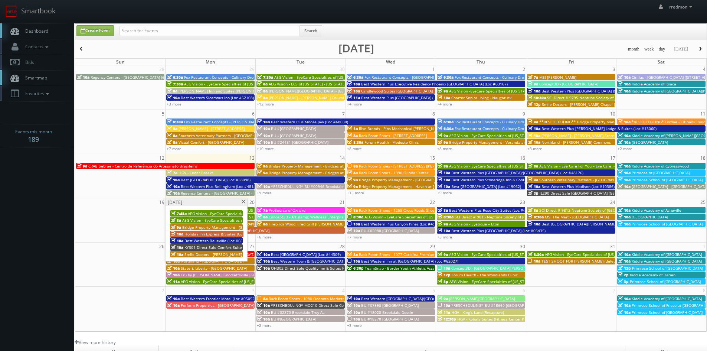
click at [243, 202] on span at bounding box center [243, 202] width 5 height 4
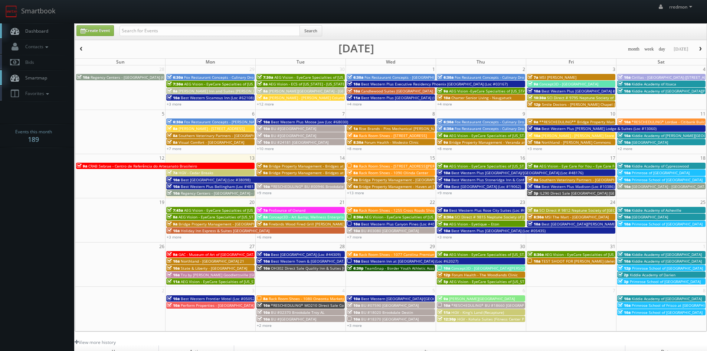
click at [290, 209] on span "ProSource of Oxnard" at bounding box center [287, 210] width 37 height 5
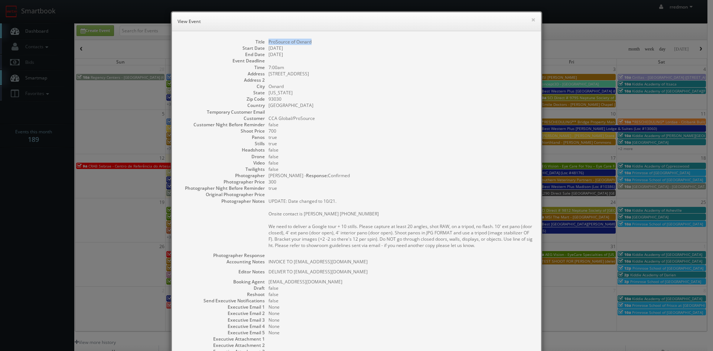
drag, startPoint x: 313, startPoint y: 42, endPoint x: 267, endPoint y: 41, distance: 46.0
click at [268, 41] on dd "ProSource of Oxnard" at bounding box center [400, 42] width 265 height 6
click at [531, 19] on button "×" at bounding box center [533, 19] width 4 height 5
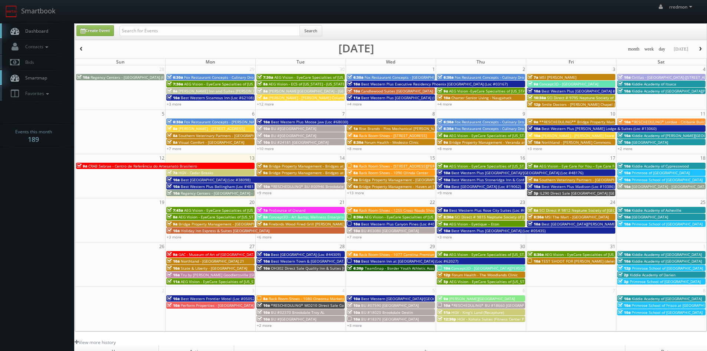
click at [281, 217] on span "Concept3D - Art &amp; Wellness Enterprises" at bounding box center [308, 216] width 79 height 5
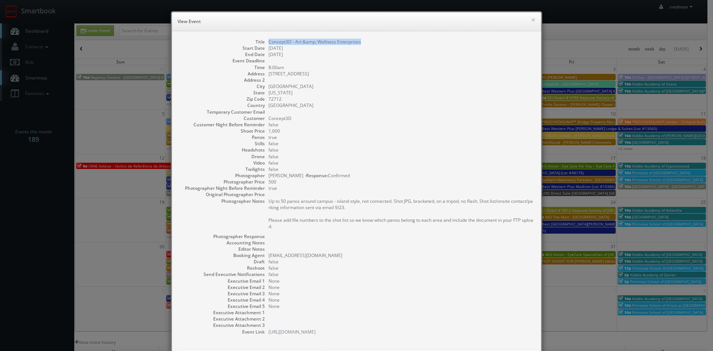
drag, startPoint x: 359, startPoint y: 42, endPoint x: 265, endPoint y: 43, distance: 93.9
click at [268, 43] on dd "Concept3D - Art &amp; Wellness Enterprises" at bounding box center [400, 42] width 265 height 6
click at [531, 21] on button "×" at bounding box center [533, 19] width 4 height 5
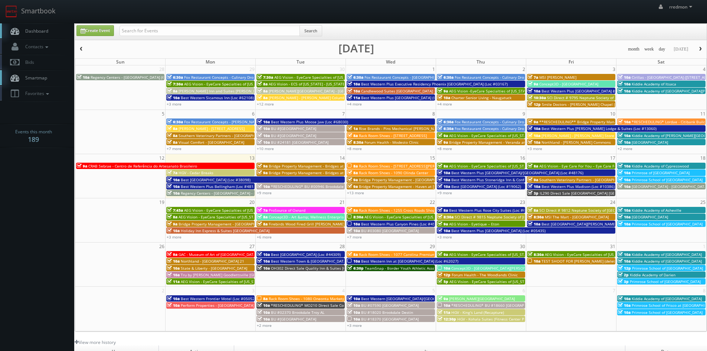
click at [294, 222] on span "Firebirds Wood Fired Grill [PERSON_NAME]" at bounding box center [307, 223] width 76 height 5
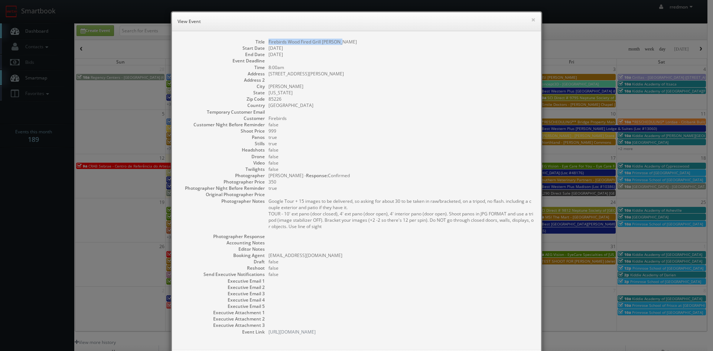
drag, startPoint x: 339, startPoint y: 41, endPoint x: 264, endPoint y: 44, distance: 74.7
click at [264, 44] on dl "Title Firebirds Wood Fired Grill Chandler Start Date 10/21/2025 End Date 10/21/…" at bounding box center [356, 187] width 354 height 296
click at [531, 20] on button "×" at bounding box center [533, 19] width 4 height 5
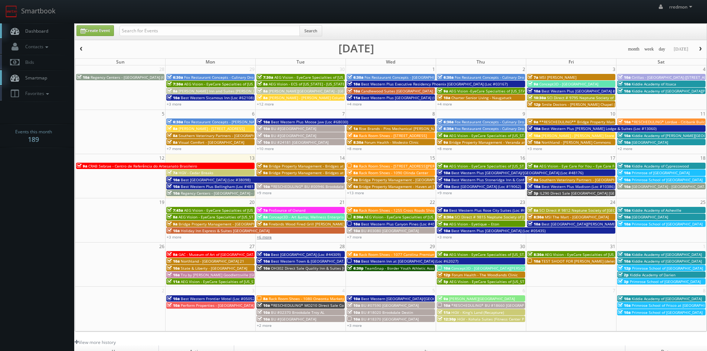
click at [265, 238] on link "+6 more" at bounding box center [264, 236] width 15 height 5
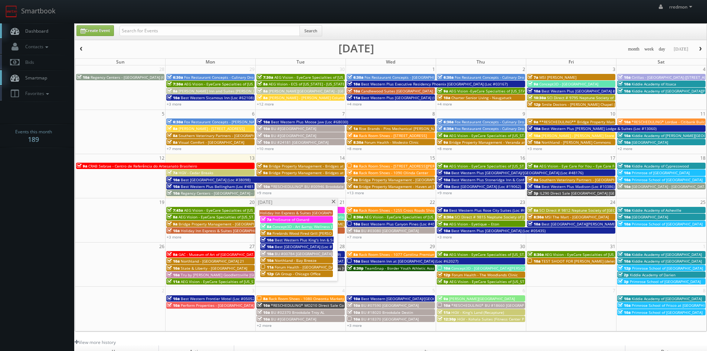
click at [294, 237] on span "Best Western Plus King's Inn & Suites (Loc #03012)" at bounding box center [320, 239] width 91 height 5
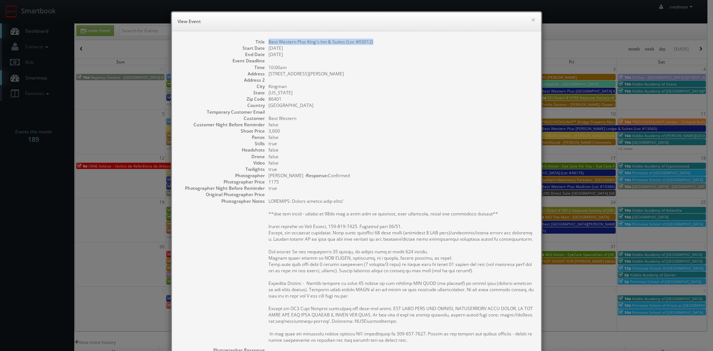
drag, startPoint x: 373, startPoint y: 42, endPoint x: 265, endPoint y: 42, distance: 107.7
click at [268, 42] on dd "Best Western Plus King's Inn & Suites (Loc #03012)" at bounding box center [400, 42] width 265 height 6
click at [531, 21] on button "×" at bounding box center [533, 19] width 4 height 5
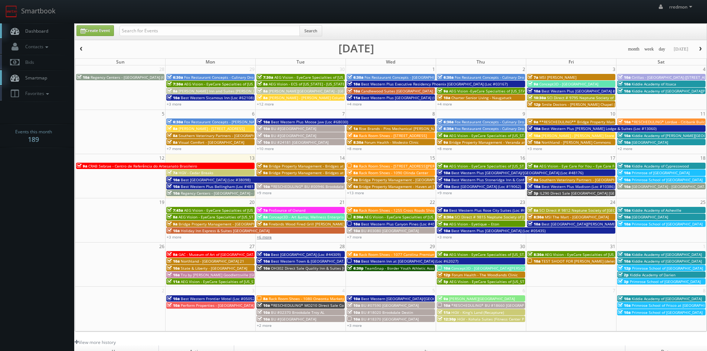
click at [267, 235] on link "+6 more" at bounding box center [264, 236] width 15 height 5
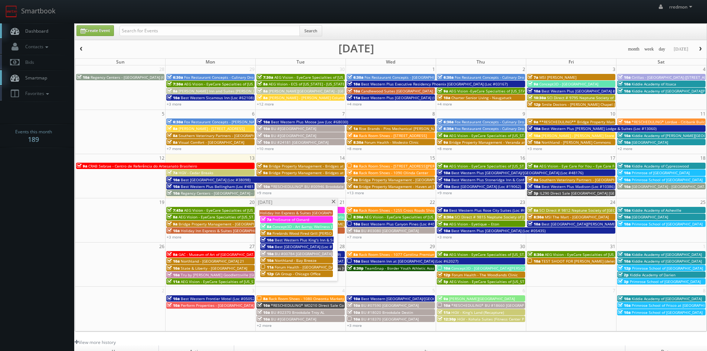
click at [286, 247] on span "Best [GEOGRAPHIC_DATA] (Loc #43029)" at bounding box center [310, 246] width 70 height 5
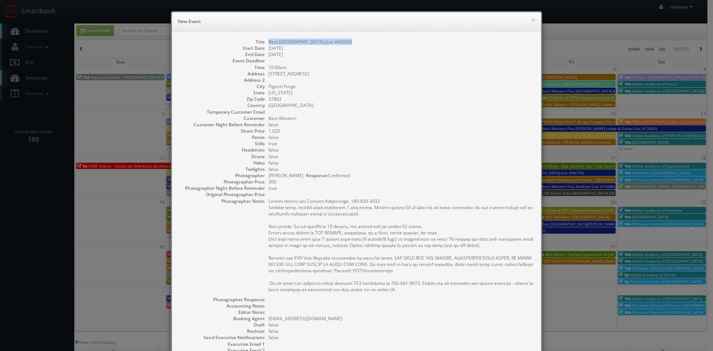
drag, startPoint x: 343, startPoint y: 42, endPoint x: 264, endPoint y: 43, distance: 79.1
click at [264, 43] on dl "Title Best Western Plaza Inn (Loc #43029) Start Date 10/21/2025 End Date 10/21/…" at bounding box center [356, 218] width 354 height 359
click at [531, 21] on button "×" at bounding box center [533, 19] width 4 height 5
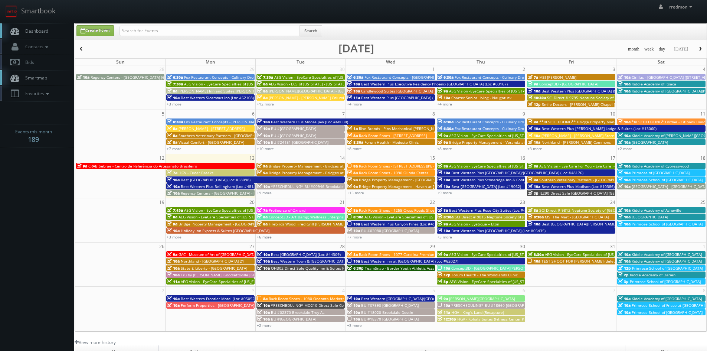
click at [269, 236] on link "+6 more" at bounding box center [264, 236] width 15 height 5
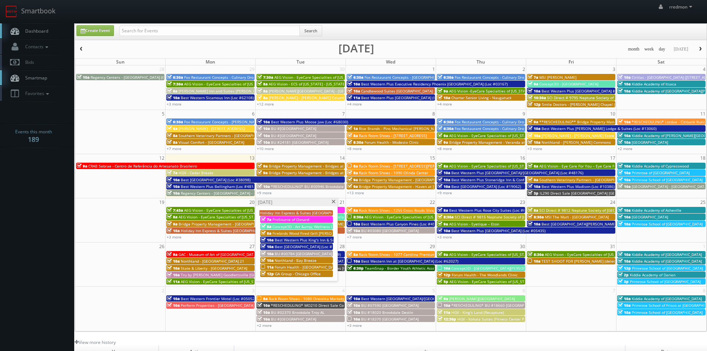
click at [298, 251] on span "BU #00784 [GEOGRAPHIC_DATA]" at bounding box center [304, 253] width 58 height 5
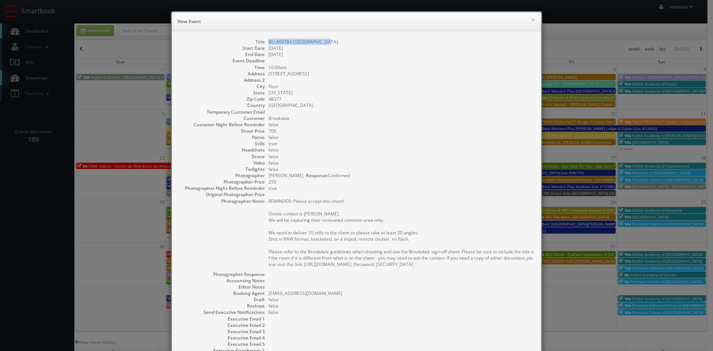
drag, startPoint x: 321, startPoint y: 41, endPoint x: 265, endPoint y: 41, distance: 56.1
click at [265, 41] on dl "Title BU #00784 Brookdale Novi Start Date 10/21/2025 End Date 10/21/2025 Event …" at bounding box center [356, 206] width 354 height 334
click at [531, 20] on button "×" at bounding box center [533, 19] width 4 height 5
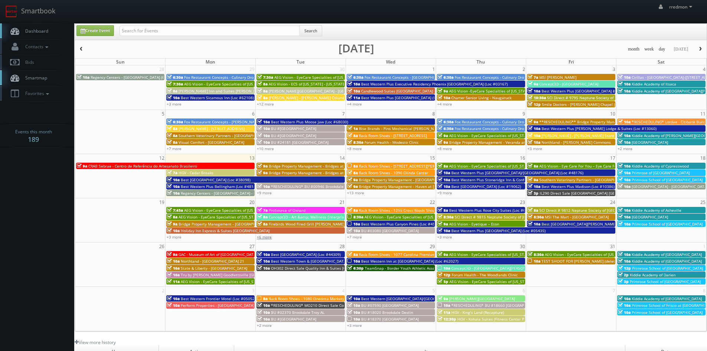
click at [268, 237] on link "+6 more" at bounding box center [264, 236] width 15 height 5
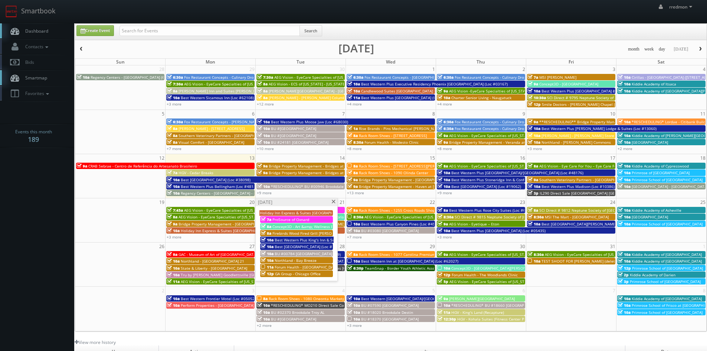
click at [290, 258] on span "Northland - Bay Breeze" at bounding box center [296, 260] width 42 height 5
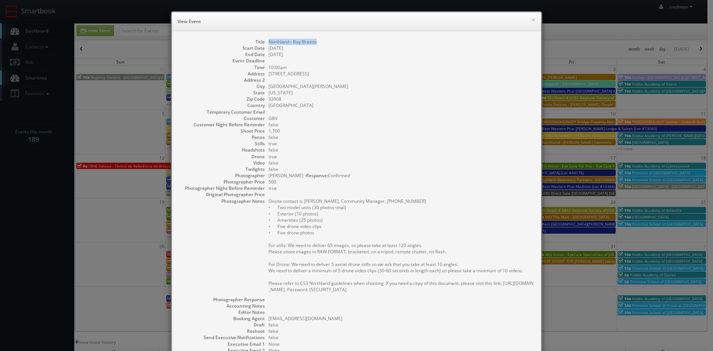
drag, startPoint x: 319, startPoint y: 42, endPoint x: 266, endPoint y: 44, distance: 52.8
click at [268, 44] on dd "Northland - Bay Breeze" at bounding box center [400, 42] width 265 height 6
click at [531, 17] on button "×" at bounding box center [533, 19] width 4 height 5
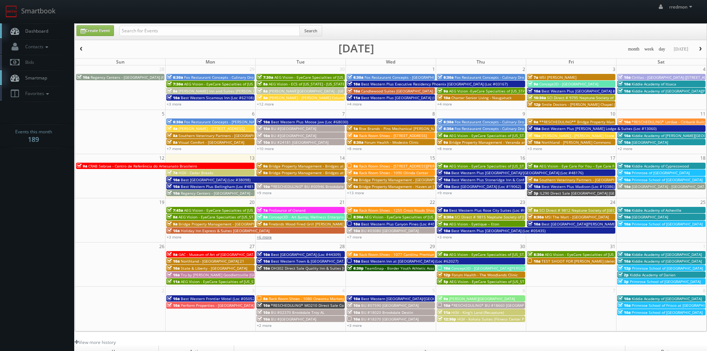
click at [266, 236] on link "+6 more" at bounding box center [264, 236] width 15 height 5
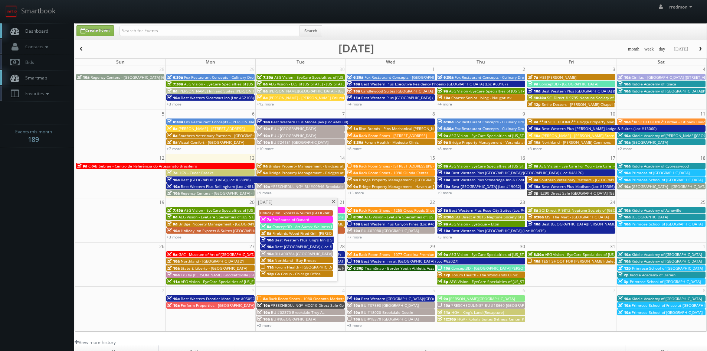
click at [296, 267] on span "Forum Health - [GEOGRAPHIC_DATA]" at bounding box center [307, 266] width 64 height 5
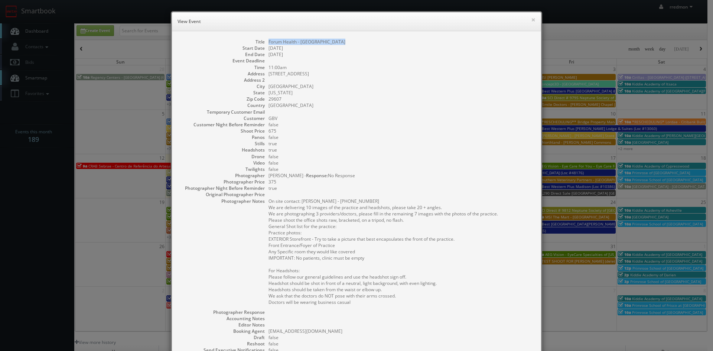
drag, startPoint x: 333, startPoint y: 42, endPoint x: 265, endPoint y: 44, distance: 68.3
click at [265, 44] on dl "Title Forum Health - Greenville Clinic Start Date 10/21/2025 End Date 10/21/202…" at bounding box center [356, 225] width 354 height 372
click at [531, 20] on button "×" at bounding box center [533, 19] width 4 height 5
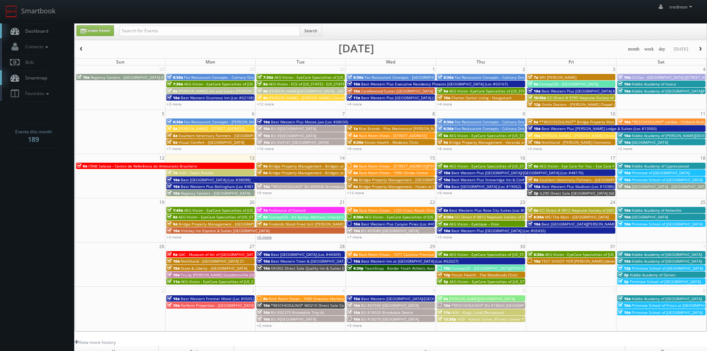
click at [268, 237] on link "+6 more" at bounding box center [264, 236] width 15 height 5
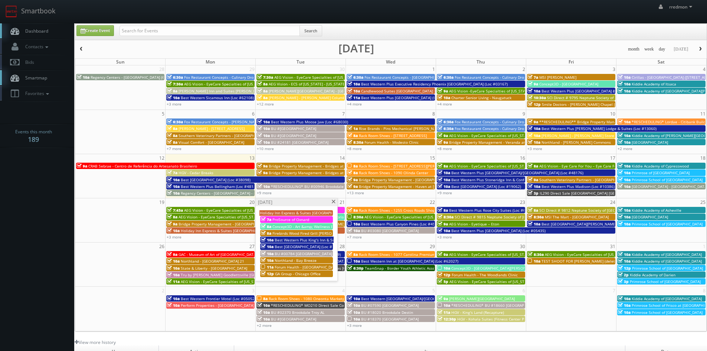
click at [290, 275] on span "GA Group - Chicago Office" at bounding box center [298, 273] width 46 height 5
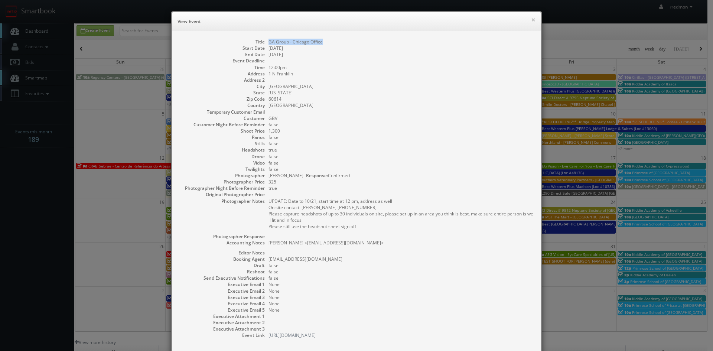
drag, startPoint x: 320, startPoint y: 41, endPoint x: 267, endPoint y: 44, distance: 53.2
click at [268, 44] on dd "GA Group - Chicago Office" at bounding box center [400, 42] width 265 height 6
click at [531, 20] on button "×" at bounding box center [533, 19] width 4 height 5
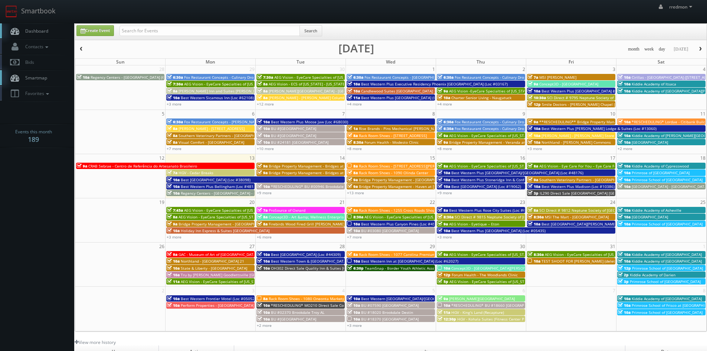
click at [395, 208] on span "Rack Room Shoes - 1255 Cross Roads Shopping Center" at bounding box center [407, 210] width 97 height 5
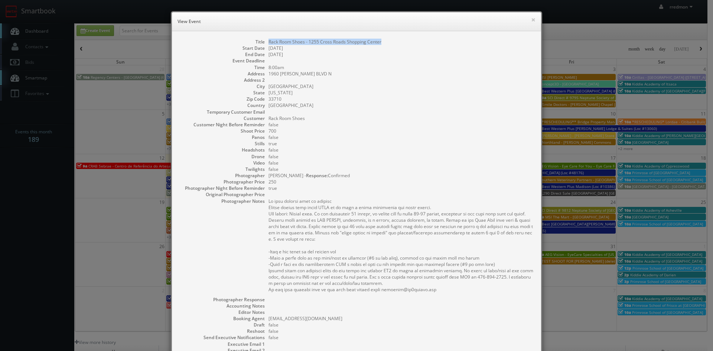
drag, startPoint x: 382, startPoint y: 42, endPoint x: 267, endPoint y: 45, distance: 115.1
click at [268, 45] on dd "Rack Room Shoes - 1255 Cross Roads Shopping Center" at bounding box center [400, 42] width 265 height 6
click at [531, 19] on button "×" at bounding box center [533, 19] width 4 height 5
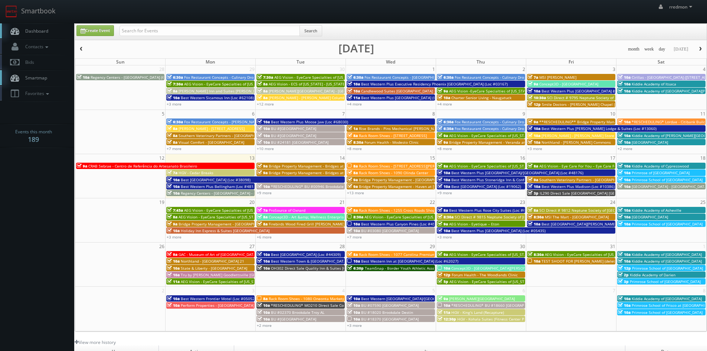
click at [366, 215] on span "AEG Vision - EyeCare Specialties of [US_STATE] – Eyeworks of San Mateo Optometry" at bounding box center [439, 216] width 149 height 5
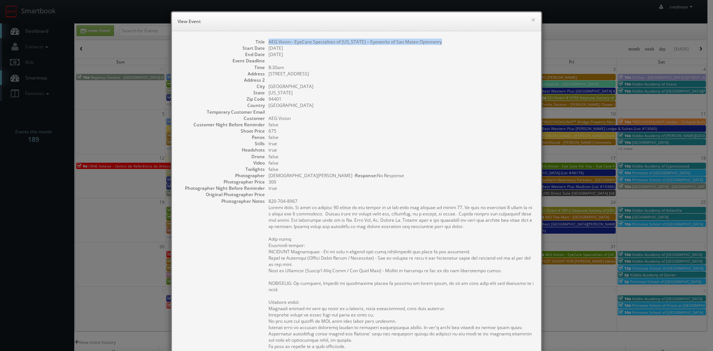
drag, startPoint x: 441, startPoint y: 42, endPoint x: 266, endPoint y: 43, distance: 175.6
click at [268, 43] on dd "AEG Vision - EyeCare Specialties of [US_STATE] – Eyeworks of San Mateo Optometry" at bounding box center [400, 42] width 265 height 6
click at [531, 20] on button "×" at bounding box center [533, 19] width 4 height 5
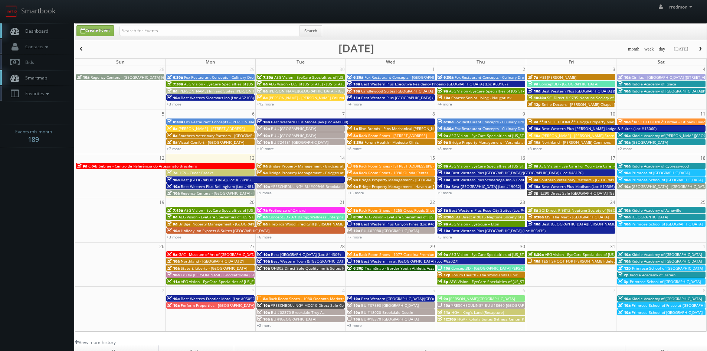
click at [392, 224] on span "Best Western Plus Canyon Pines (Loc #45083)" at bounding box center [402, 223] width 82 height 5
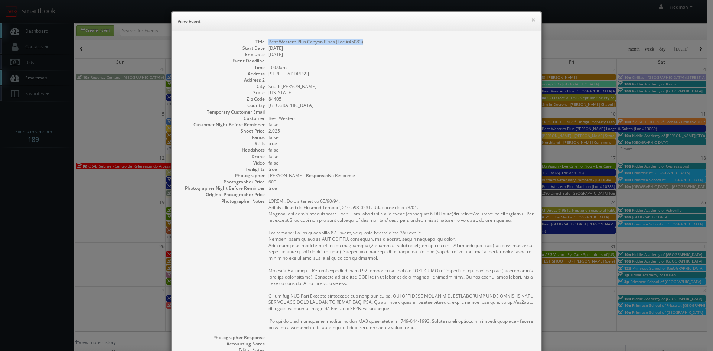
drag, startPoint x: 362, startPoint y: 42, endPoint x: 266, endPoint y: 42, distance: 95.8
click at [268, 42] on dd "Best Western Plus Canyon Pines (Loc #45083)" at bounding box center [400, 42] width 265 height 6
click at [531, 20] on button "×" at bounding box center [533, 19] width 4 height 5
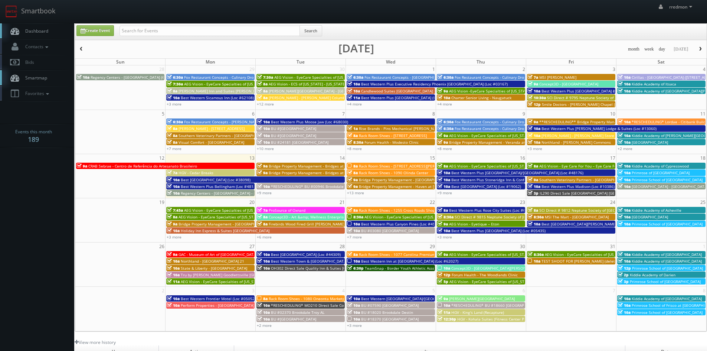
click at [369, 230] on span "BU #03080 [GEOGRAPHIC_DATA]" at bounding box center [390, 230] width 58 height 5
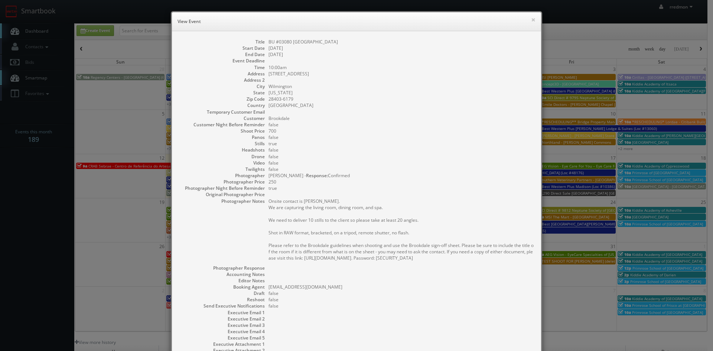
drag, startPoint x: 339, startPoint y: 43, endPoint x: 267, endPoint y: 42, distance: 72.4
click at [268, 42] on dd "BU #03080 [GEOGRAPHIC_DATA]" at bounding box center [400, 42] width 265 height 6
click at [531, 20] on button "×" at bounding box center [533, 19] width 4 height 5
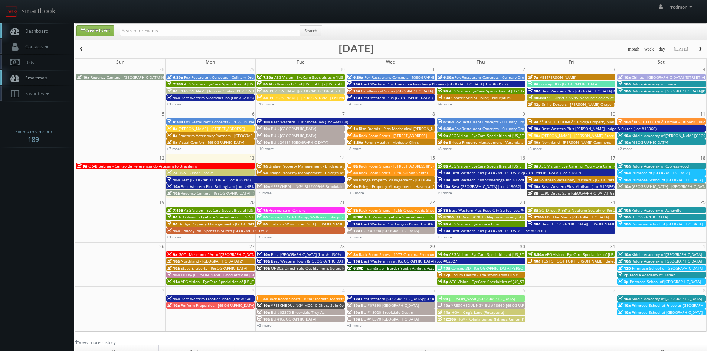
click at [360, 237] on link "+7 more" at bounding box center [354, 236] width 15 height 5
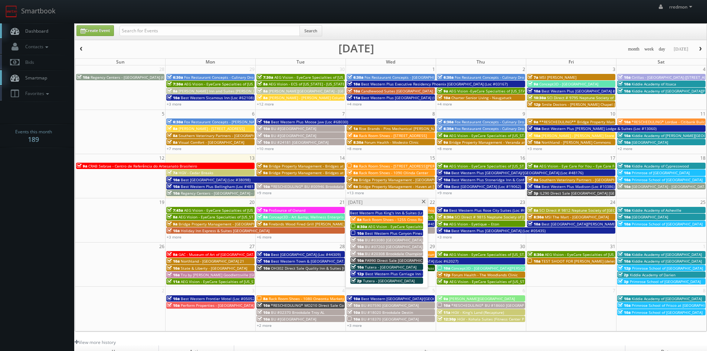
click at [384, 245] on span "BU #07260 [GEOGRAPHIC_DATA]" at bounding box center [394, 246] width 58 height 5
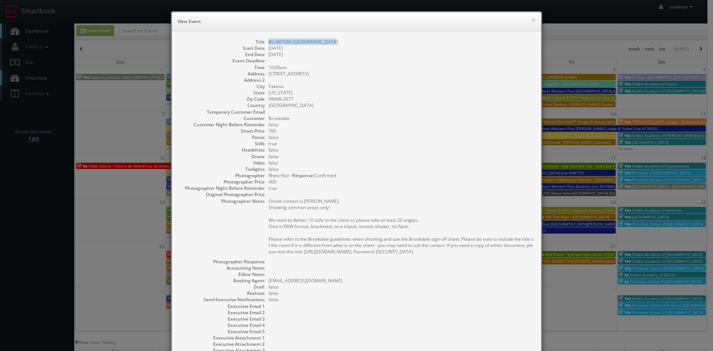
drag, startPoint x: 330, startPoint y: 42, endPoint x: 267, endPoint y: 44, distance: 63.9
click at [268, 44] on dd "BU #07260 [GEOGRAPHIC_DATA]" at bounding box center [400, 42] width 265 height 6
click at [531, 21] on button "×" at bounding box center [533, 19] width 4 height 5
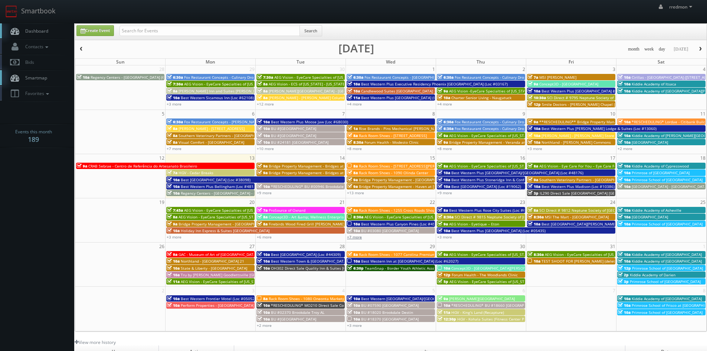
click at [356, 238] on link "+7 more" at bounding box center [354, 236] width 15 height 5
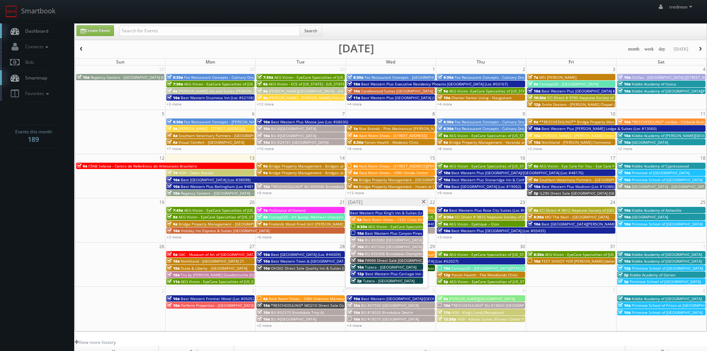
click at [397, 252] on span "BU #20308 Brookdale Champions" at bounding box center [395, 253] width 60 height 5
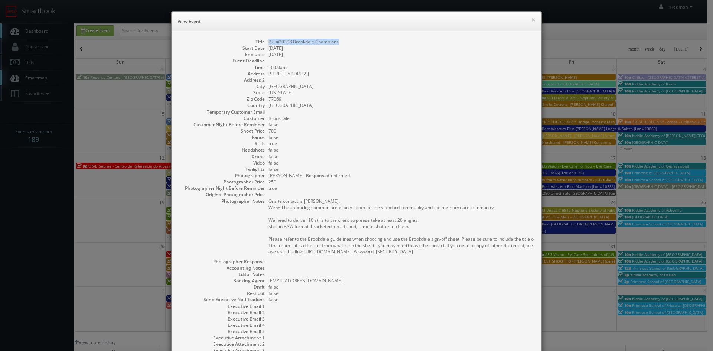
drag, startPoint x: 338, startPoint y: 39, endPoint x: 265, endPoint y: 45, distance: 72.6
click at [268, 45] on dd "BU #20308 Brookdale Champions" at bounding box center [400, 42] width 265 height 6
click at [531, 21] on button "×" at bounding box center [533, 19] width 4 height 5
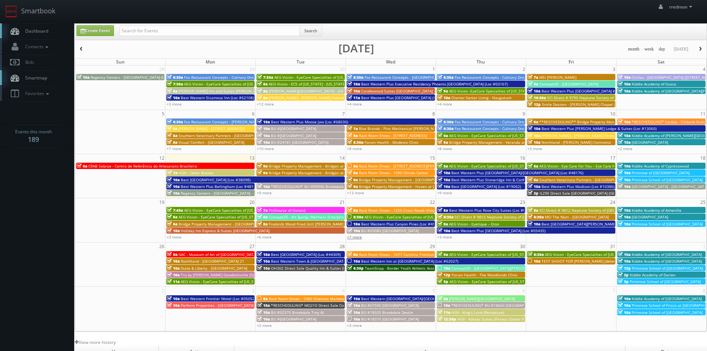
click at [358, 238] on link "+7 more" at bounding box center [354, 236] width 15 height 5
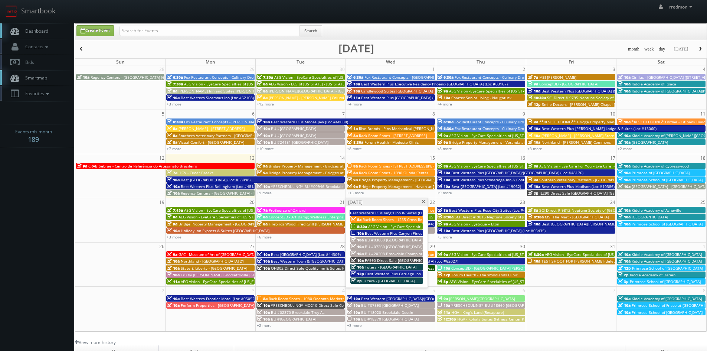
click at [376, 260] on span "PA990 Direct Sale [GEOGRAPHIC_DATA] [GEOGRAPHIC_DATA] Northeast" at bounding box center [428, 260] width 126 height 5
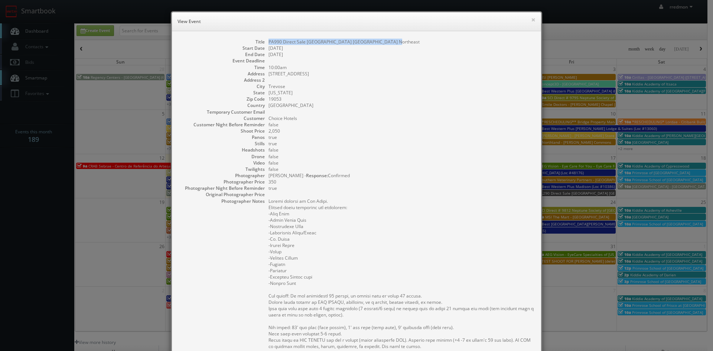
drag, startPoint x: 388, startPoint y: 41, endPoint x: 265, endPoint y: 43, distance: 122.5
click at [268, 43] on dd "PA990 Direct Sale [GEOGRAPHIC_DATA] [GEOGRAPHIC_DATA] Northeast" at bounding box center [400, 42] width 265 height 6
click at [532, 19] on button "×" at bounding box center [533, 19] width 4 height 5
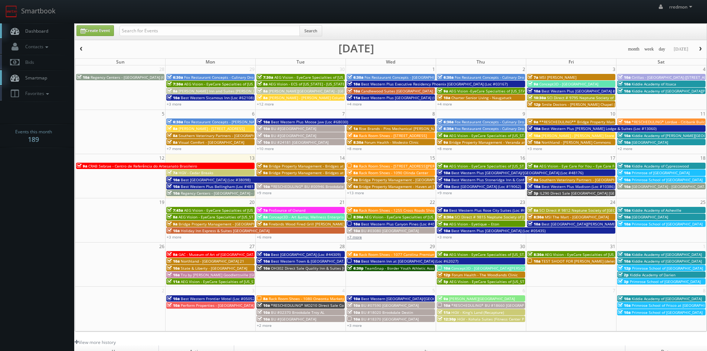
click at [356, 238] on link "+7 more" at bounding box center [354, 236] width 15 height 5
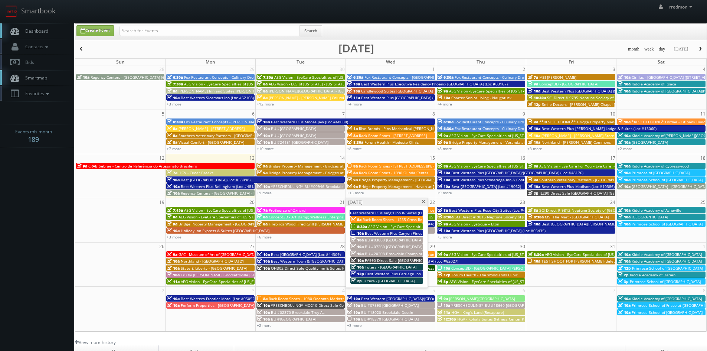
click at [379, 265] on span "Tutera - [GEOGRAPHIC_DATA]" at bounding box center [391, 266] width 52 height 5
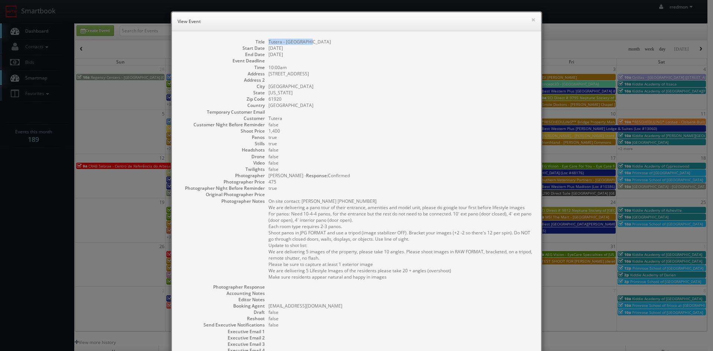
drag, startPoint x: 306, startPoint y: 41, endPoint x: 267, endPoint y: 43, distance: 39.8
click at [268, 43] on dd "Tutera - [GEOGRAPHIC_DATA]" at bounding box center [400, 42] width 265 height 6
click at [531, 19] on button "×" at bounding box center [533, 19] width 4 height 5
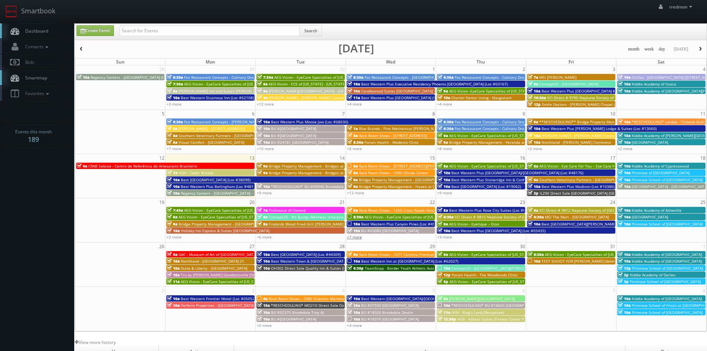
click at [358, 237] on link "+7 more" at bounding box center [354, 236] width 15 height 5
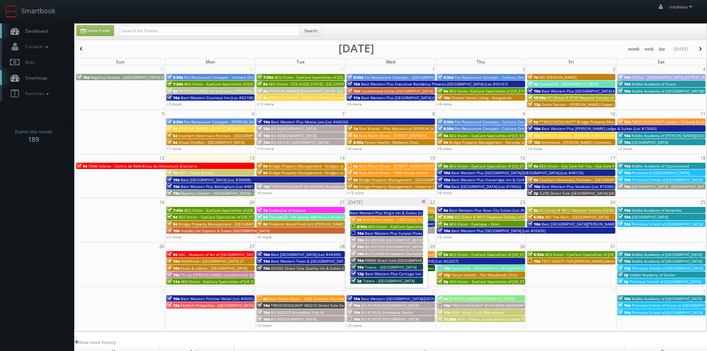
click at [391, 272] on span "Best Western Plus Carriage Inn (Loc #05595)" at bounding box center [405, 273] width 80 height 5
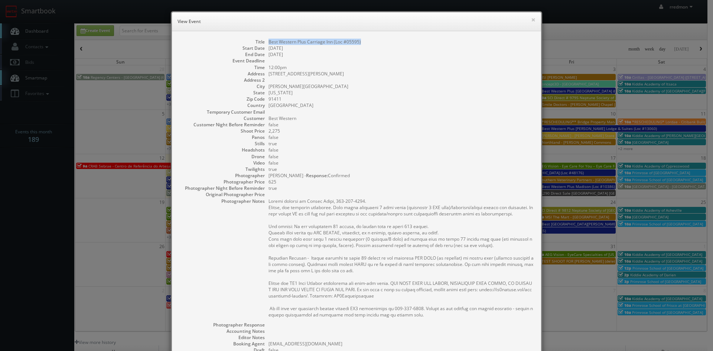
drag, startPoint x: 360, startPoint y: 41, endPoint x: 266, endPoint y: 43, distance: 94.0
click at [268, 43] on dd "Best Western Plus Carriage Inn (Loc #05595)" at bounding box center [400, 42] width 265 height 6
click at [531, 22] on button "×" at bounding box center [533, 19] width 4 height 5
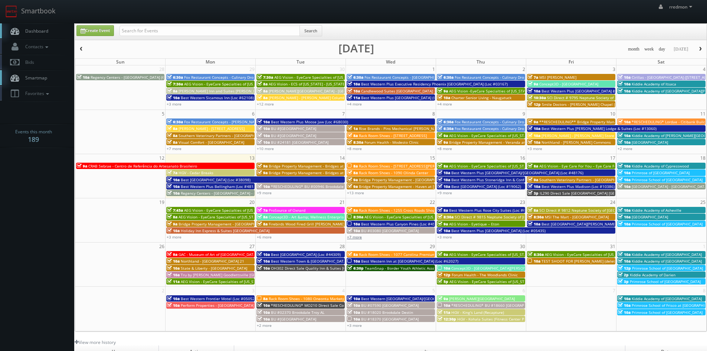
click at [356, 237] on link "+7 more" at bounding box center [354, 236] width 15 height 5
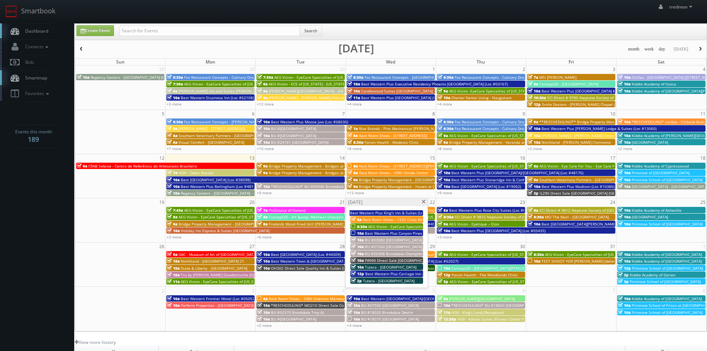
click at [385, 279] on span "Tutera - [GEOGRAPHIC_DATA]" at bounding box center [389, 280] width 52 height 5
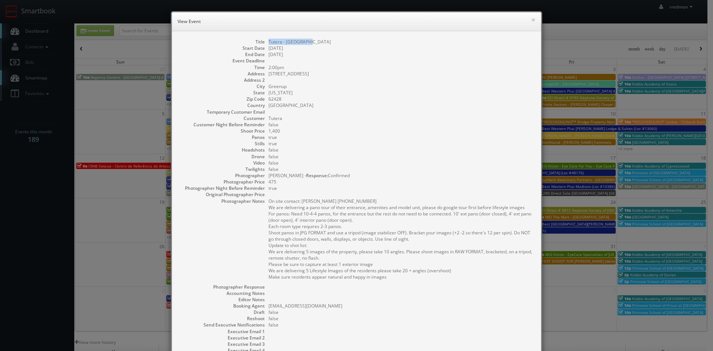
drag, startPoint x: 312, startPoint y: 41, endPoint x: 267, endPoint y: 44, distance: 45.4
click at [268, 44] on dd "Tutera - [GEOGRAPHIC_DATA]" at bounding box center [400, 42] width 265 height 6
click at [531, 20] on button "×" at bounding box center [533, 19] width 4 height 5
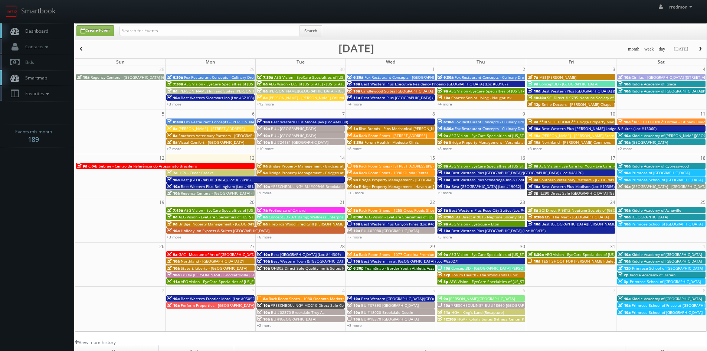
click at [463, 210] on span "Best Western Plus Rose City Suites (Loc #66042)" at bounding box center [492, 210] width 87 height 5
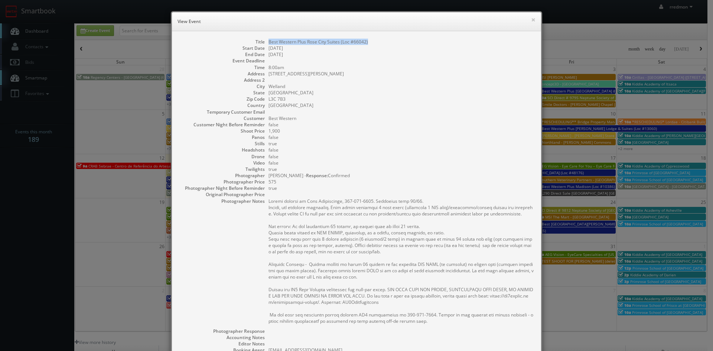
drag, startPoint x: 366, startPoint y: 42, endPoint x: 266, endPoint y: 40, distance: 100.3
click at [268, 40] on dd "Best Western Plus Rose City Suites (Loc #66042)" at bounding box center [400, 42] width 265 height 6
click at [531, 20] on button "×" at bounding box center [533, 19] width 4 height 5
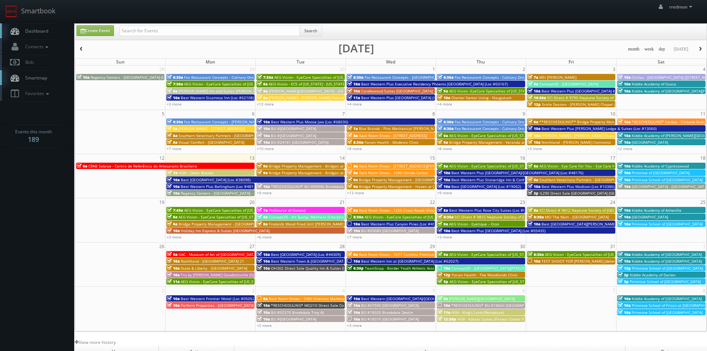
click at [463, 216] on span "SCI Direct # 9815 Neptune Society of [GEOGRAPHIC_DATA]" at bounding box center [507, 216] width 104 height 5
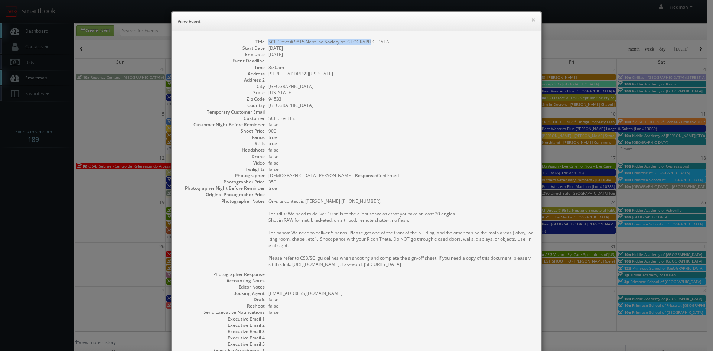
drag, startPoint x: 362, startPoint y: 40, endPoint x: 266, endPoint y: 42, distance: 95.8
click at [268, 42] on dd "SCI Direct # 9815 Neptune Society of [GEOGRAPHIC_DATA]" at bounding box center [400, 42] width 265 height 6
click at [531, 17] on button "×" at bounding box center [533, 19] width 4 height 5
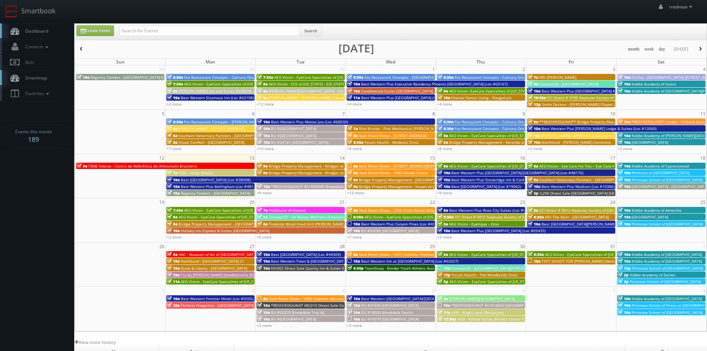
click at [475, 222] on span "AEG Vision - Eyetique – Eton" at bounding box center [474, 223] width 50 height 5
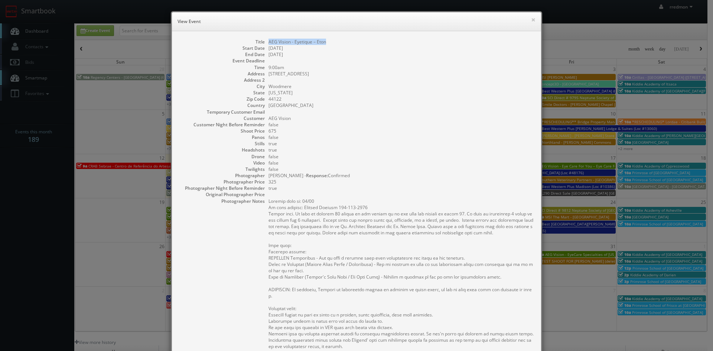
drag, startPoint x: 324, startPoint y: 42, endPoint x: 265, endPoint y: 44, distance: 59.1
click at [265, 44] on dl "Title AEG Vision - Eyetique – Eton Start Date 10/23/2025 End Date 10/23/2025 Ev…" at bounding box center [356, 263] width 354 height 448
click at [531, 18] on button "×" at bounding box center [533, 19] width 4 height 5
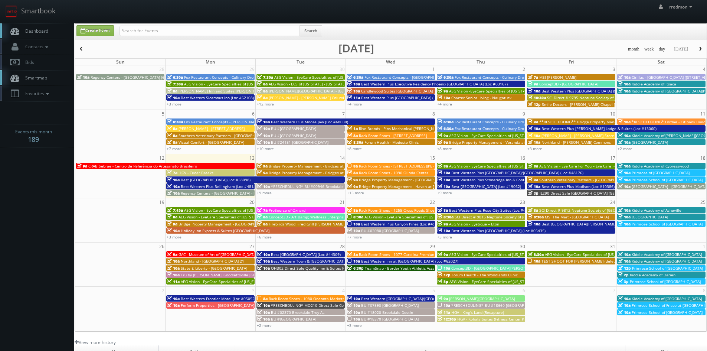
click at [468, 228] on span "Best Western Plus [GEOGRAPHIC_DATA] (Loc #05435)" at bounding box center [498, 230] width 94 height 5
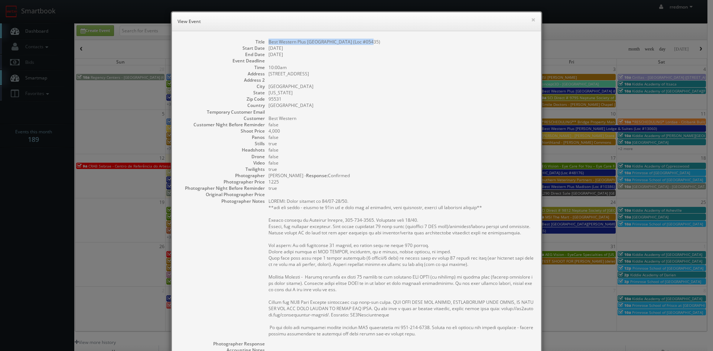
drag, startPoint x: 371, startPoint y: 42, endPoint x: 265, endPoint y: 41, distance: 105.8
click at [268, 41] on dd "Best Western Plus [GEOGRAPHIC_DATA] (Loc #05435)" at bounding box center [400, 42] width 265 height 6
click at [531, 19] on button "×" at bounding box center [533, 19] width 4 height 5
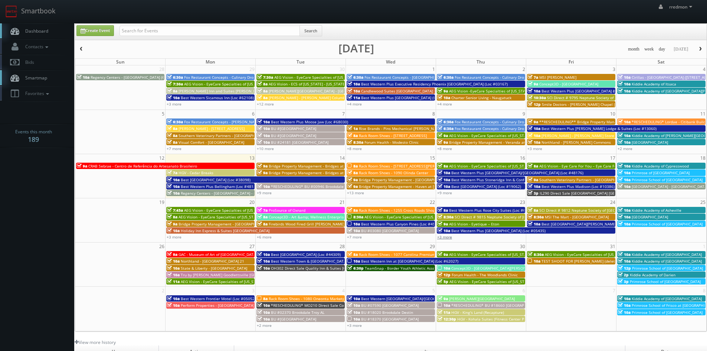
click at [448, 237] on link "+3 more" at bounding box center [444, 236] width 15 height 5
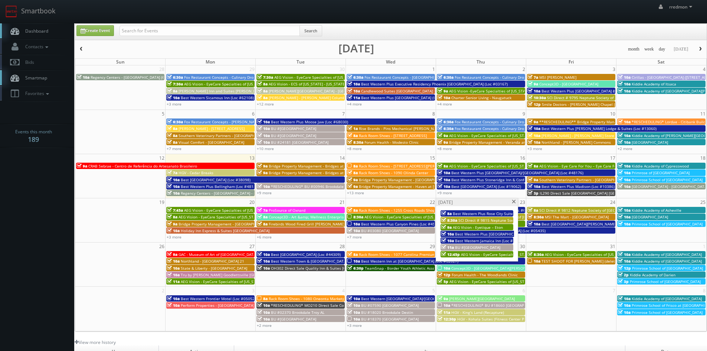
click at [463, 240] on span "Best Western Jamaica Inn (Loc #33141)" at bounding box center [490, 240] width 70 height 5
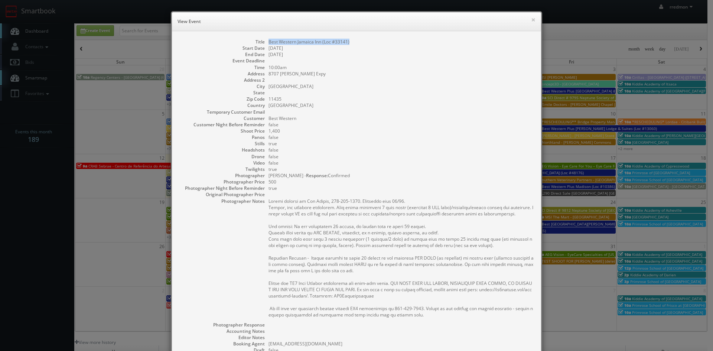
drag, startPoint x: 347, startPoint y: 41, endPoint x: 265, endPoint y: 41, distance: 81.3
click at [268, 41] on dd "Best Western Jamaica Inn (Loc #33141)" at bounding box center [400, 42] width 265 height 6
click at [531, 20] on button "×" at bounding box center [533, 19] width 4 height 5
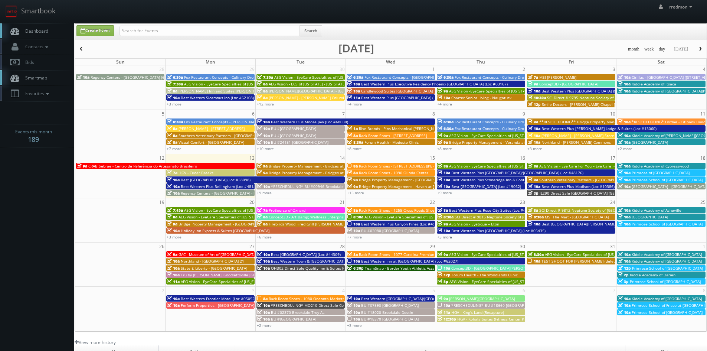
click at [448, 237] on link "+3 more" at bounding box center [444, 236] width 15 height 5
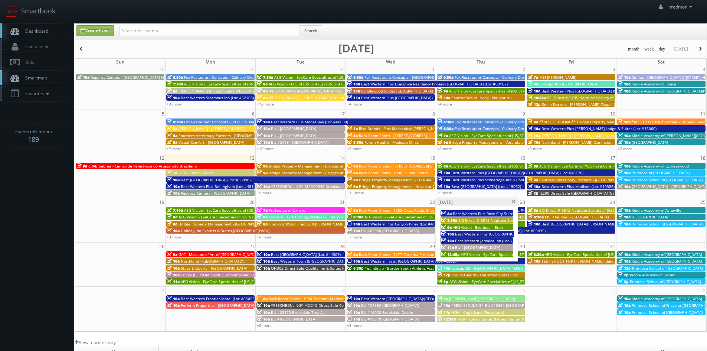
click at [466, 246] on span "BU #[GEOGRAPHIC_DATA]" at bounding box center [477, 247] width 45 height 5
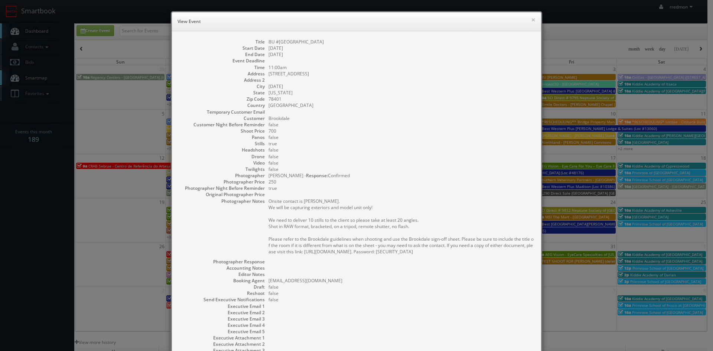
drag, startPoint x: 346, startPoint y: 43, endPoint x: 267, endPoint y: 43, distance: 79.8
click at [268, 43] on dd "BU #[GEOGRAPHIC_DATA]" at bounding box center [400, 42] width 265 height 6
click at [531, 20] on button "×" at bounding box center [533, 19] width 4 height 5
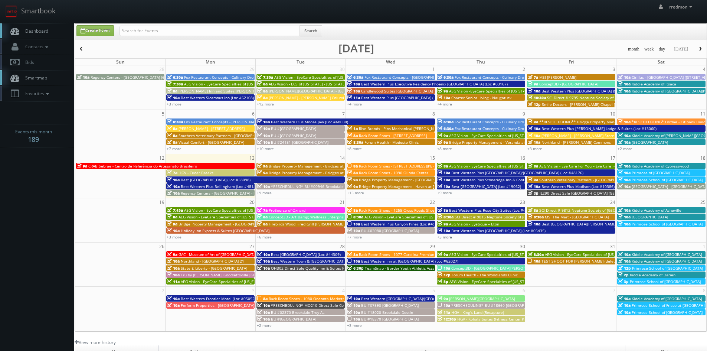
click at [447, 237] on link "+3 more" at bounding box center [444, 236] width 15 height 5
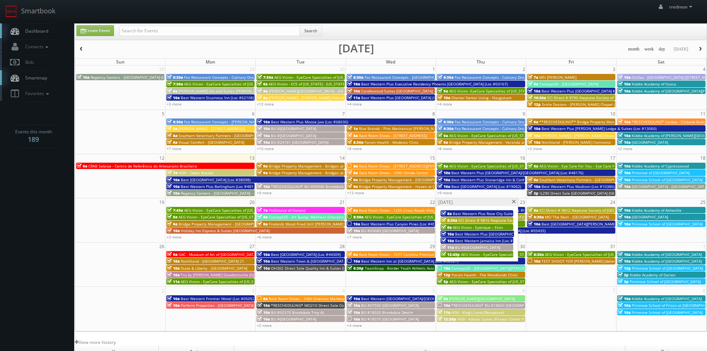
click at [465, 253] on span "AEG Vision - EyeCare Specialties of [US_STATE] – [PERSON_NAME] & Associates" at bounding box center [531, 254] width 140 height 5
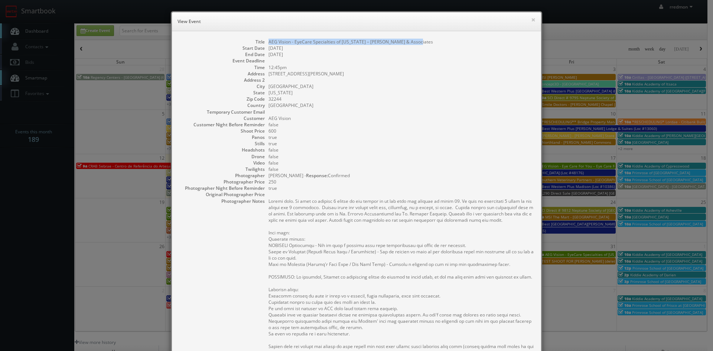
drag, startPoint x: 405, startPoint y: 42, endPoint x: 265, endPoint y: 43, distance: 140.0
click at [265, 43] on dl "Title AEG Vision - EyeCare Specialties of Florida – Dr. Carvell & Associates St…" at bounding box center [356, 253] width 354 height 429
click at [531, 22] on button "×" at bounding box center [533, 19] width 4 height 5
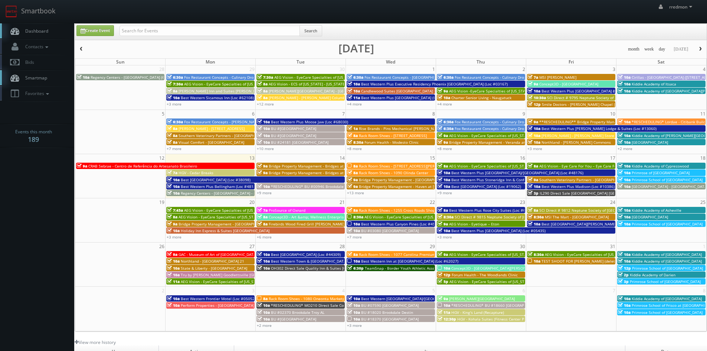
click at [545, 209] on span "SCI Direct # 9812 Neptune Society of [GEOGRAPHIC_DATA]" at bounding box center [591, 210] width 104 height 5
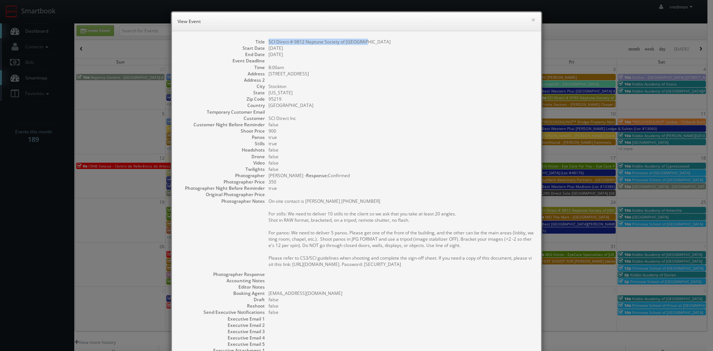
drag, startPoint x: 361, startPoint y: 40, endPoint x: 267, endPoint y: 44, distance: 94.0
click at [268, 44] on dd "SCI Direct # 9812 Neptune Society of [GEOGRAPHIC_DATA]" at bounding box center [400, 42] width 265 height 6
click at [531, 20] on button "×" at bounding box center [533, 19] width 4 height 5
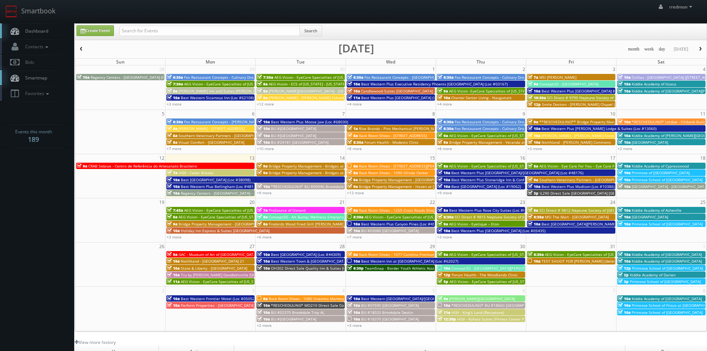
click at [570, 216] on span "MSI The Mart - [GEOGRAPHIC_DATA]" at bounding box center [577, 216] width 64 height 5
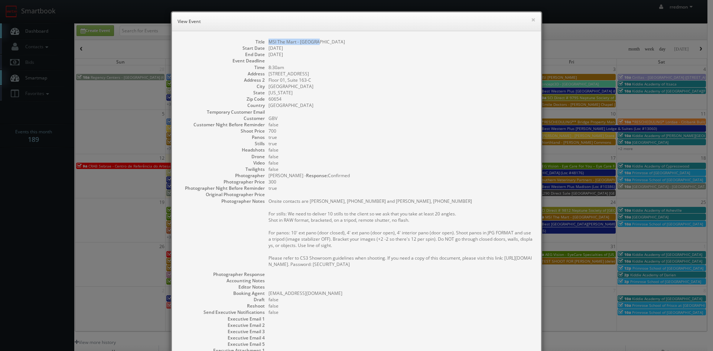
drag, startPoint x: 321, startPoint y: 43, endPoint x: 265, endPoint y: 42, distance: 55.7
click at [268, 42] on dd "MSI The Mart - [GEOGRAPHIC_DATA]" at bounding box center [400, 42] width 265 height 6
click at [531, 19] on button "×" at bounding box center [533, 19] width 4 height 5
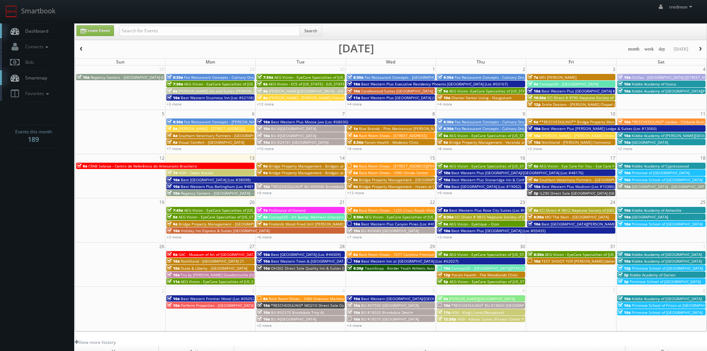
click at [549, 222] on span "Best [GEOGRAPHIC_DATA][PERSON_NAME] (Loc #32091)" at bounding box center [591, 223] width 99 height 5
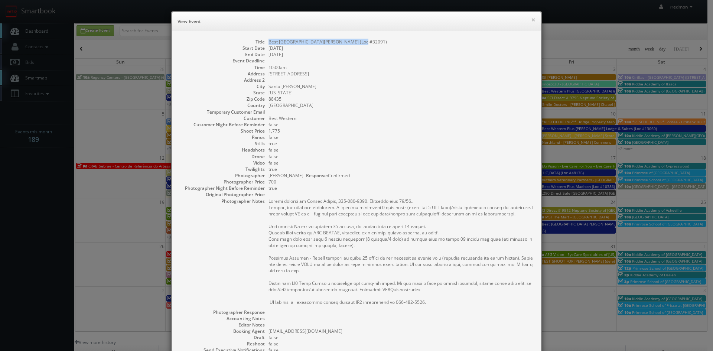
drag, startPoint x: 365, startPoint y: 42, endPoint x: 266, endPoint y: 43, distance: 99.5
click at [268, 43] on dd "Best [GEOGRAPHIC_DATA][PERSON_NAME] (Loc #32091)" at bounding box center [400, 42] width 265 height 6
click at [531, 21] on button "×" at bounding box center [533, 19] width 4 height 5
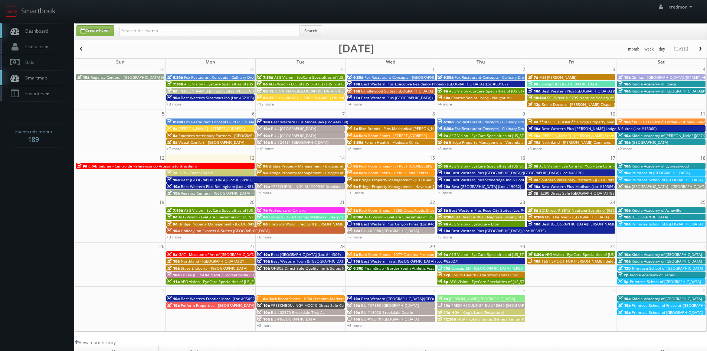
click at [654, 209] on span "Kiddie Academy of Asheville" at bounding box center [657, 210] width 50 height 5
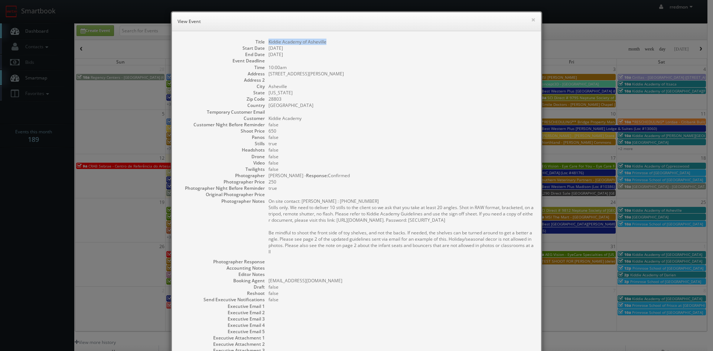
drag, startPoint x: 332, startPoint y: 40, endPoint x: 265, endPoint y: 43, distance: 66.5
click at [268, 43] on dd "Kiddie Academy of Asheville" at bounding box center [400, 42] width 265 height 6
click at [531, 20] on button "×" at bounding box center [533, 19] width 4 height 5
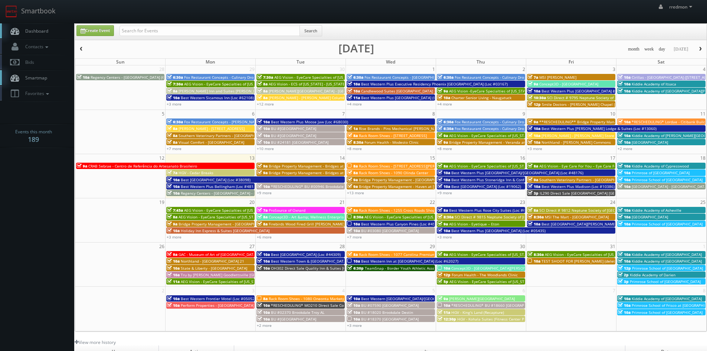
click at [664, 215] on span "[GEOGRAPHIC_DATA]" at bounding box center [650, 216] width 36 height 5
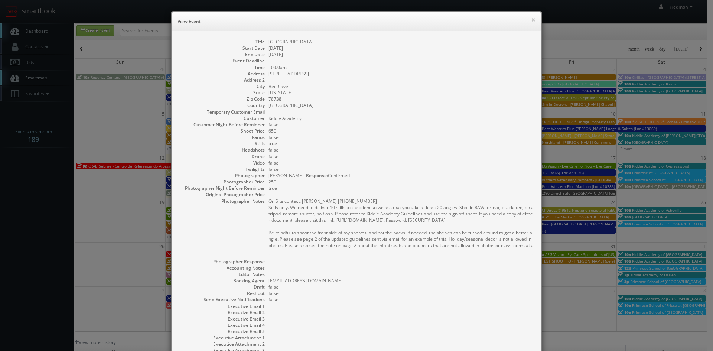
drag, startPoint x: 327, startPoint y: 43, endPoint x: 267, endPoint y: 42, distance: 60.5
click at [268, 42] on dd "[GEOGRAPHIC_DATA]" at bounding box center [400, 42] width 265 height 6
click at [531, 21] on button "×" at bounding box center [533, 19] width 4 height 5
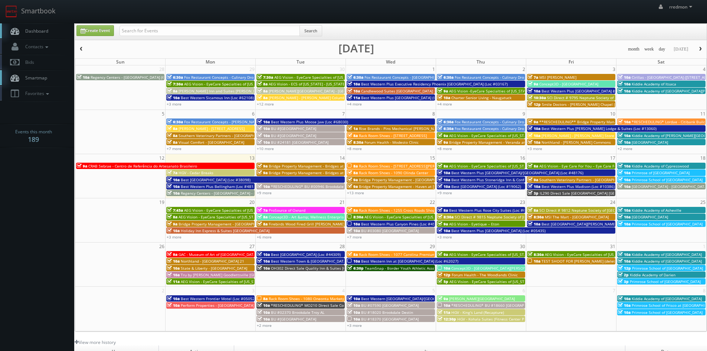
click at [656, 224] on span "Primrose School of [GEOGRAPHIC_DATA]" at bounding box center [667, 223] width 71 height 5
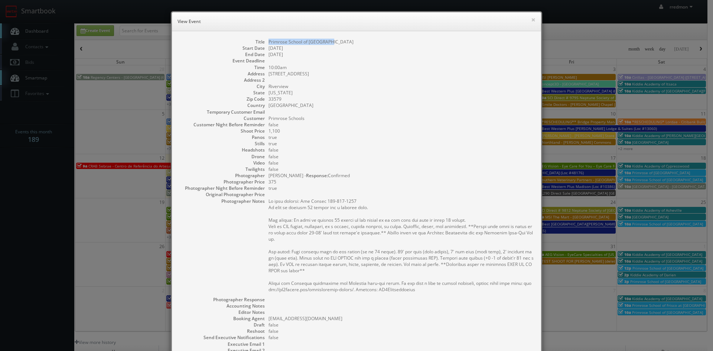
drag, startPoint x: 333, startPoint y: 44, endPoint x: 264, endPoint y: 42, distance: 69.5
click at [264, 42] on dl "Title Primrose School of Riverview Start Date 10/25/2025 End Date 10/25/2025 Ev…" at bounding box center [356, 218] width 354 height 359
click at [532, 20] on button "×" at bounding box center [533, 19] width 4 height 5
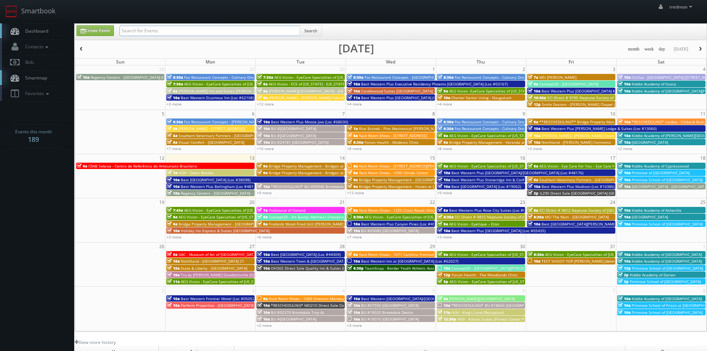
click at [178, 30] on input "text" at bounding box center [210, 31] width 180 height 10
type input "jenna salvagin"
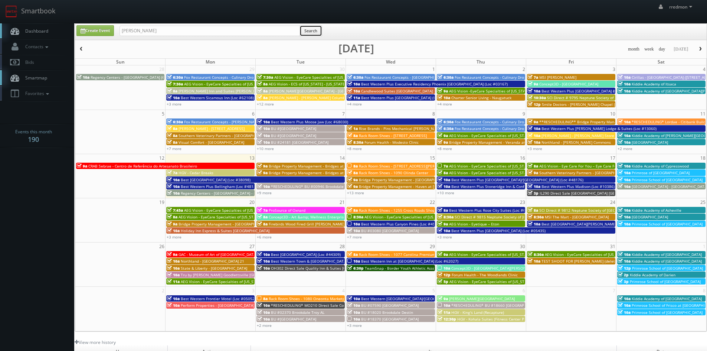
click at [308, 31] on button "Search" at bounding box center [311, 30] width 23 height 11
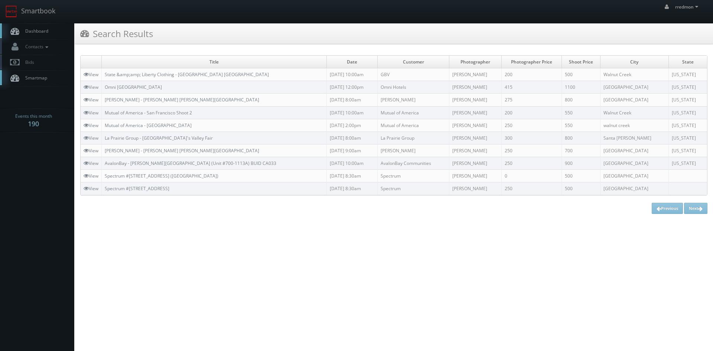
click at [30, 29] on span "Dashboard" at bounding box center [35, 31] width 27 height 6
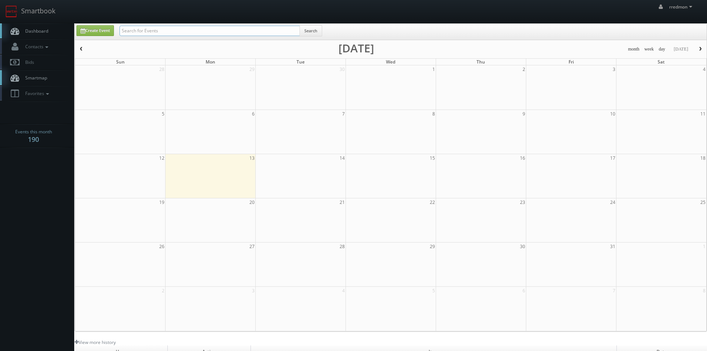
click at [165, 28] on input "text" at bounding box center [210, 31] width 180 height 10
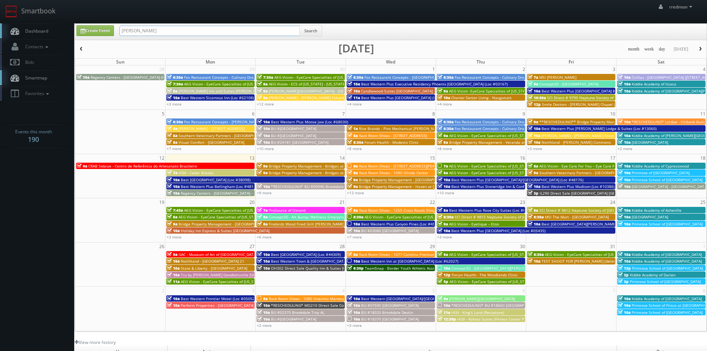
type input "ian bell"
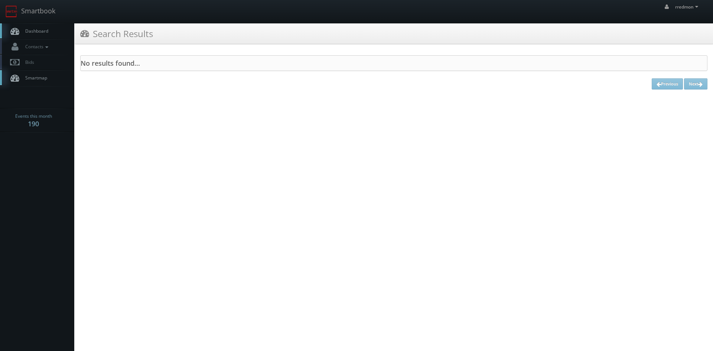
click at [41, 34] on link "Dashboard" at bounding box center [37, 30] width 74 height 15
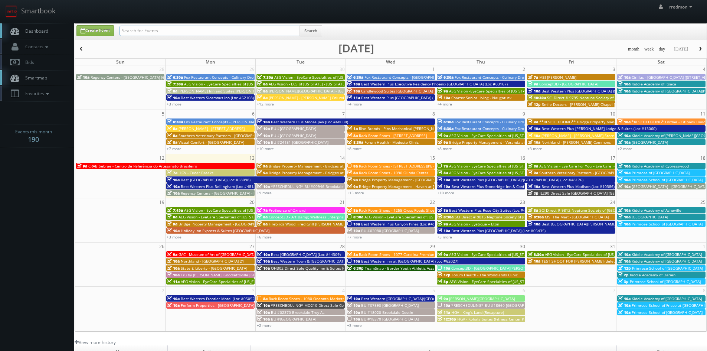
click at [214, 28] on input "text" at bounding box center [210, 31] width 180 height 10
